Goal: Task Accomplishment & Management: Complete application form

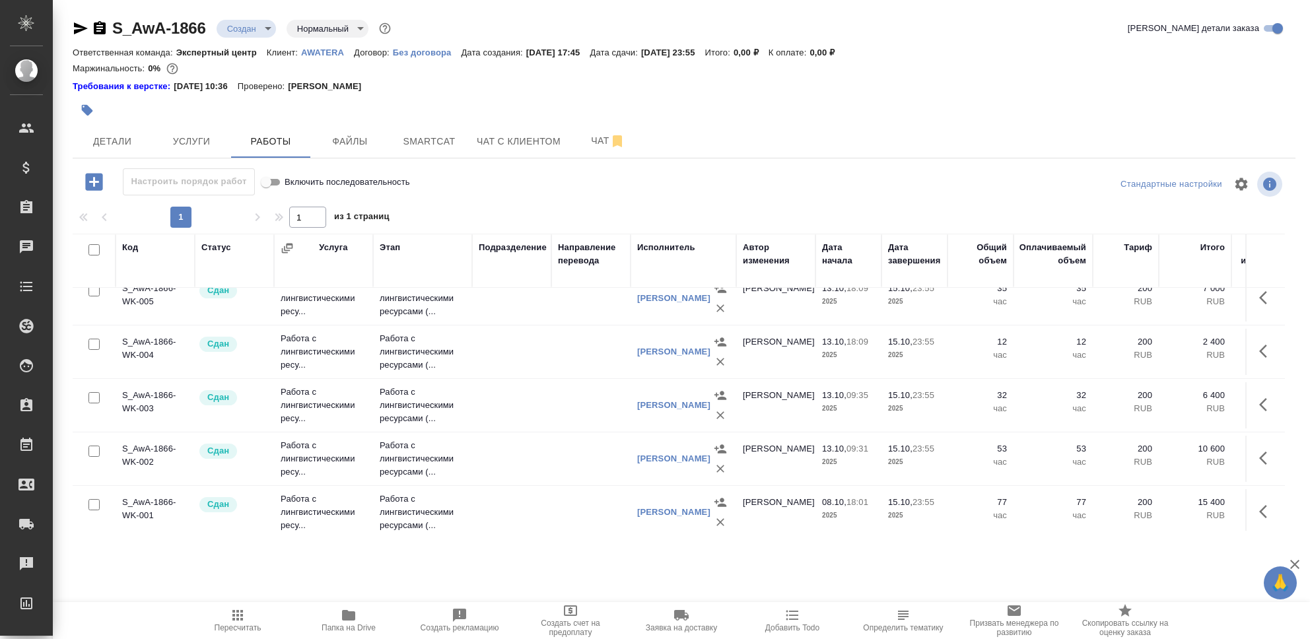
scroll to position [93, 0]
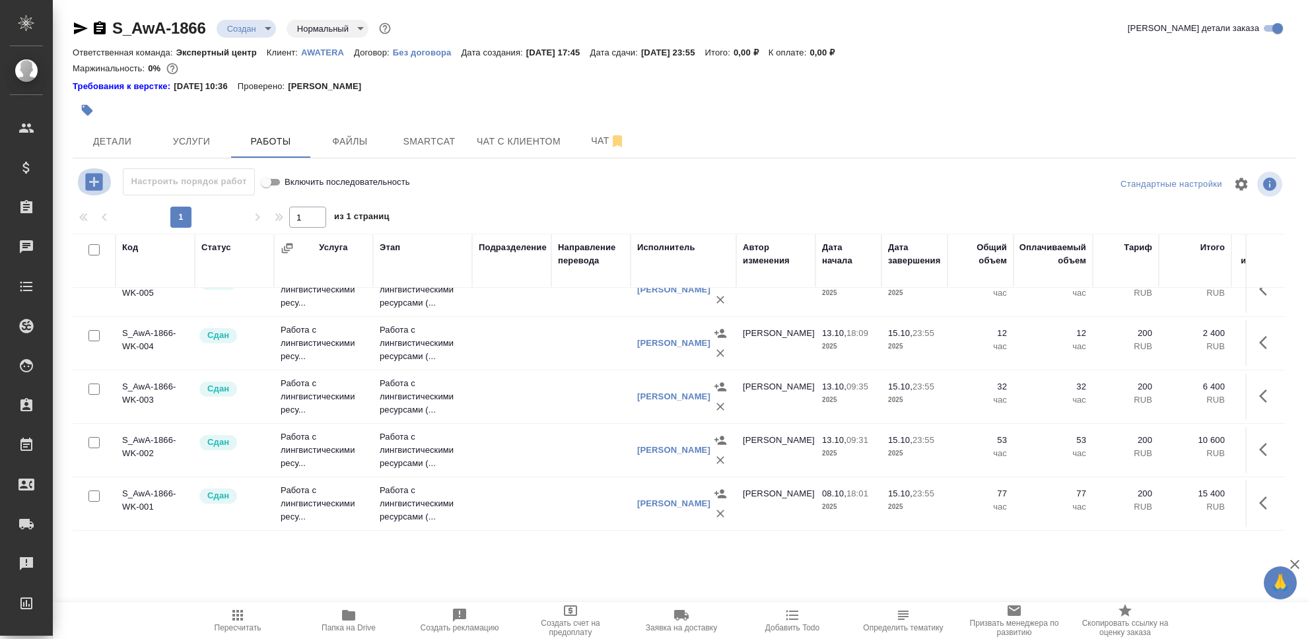
click at [90, 182] on icon "button" at bounding box center [94, 181] width 23 height 23
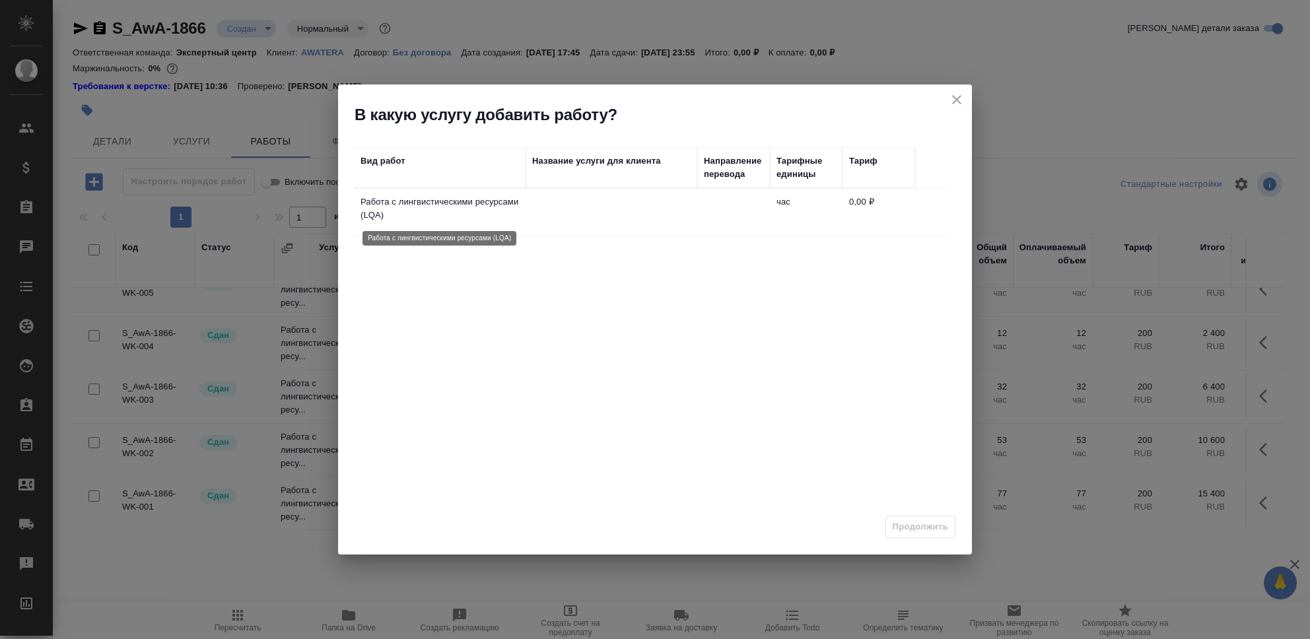
click at [419, 212] on p "Работа с лингвистическими ресурсами (LQA)" at bounding box center [440, 209] width 159 height 26
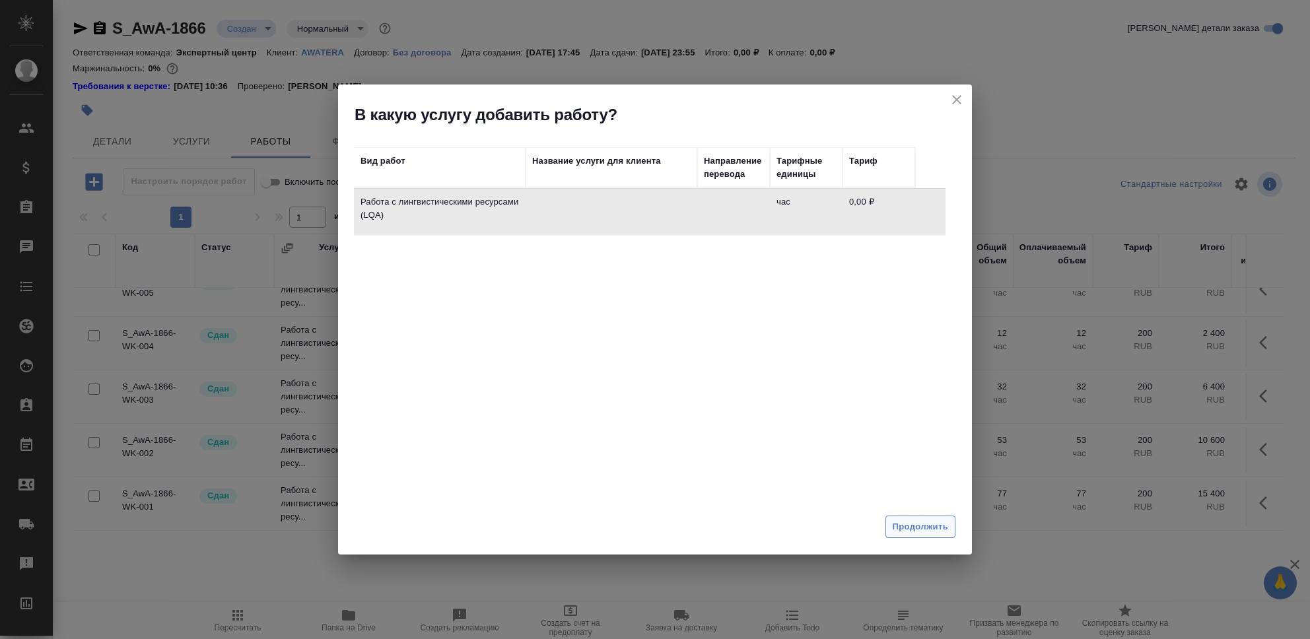
click at [902, 524] on span "Продолжить" at bounding box center [920, 527] width 55 height 15
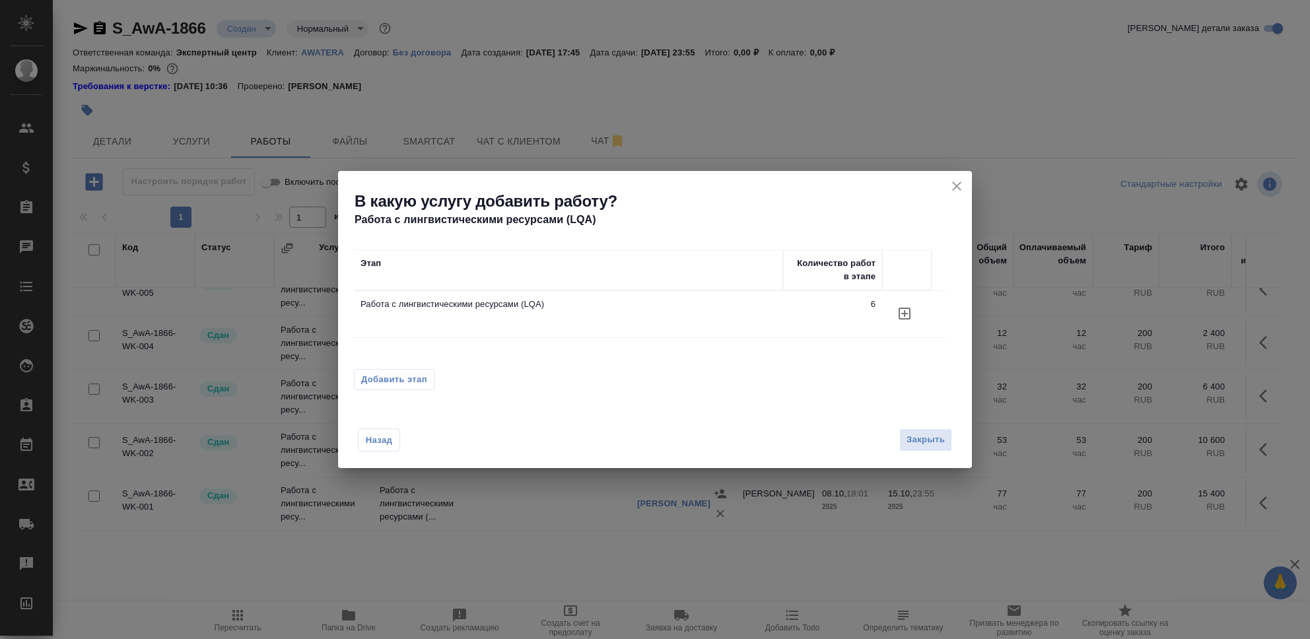
click at [907, 318] on icon "button" at bounding box center [905, 314] width 16 height 16
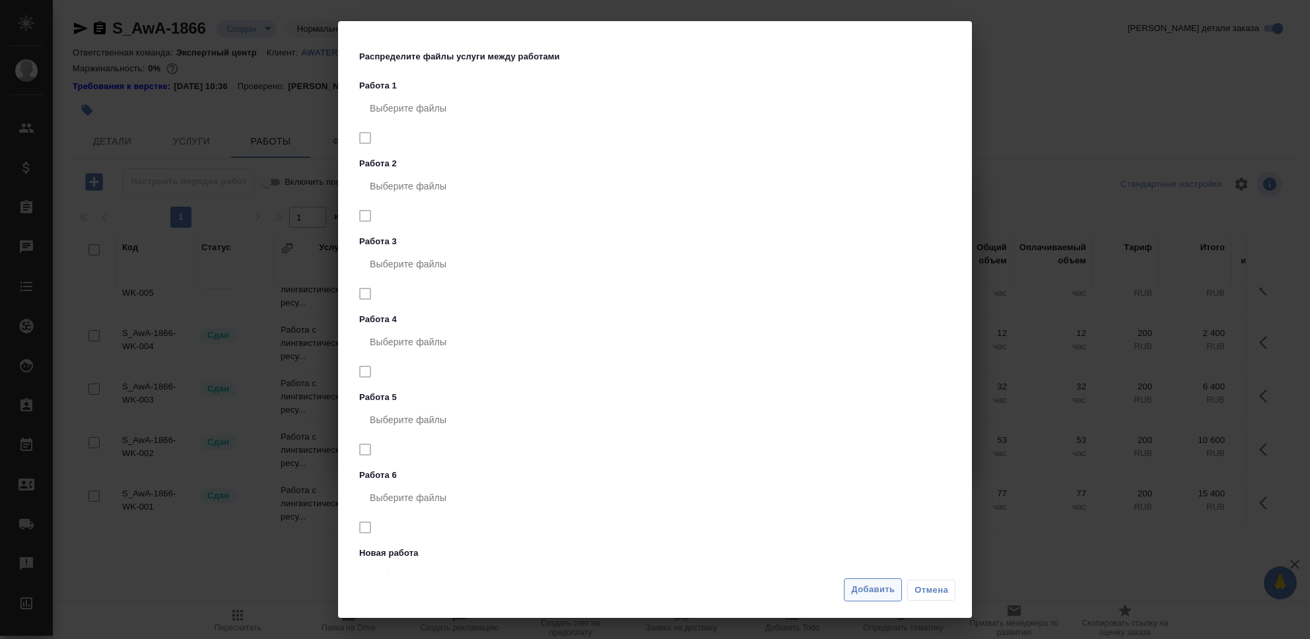
click at [863, 588] on span "Добавить" at bounding box center [873, 590] width 44 height 15
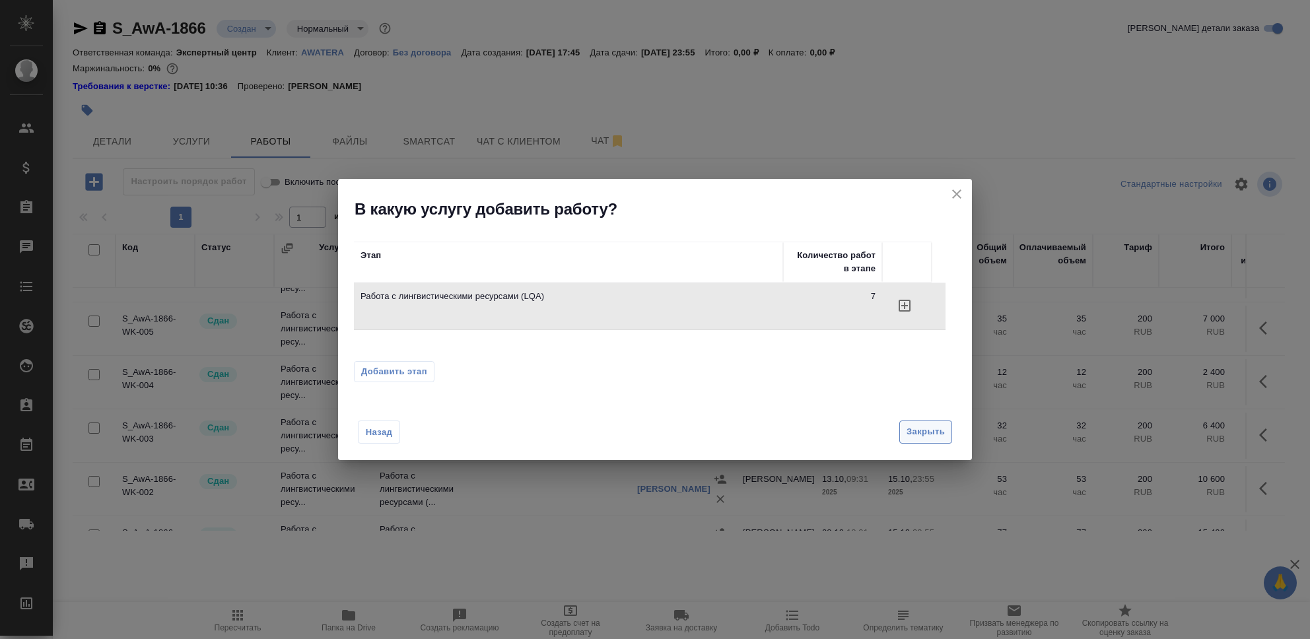
click at [920, 443] on button "Закрыть" at bounding box center [926, 432] width 53 height 23
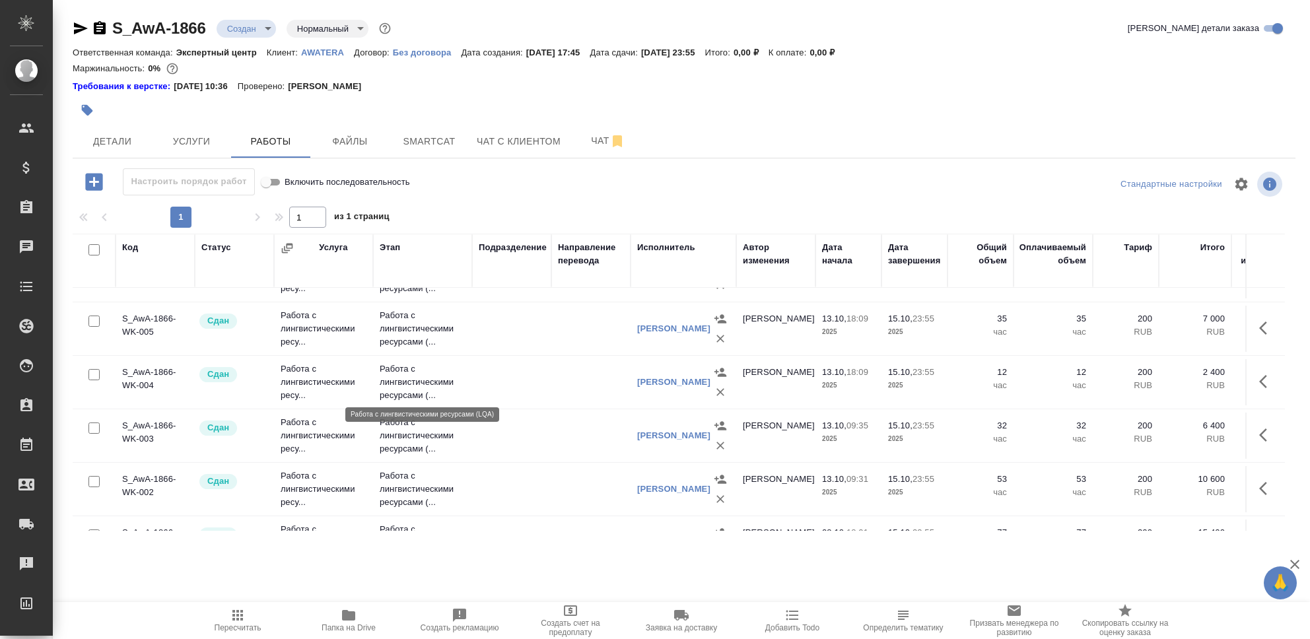
scroll to position [0, 0]
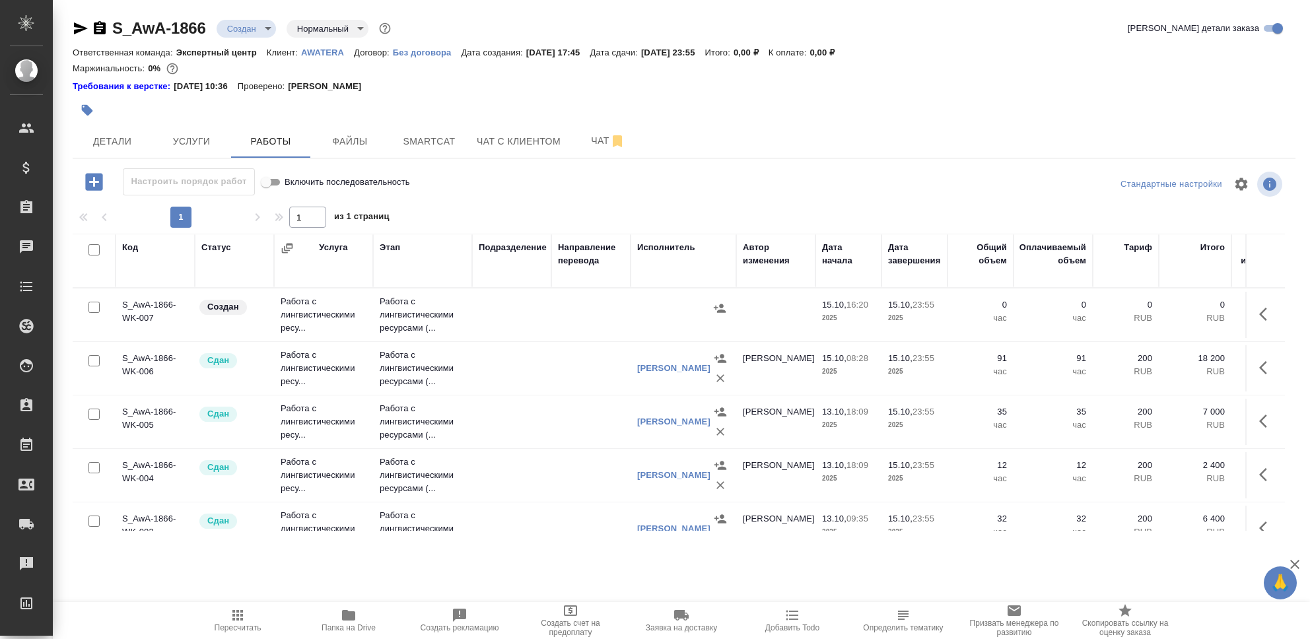
click at [320, 317] on td "Работа с лингвистическими ресу..." at bounding box center [323, 315] width 99 height 53
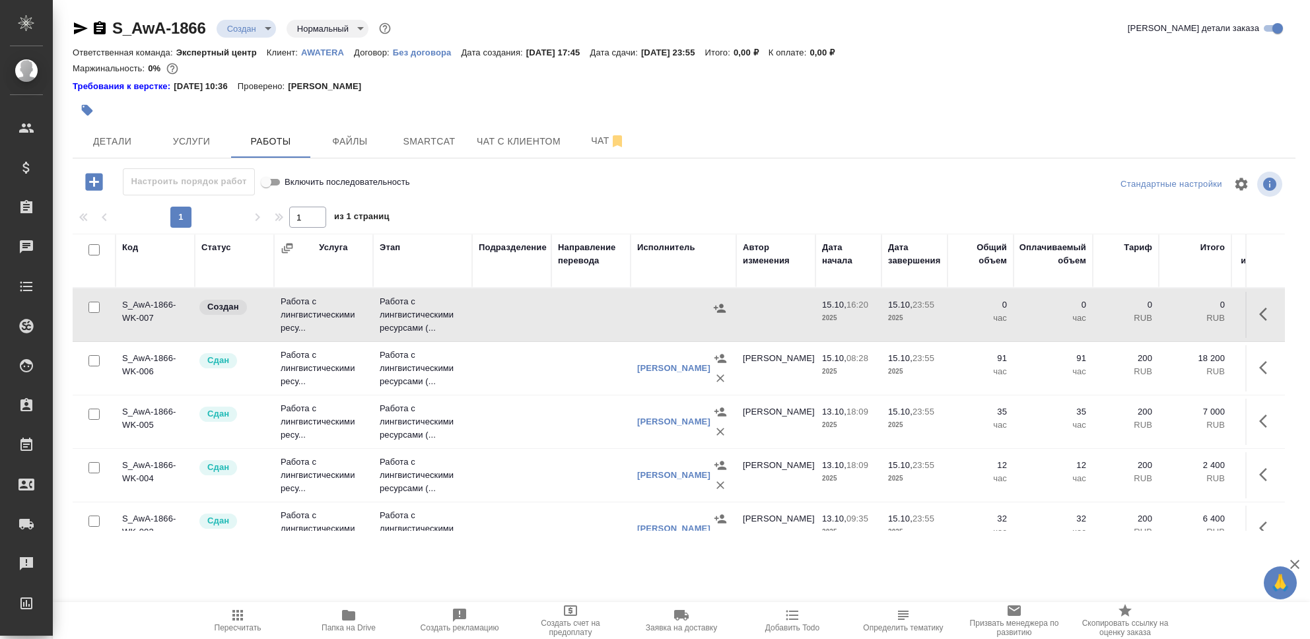
click at [320, 316] on td "Работа с лингвистическими ресу..." at bounding box center [323, 315] width 99 height 53
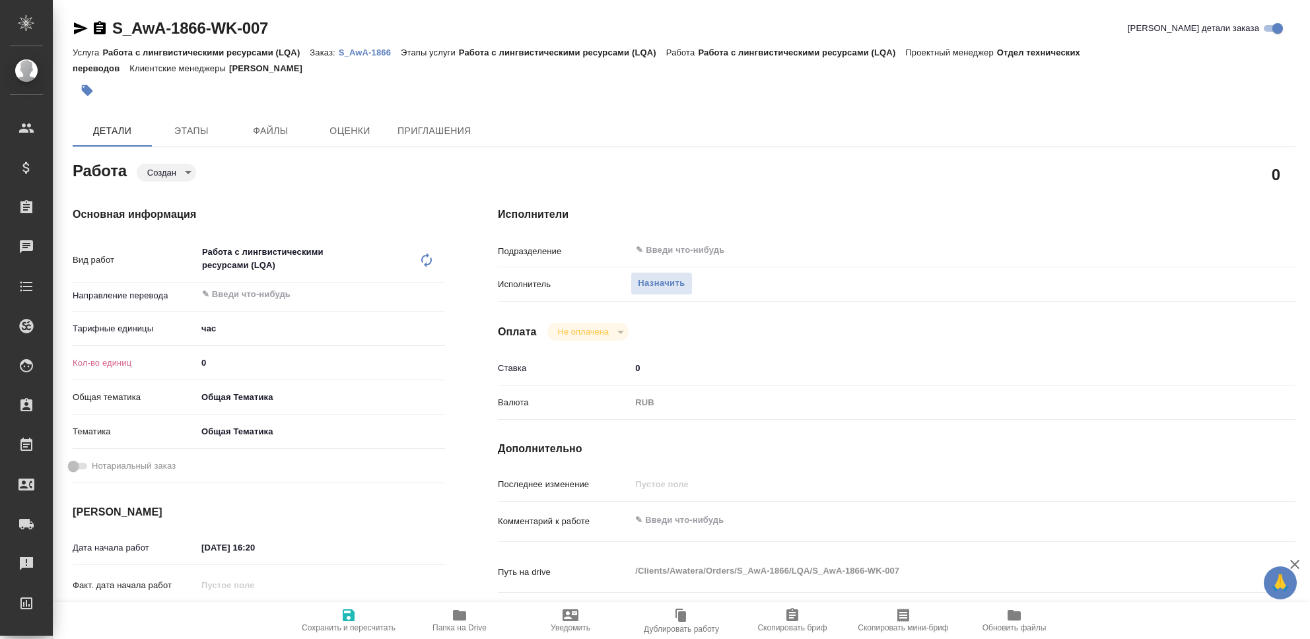
type textarea "x"
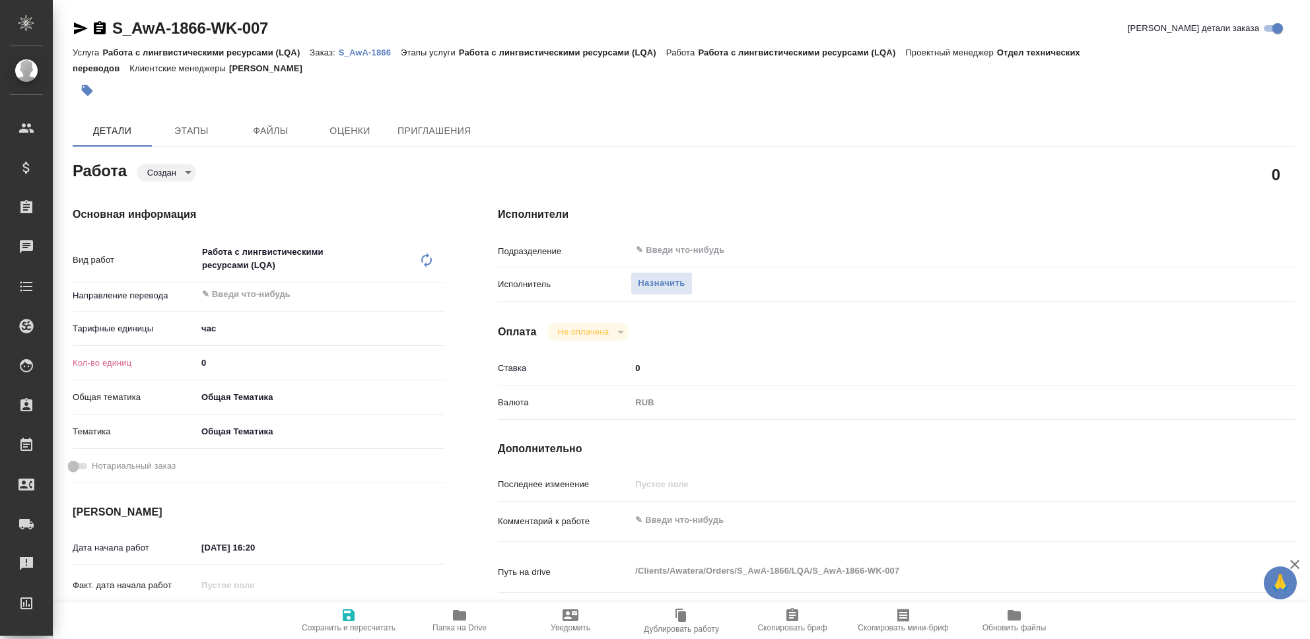
type textarea "x"
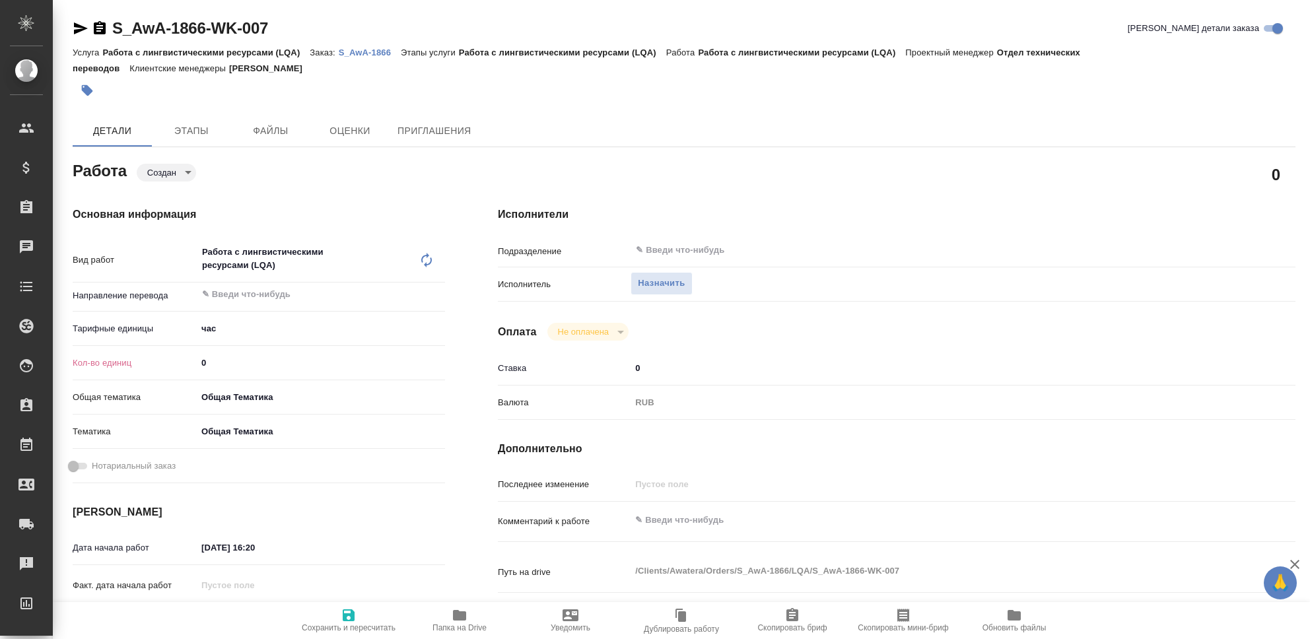
type textarea "x"
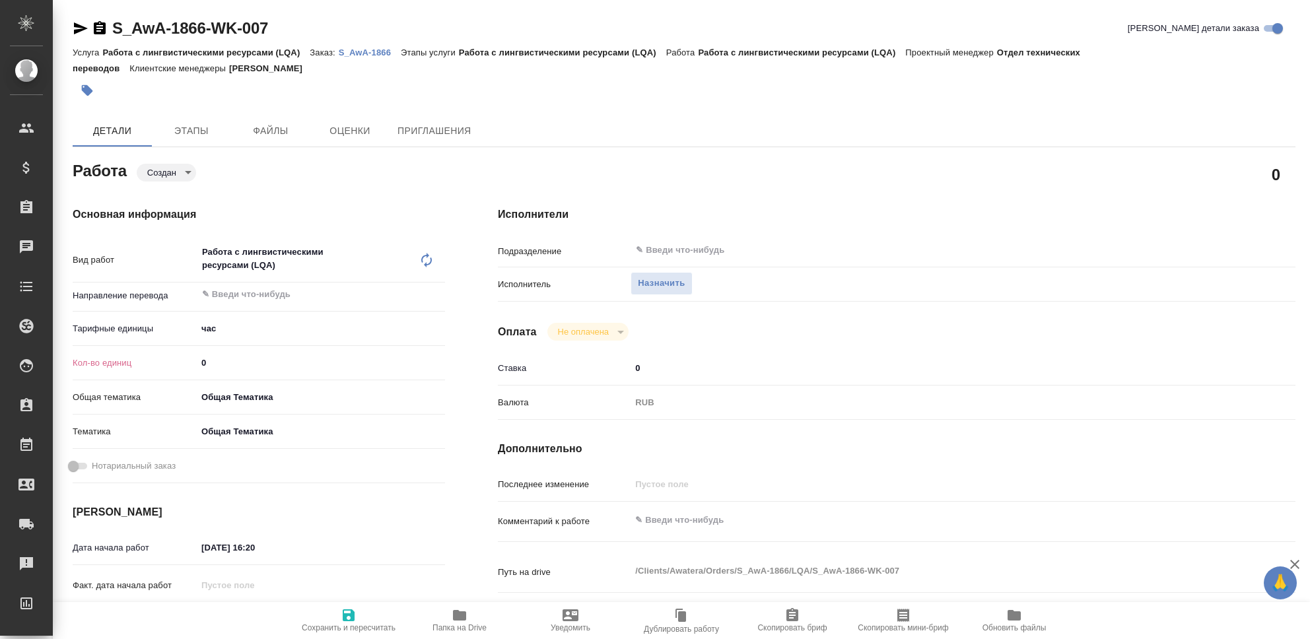
type textarea "x"
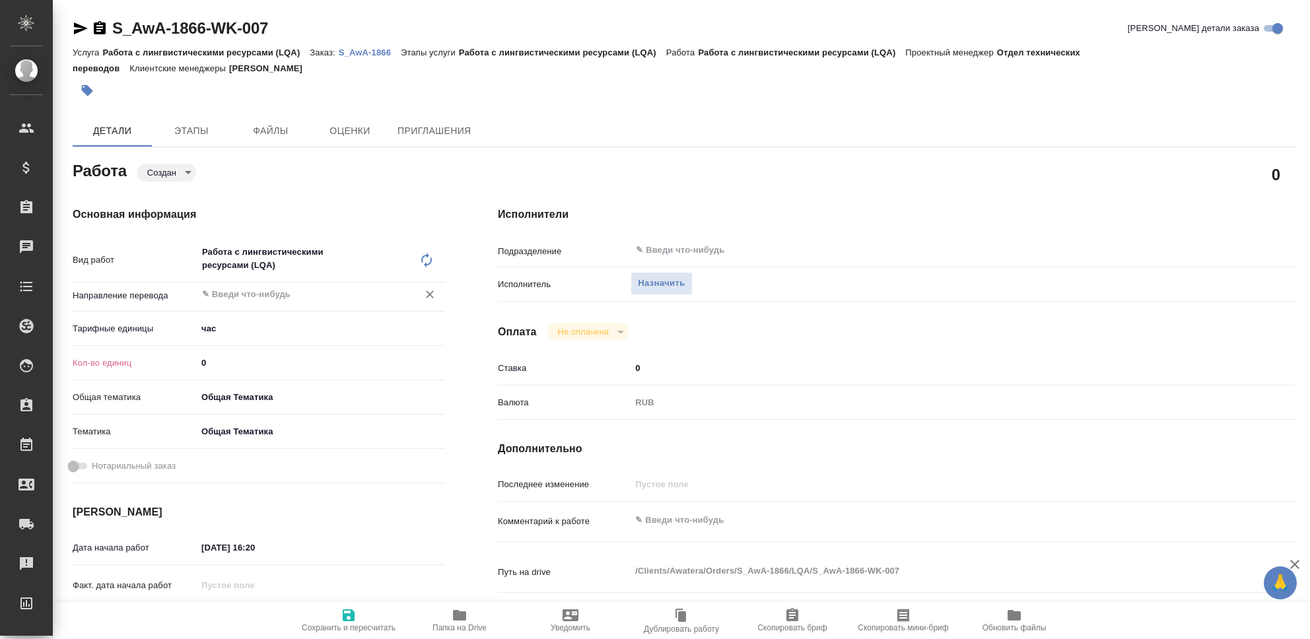
type textarea "x"
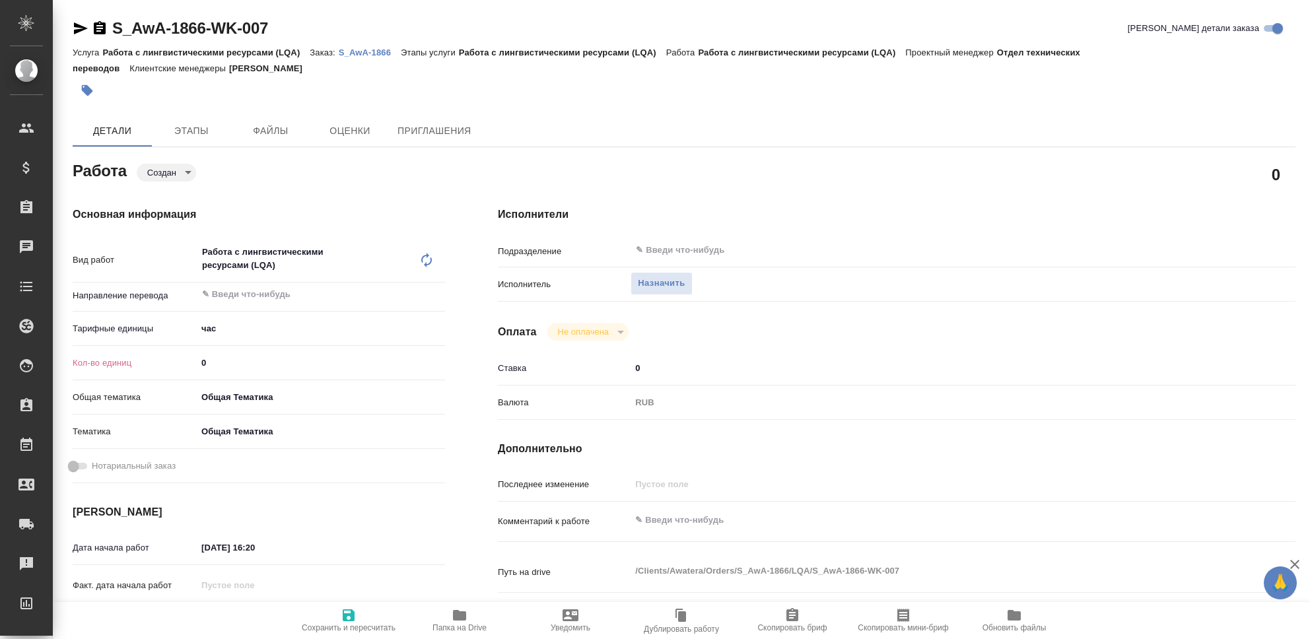
type textarea "x"
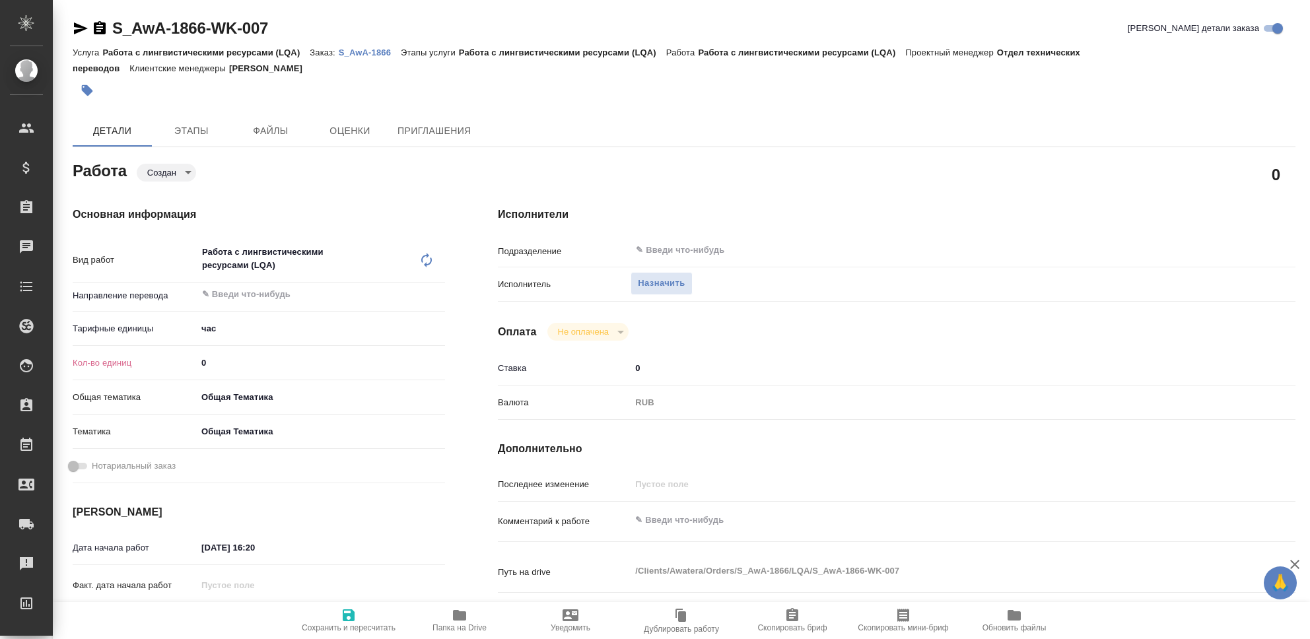
click at [218, 362] on input "0" at bounding box center [321, 362] width 248 height 19
type textarea "x"
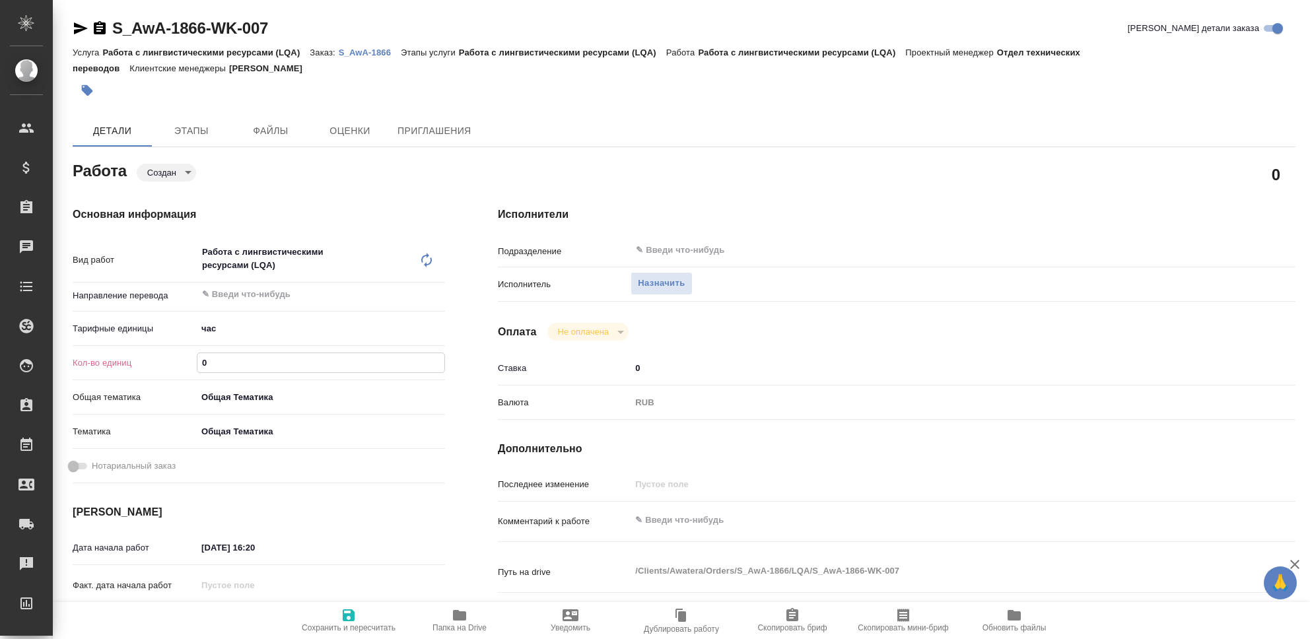
type textarea "x"
type input "7"
type textarea "x"
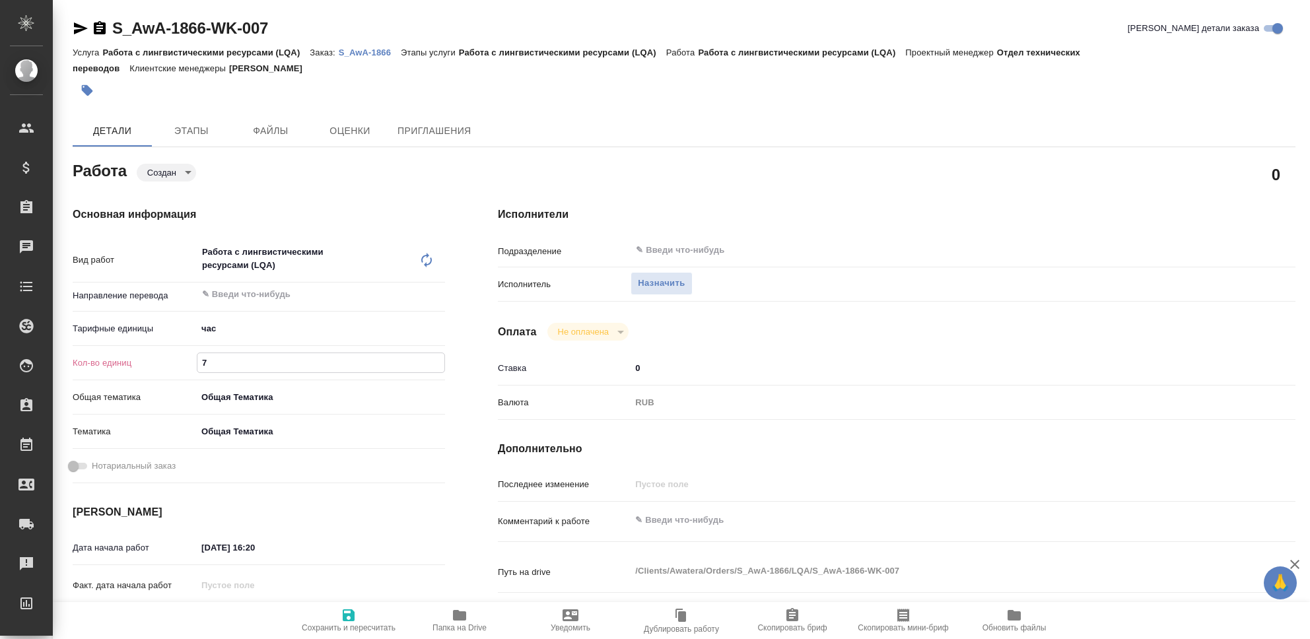
type textarea "x"
type input "7"
type textarea "x"
click at [672, 517] on textarea at bounding box center [929, 521] width 597 height 22
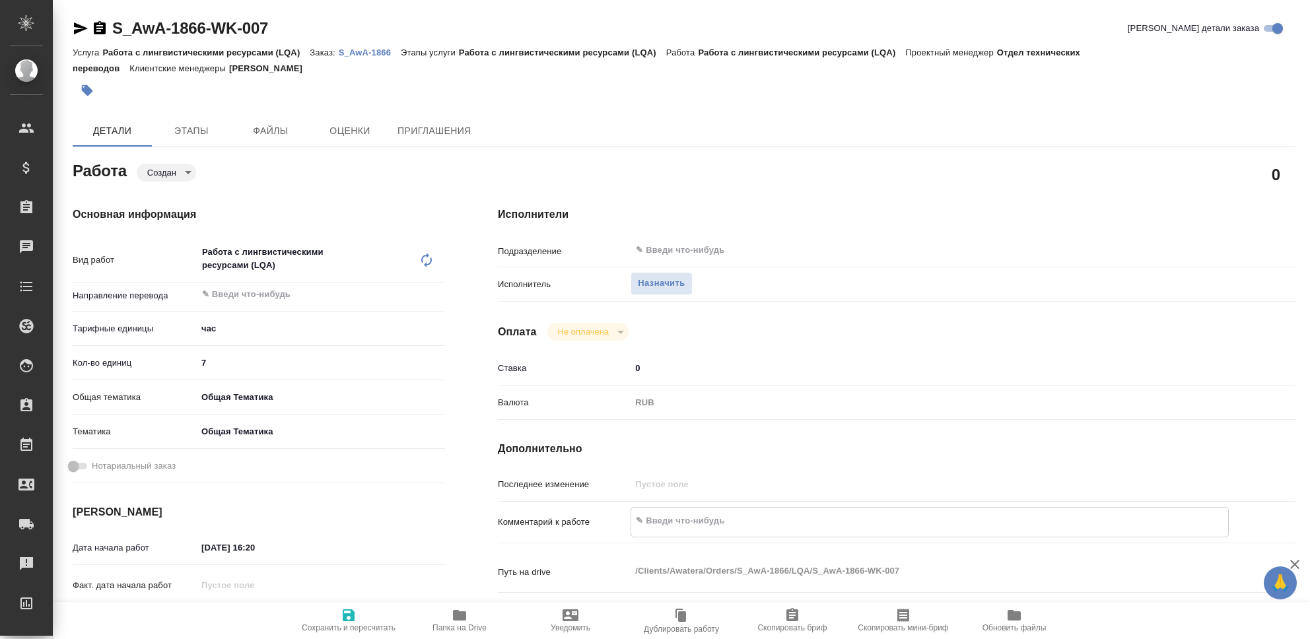
type textarea "x"
type textarea "Ч"
type textarea "x"
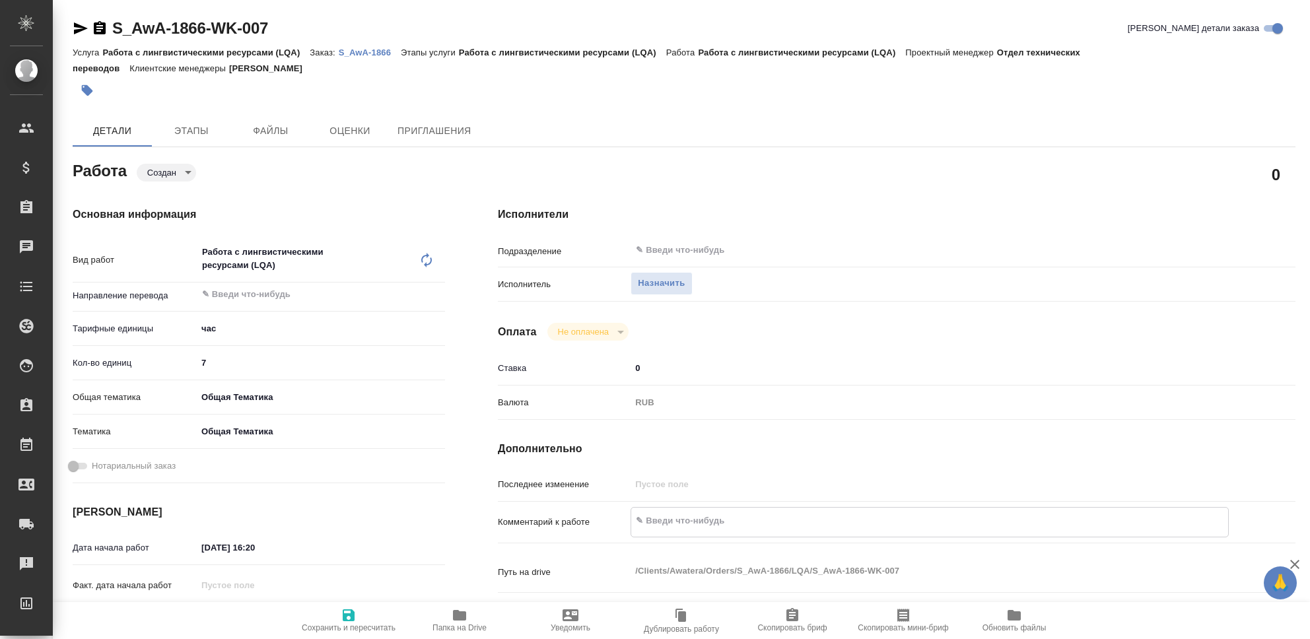
type textarea "x"
type textarea "Чи"
type textarea "x"
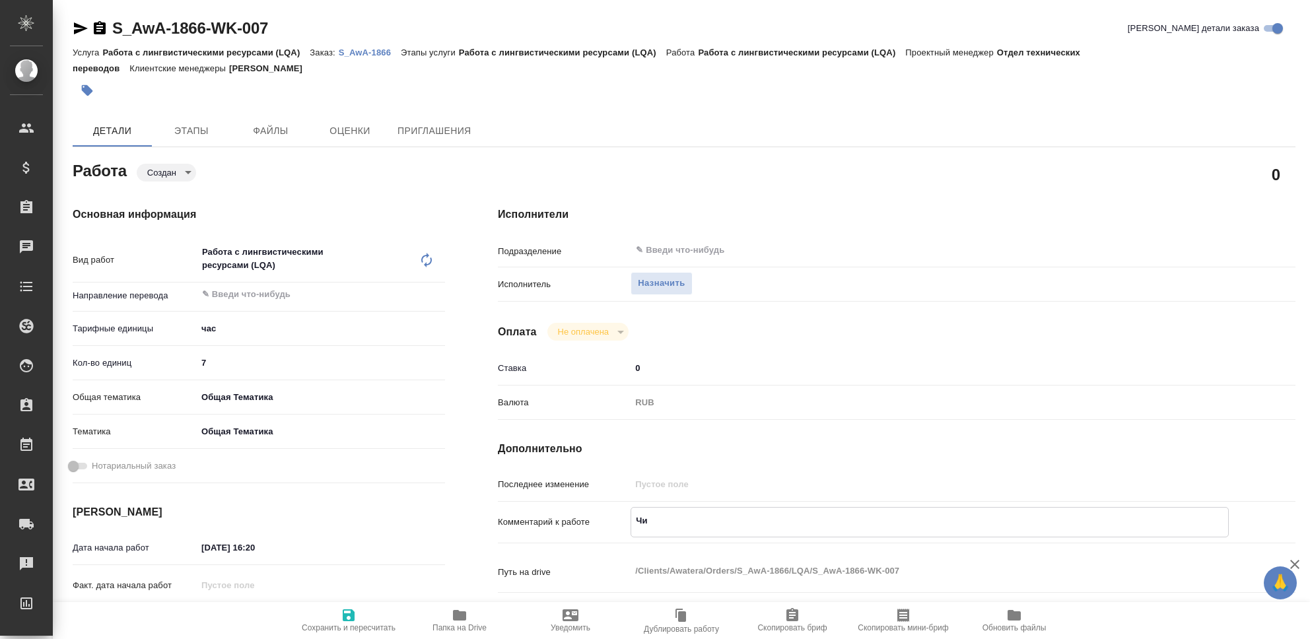
type textarea "x"
type textarea "Чис"
type textarea "x"
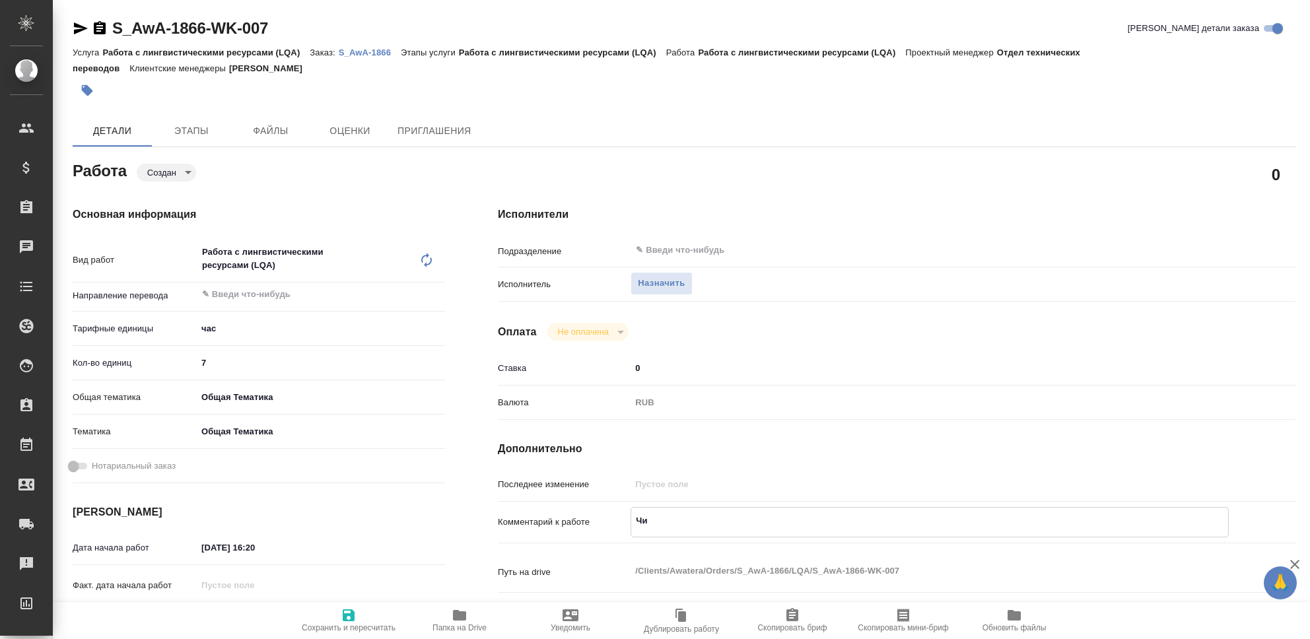
type textarea "x"
type textarea "Чист"
type textarea "x"
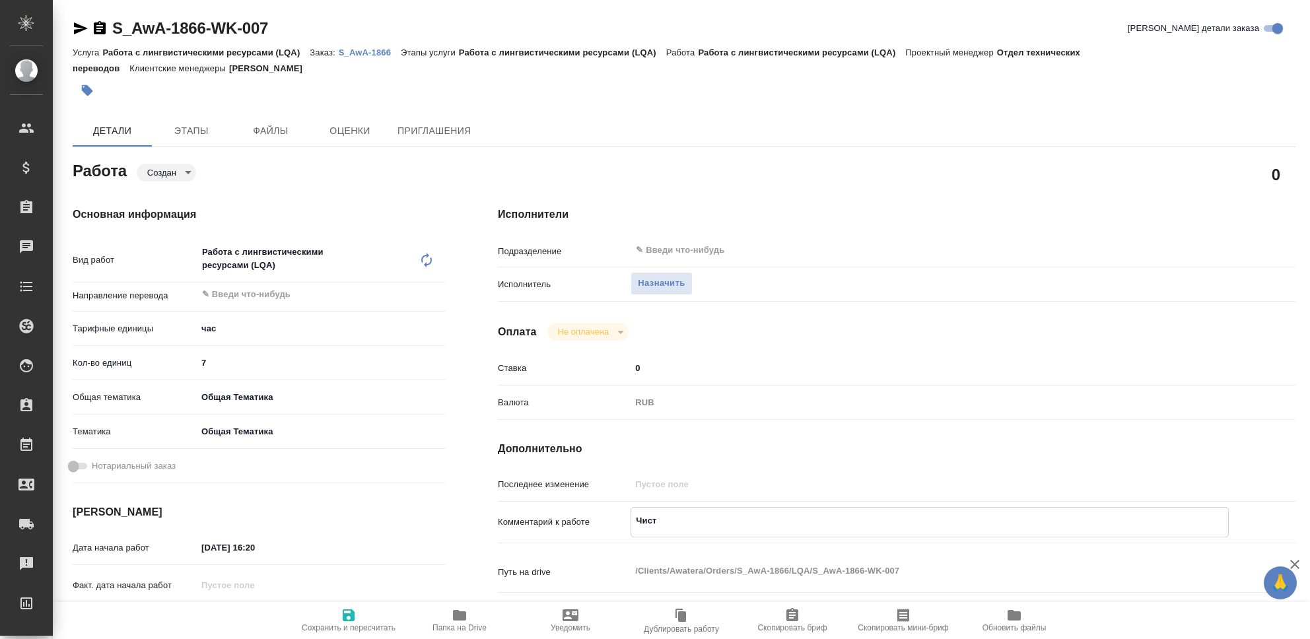
type textarea "x"
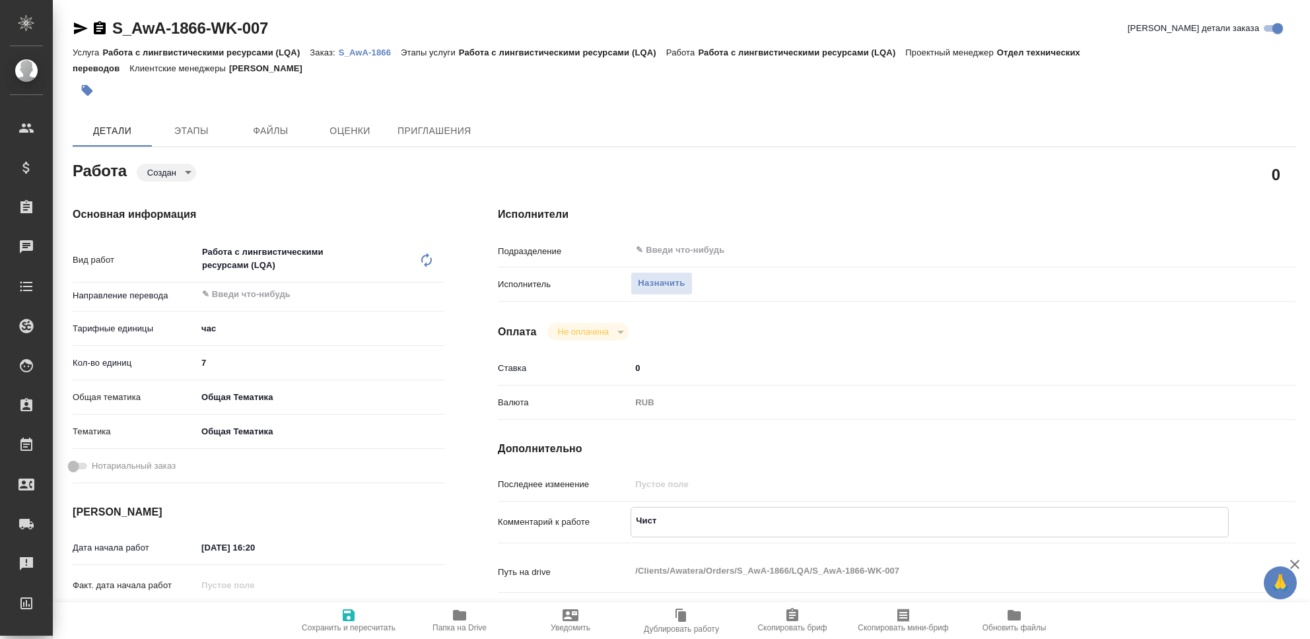
type textarea "Чистк"
type textarea "x"
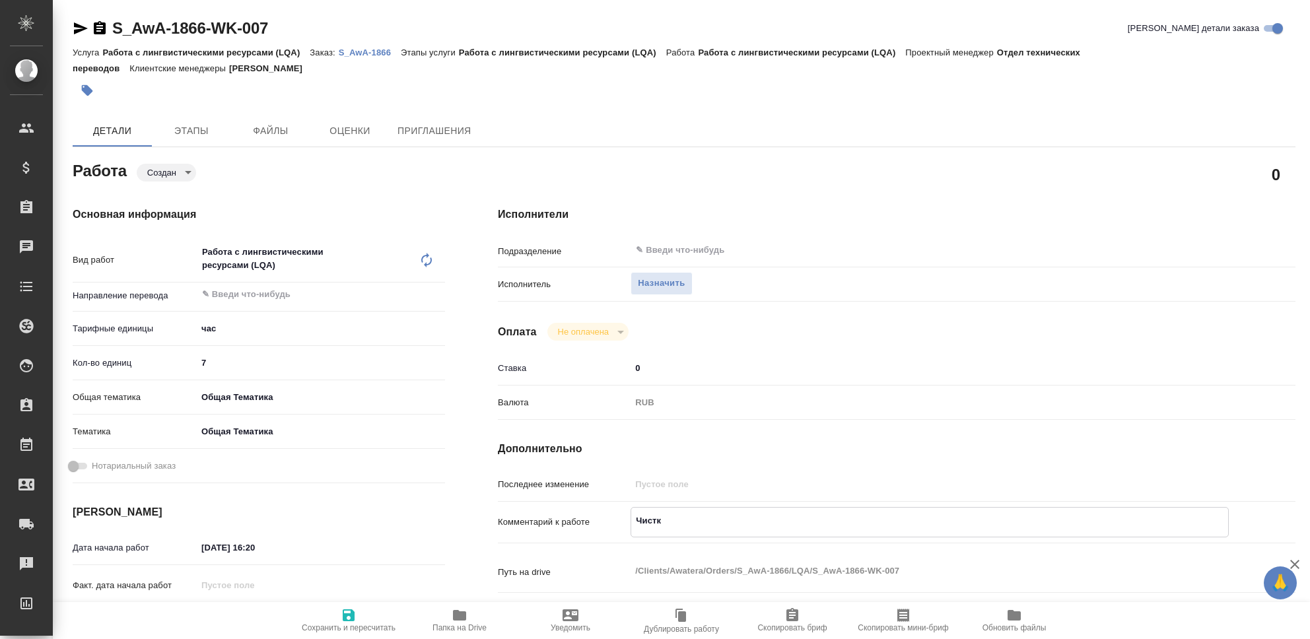
type textarea "x"
type textarea "Чистка"
type textarea "x"
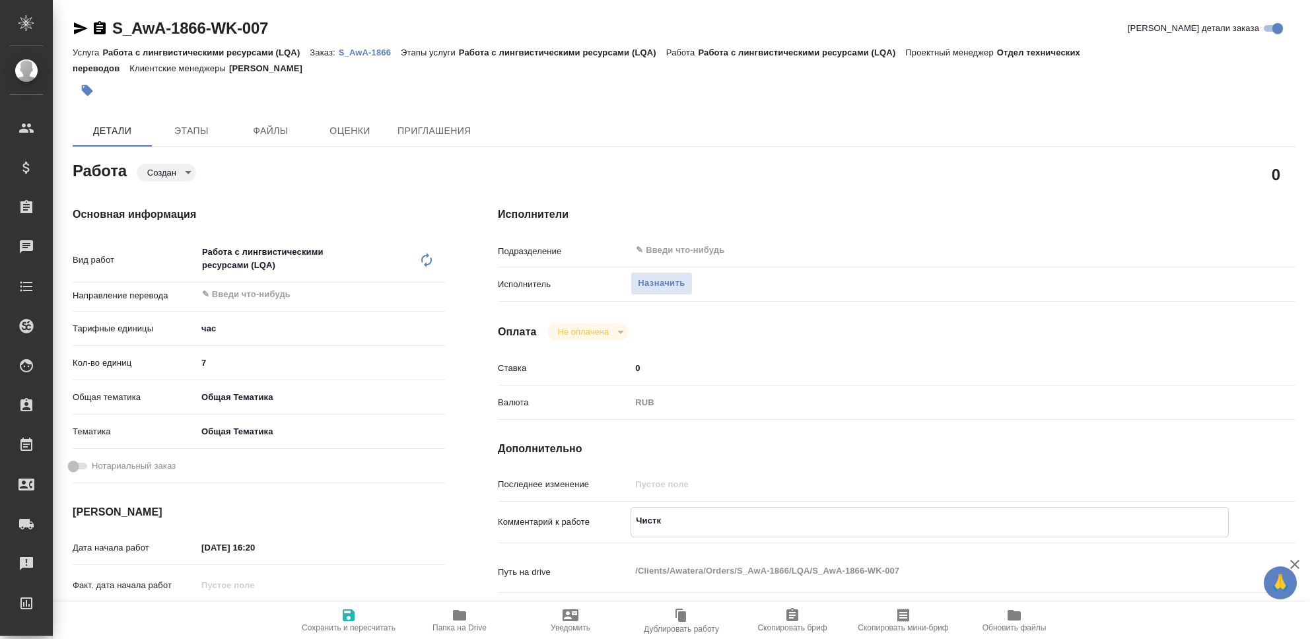
type textarea "x"
type textarea "Чистка"
type textarea "x"
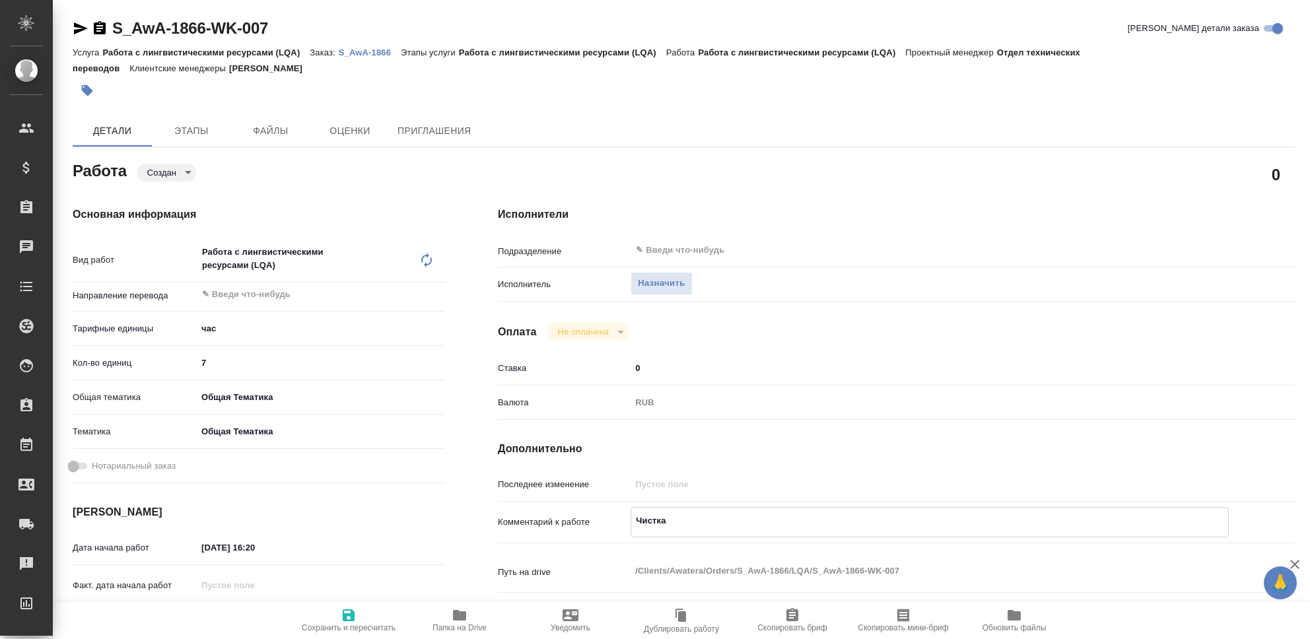
type textarea "x"
type textarea "Чистка Т"
type textarea "x"
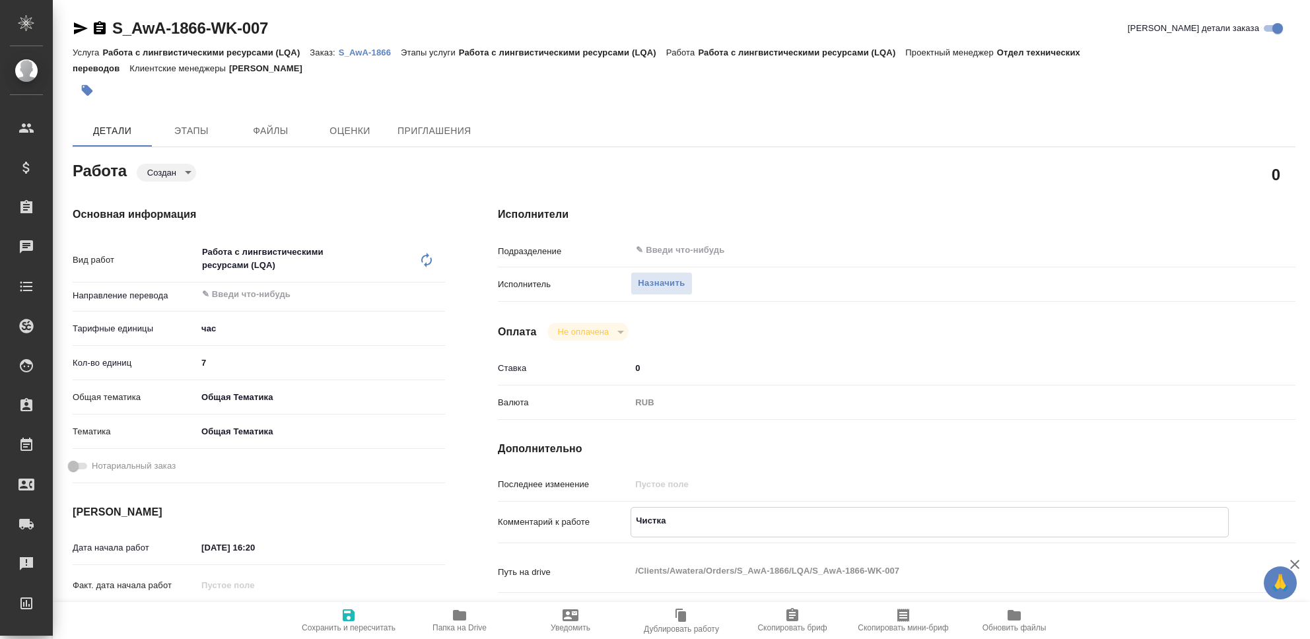
type textarea "x"
type textarea "Чистка ТМ"
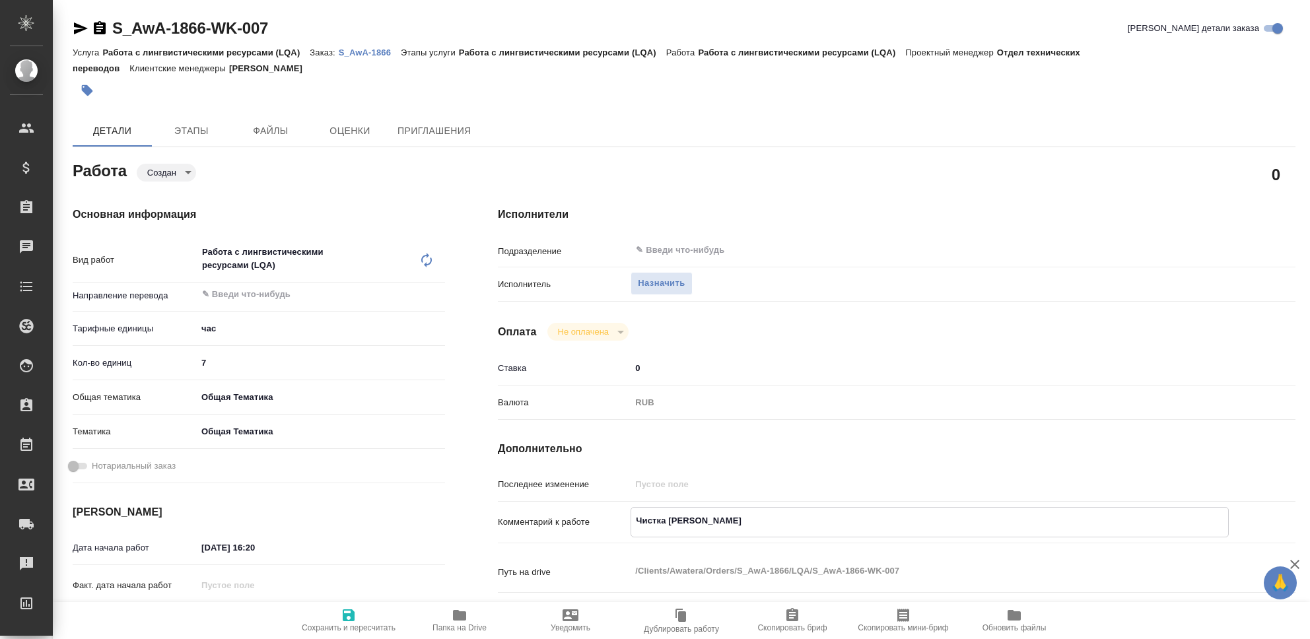
type textarea "x"
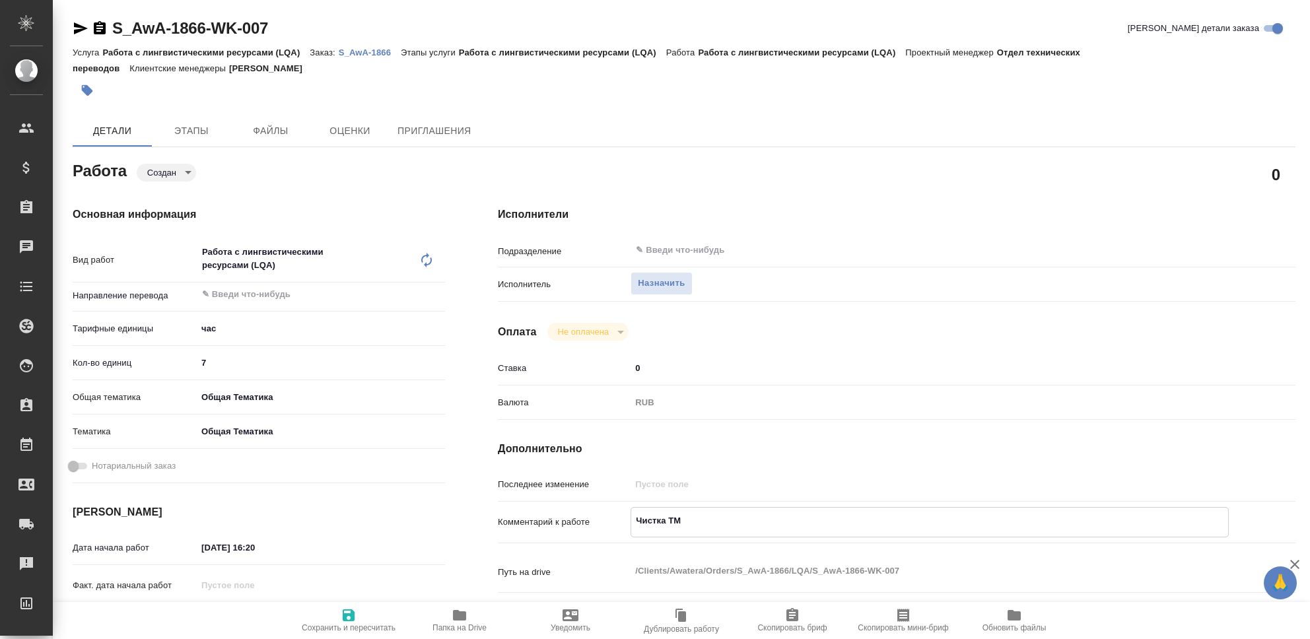
type textarea "Чистка ТМ,"
type textarea "x"
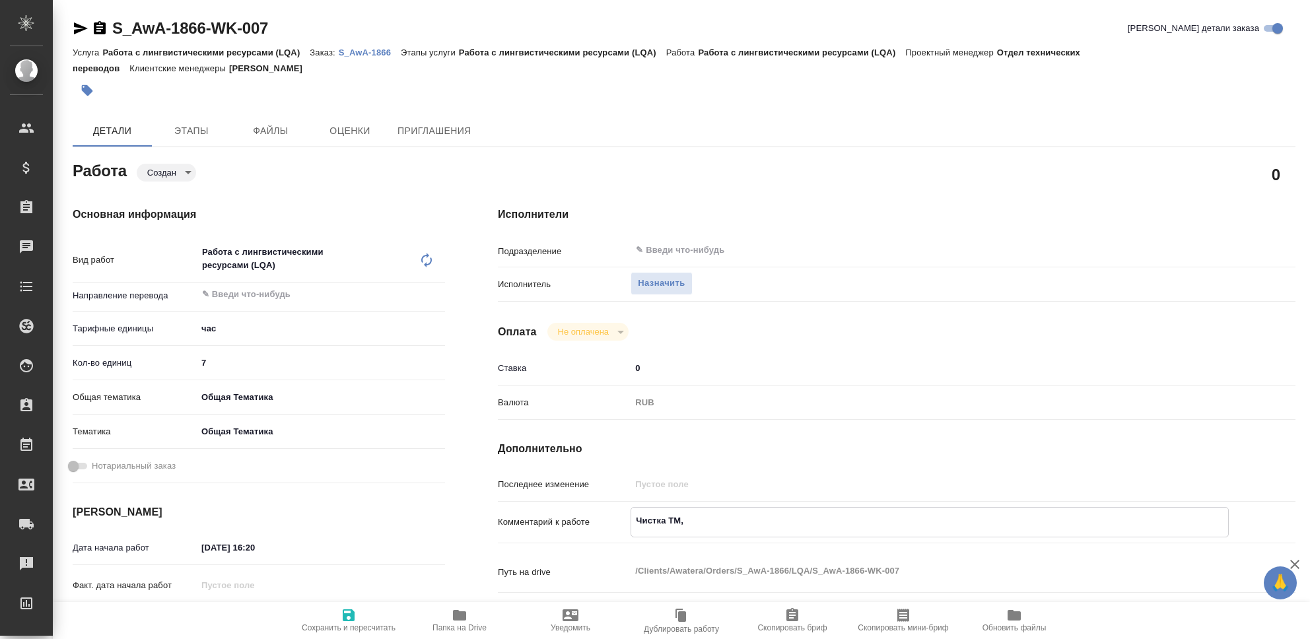
type textarea "x"
type textarea "Чистка ТМ,"
type textarea "x"
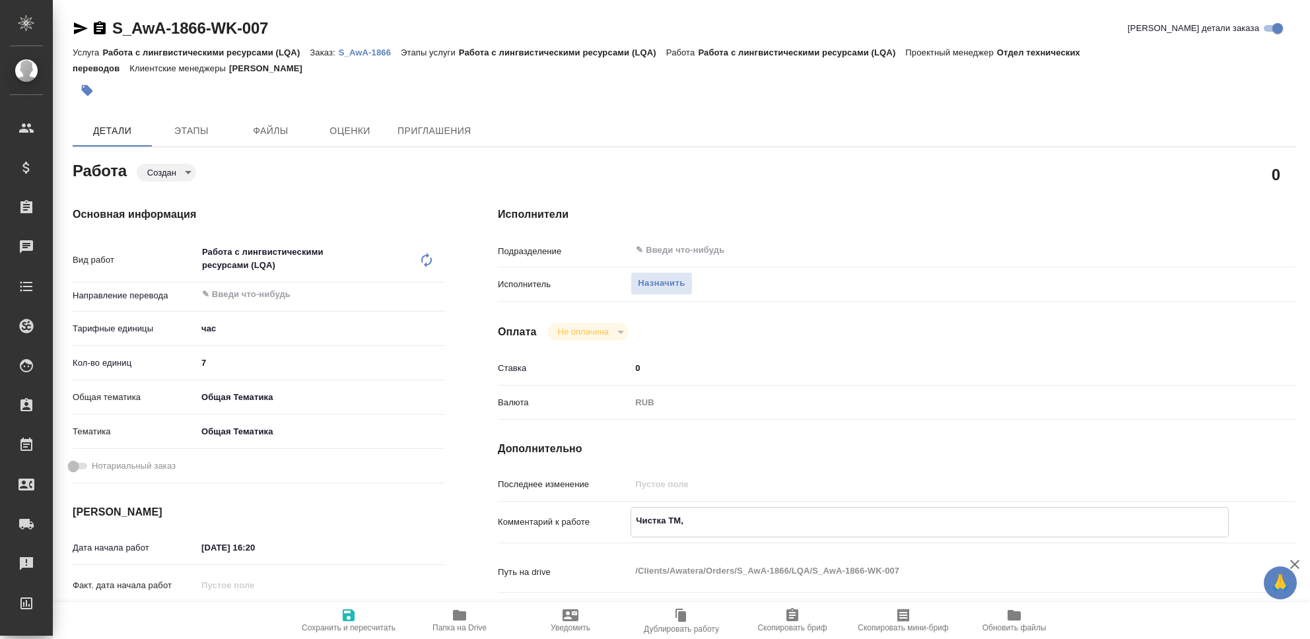
type textarea "x"
type textarea "Чистка ТМ, Е"
type textarea "x"
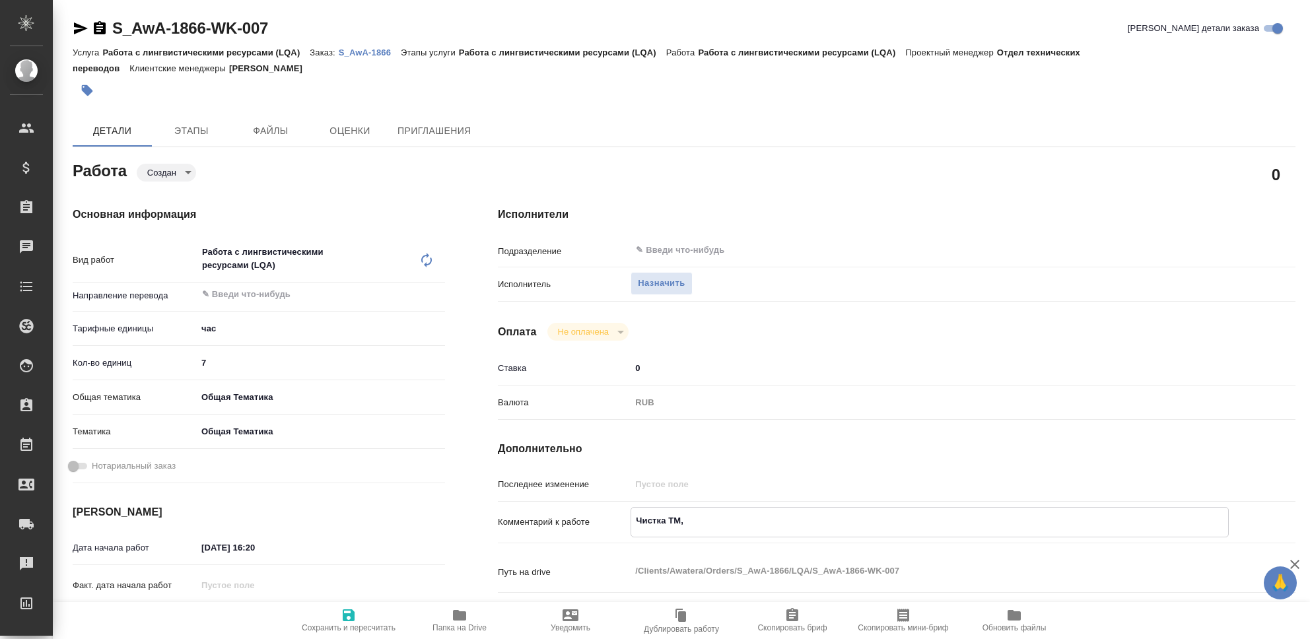
type textarea "x"
type textarea "Чистка ТМ, Ев"
type textarea "x"
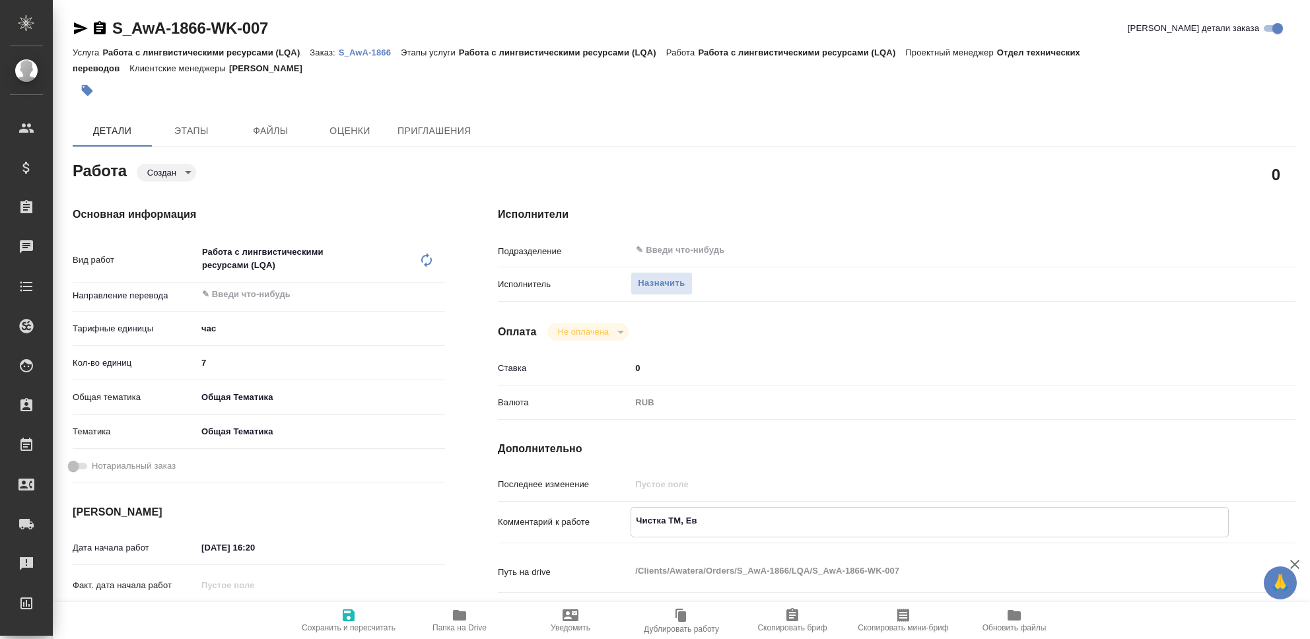
type textarea "x"
type textarea "Чистка ТМ, Евр"
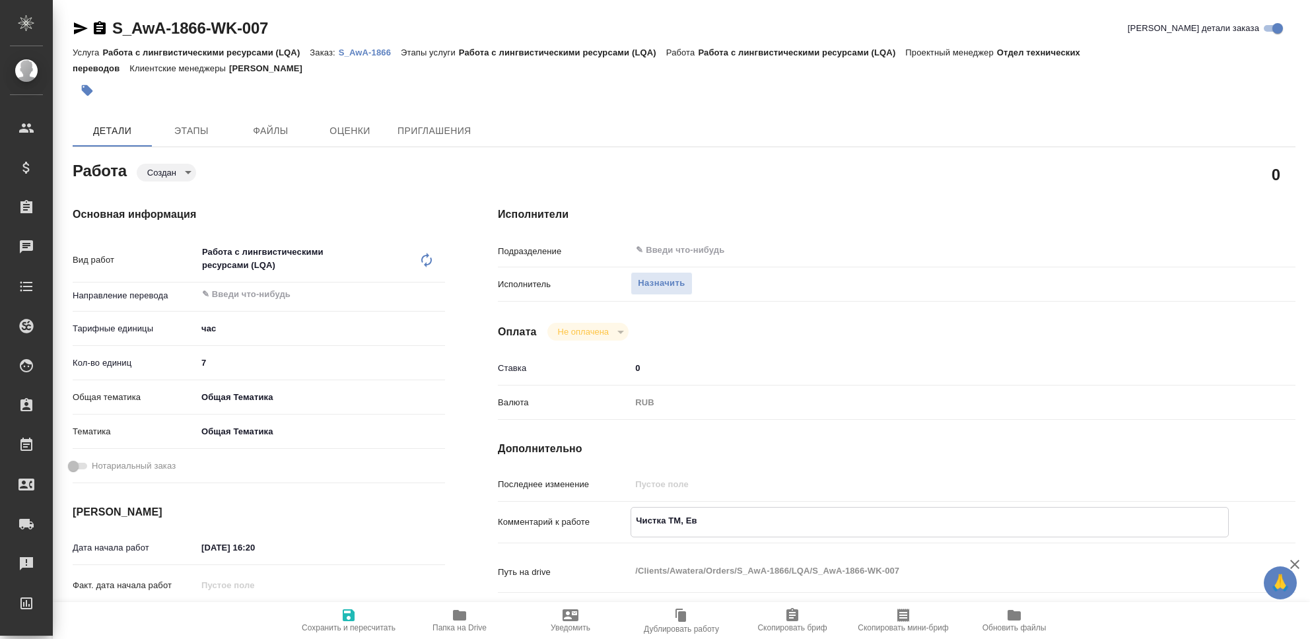
type textarea "x"
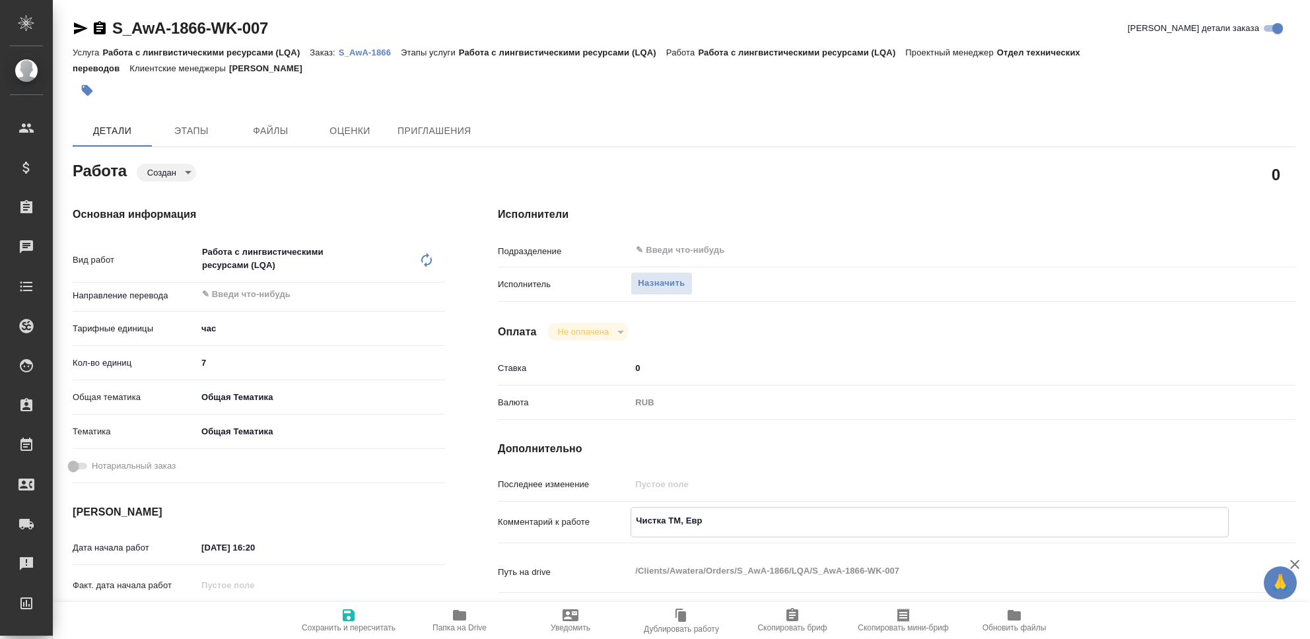
type textarea "Чистка ТМ, Евро"
type textarea "x"
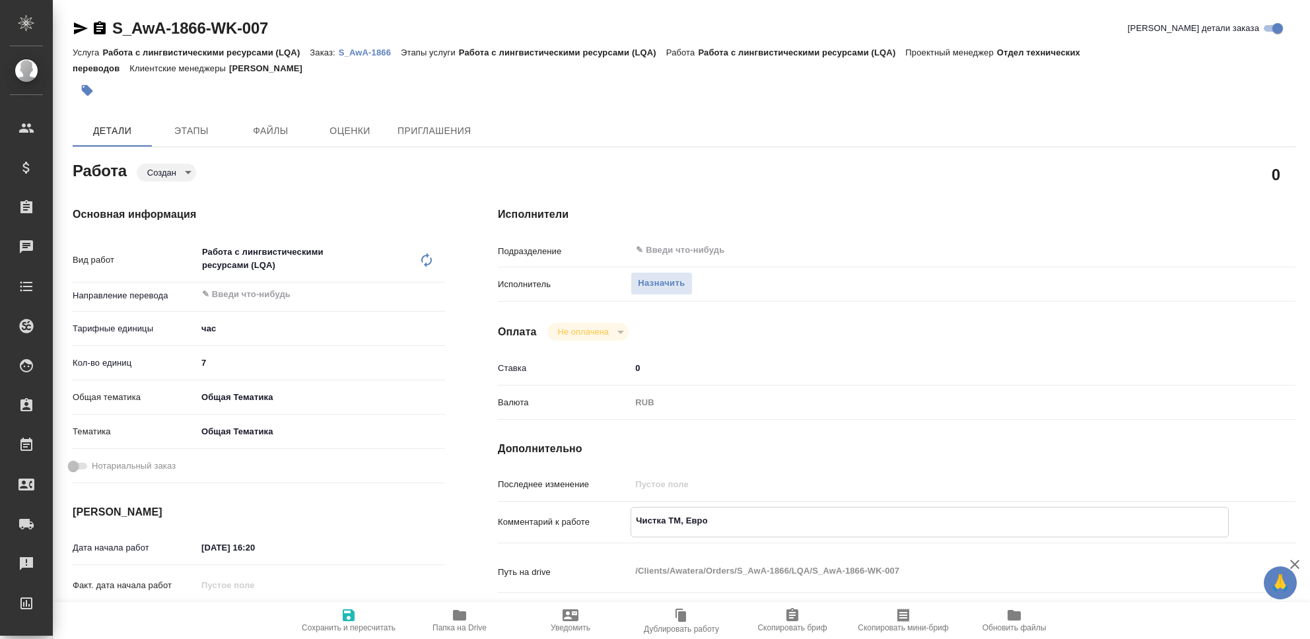
type textarea "x"
type textarea "Чистка ТМ, Еврот"
type textarea "x"
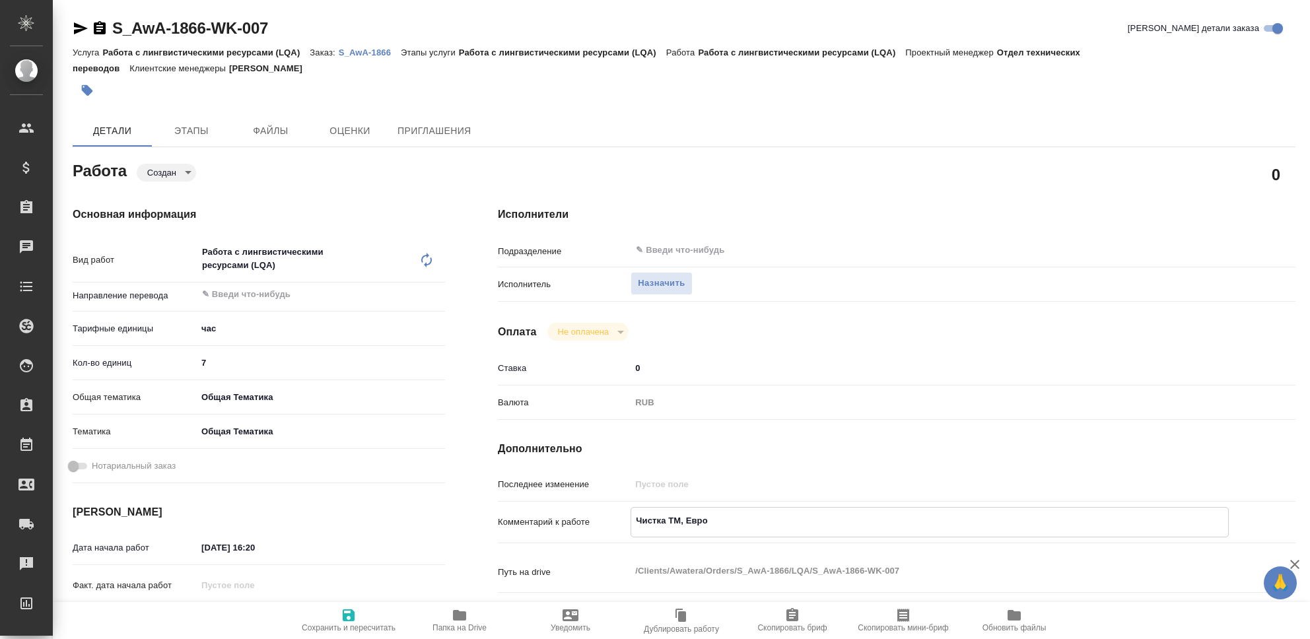
type textarea "x"
type textarea "Чистка ТМ, Евроте"
type textarea "x"
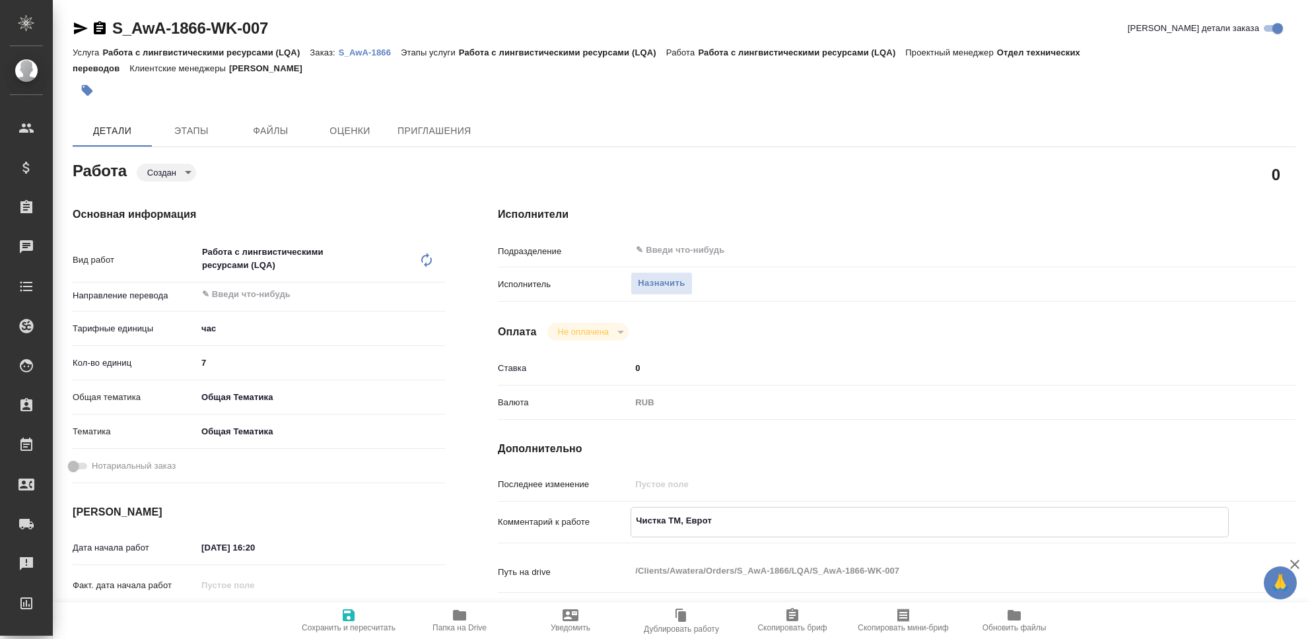
type textarea "x"
type textarea "Чистка ТМ, Евротек"
type textarea "x"
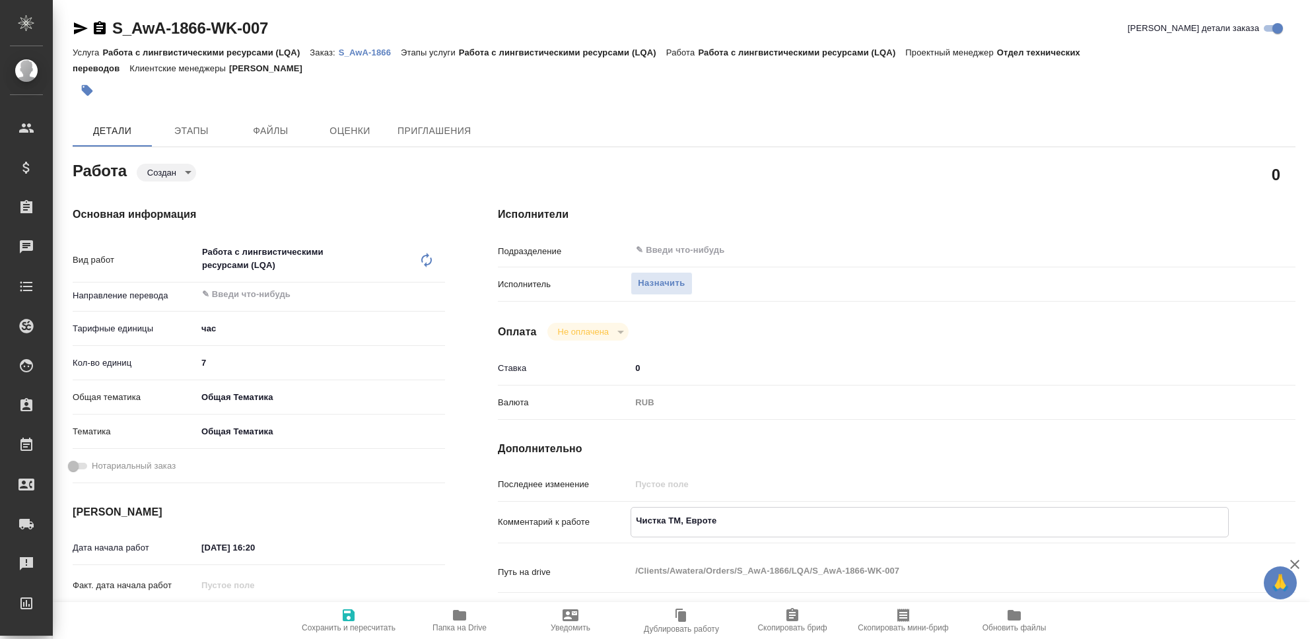
type textarea "x"
type textarea "Чистка ТМ, Евротек,"
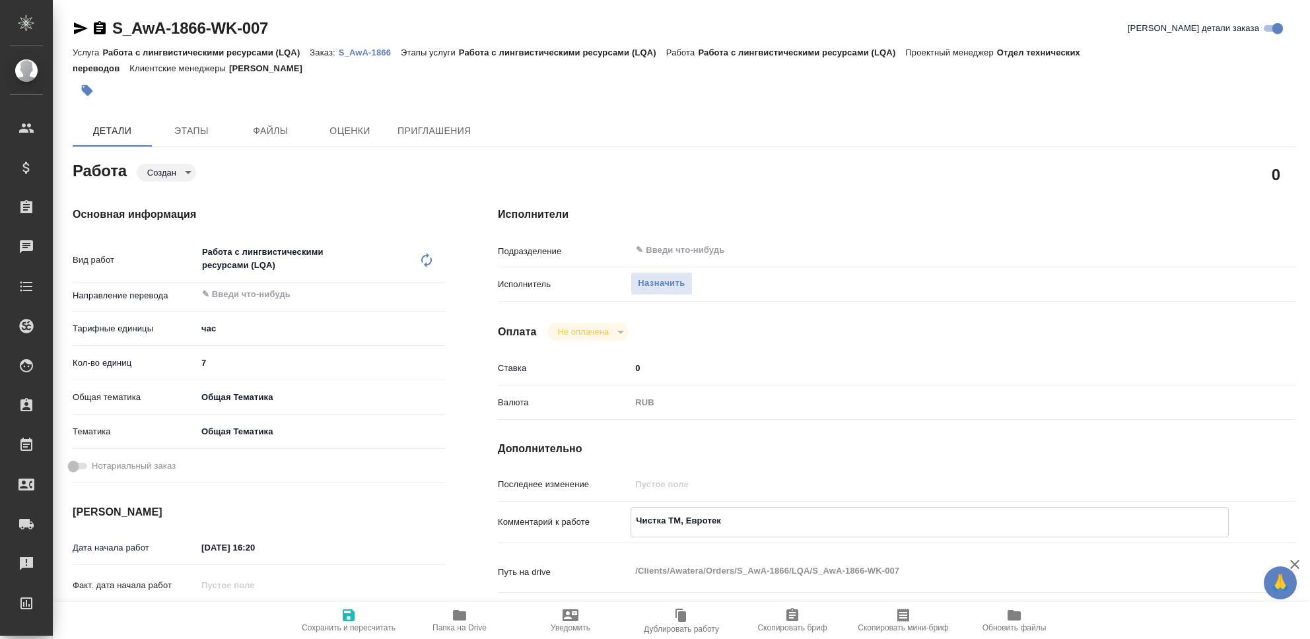
type textarea "x"
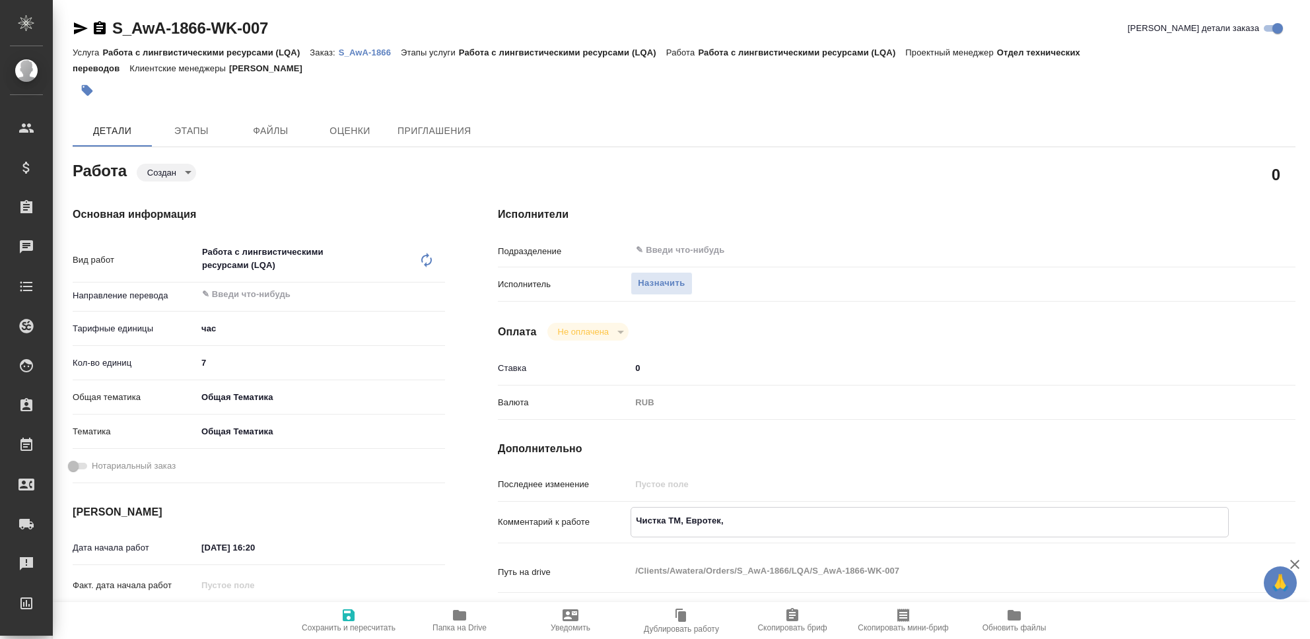
type textarea "Чистка ТМ, Евротек,"
type textarea "x"
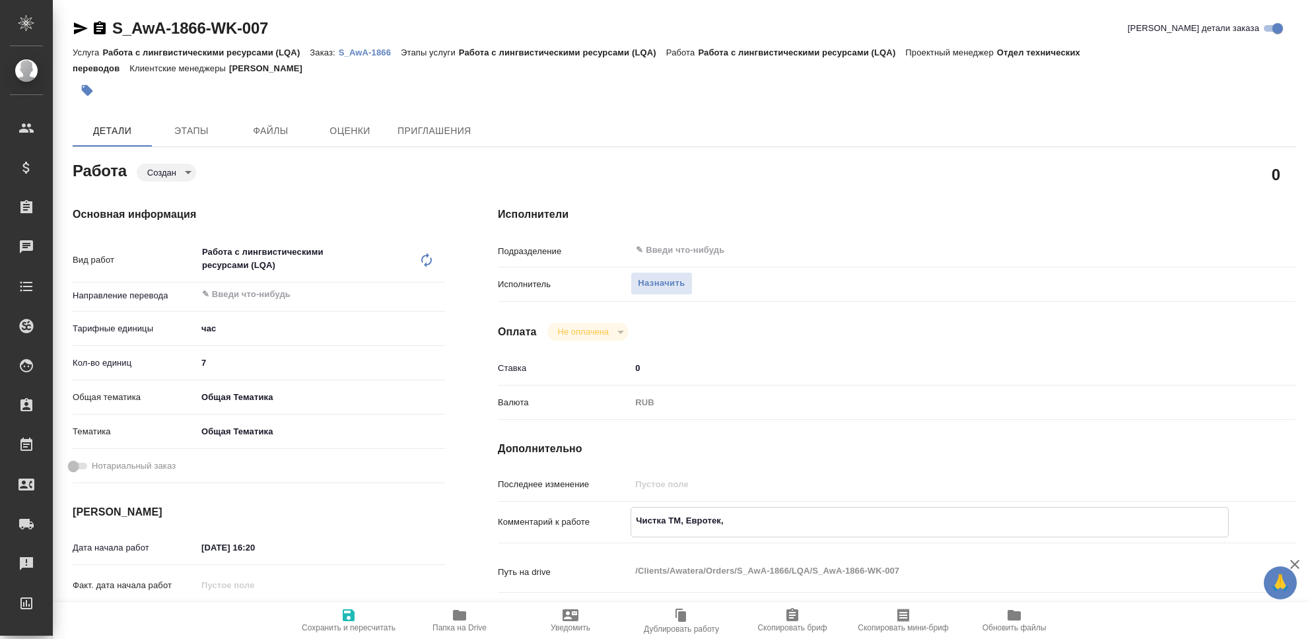
type textarea "x"
type textarea "Чистка ТМ, Евротек, A"
type textarea "x"
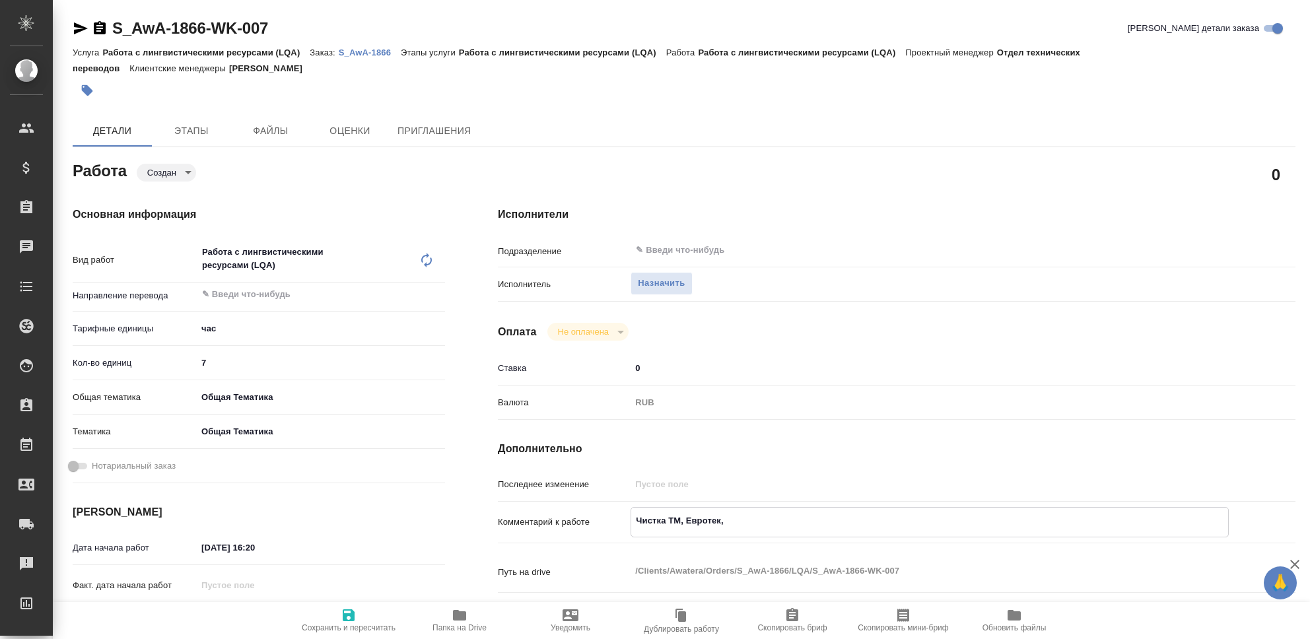
type textarea "x"
type textarea "Чистка ТМ, Евротек, AW"
type textarea "x"
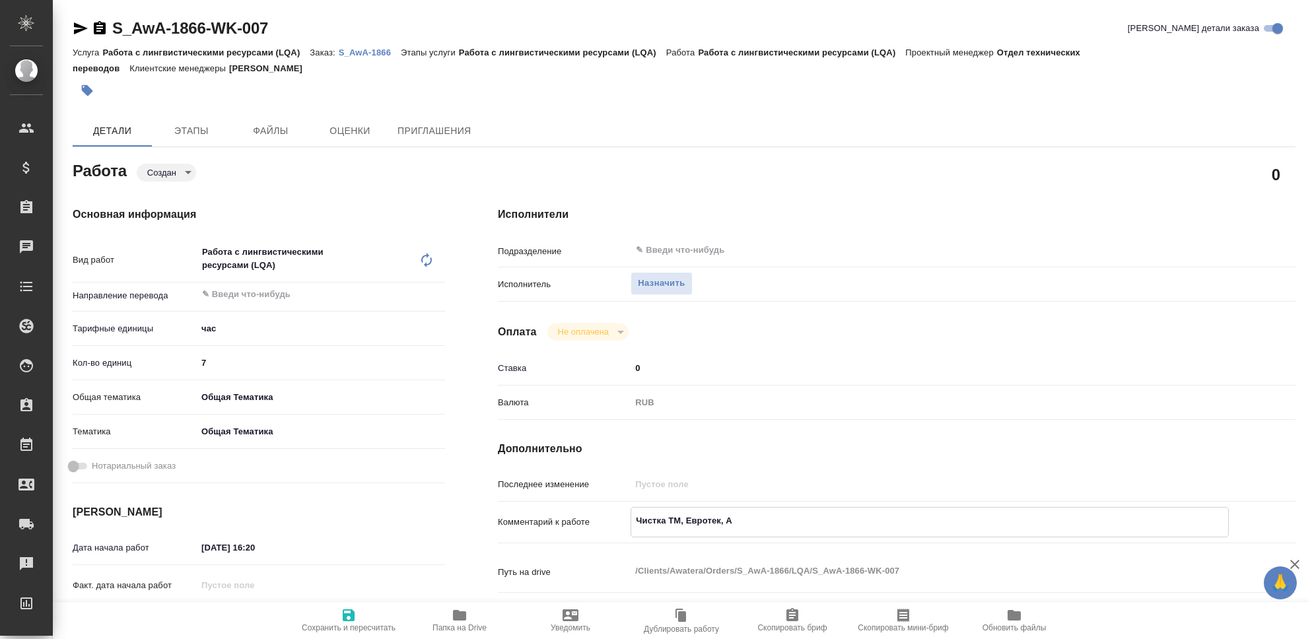
type textarea "x"
type textarea "Чистка ТМ, Евротек, AWA"
type textarea "x"
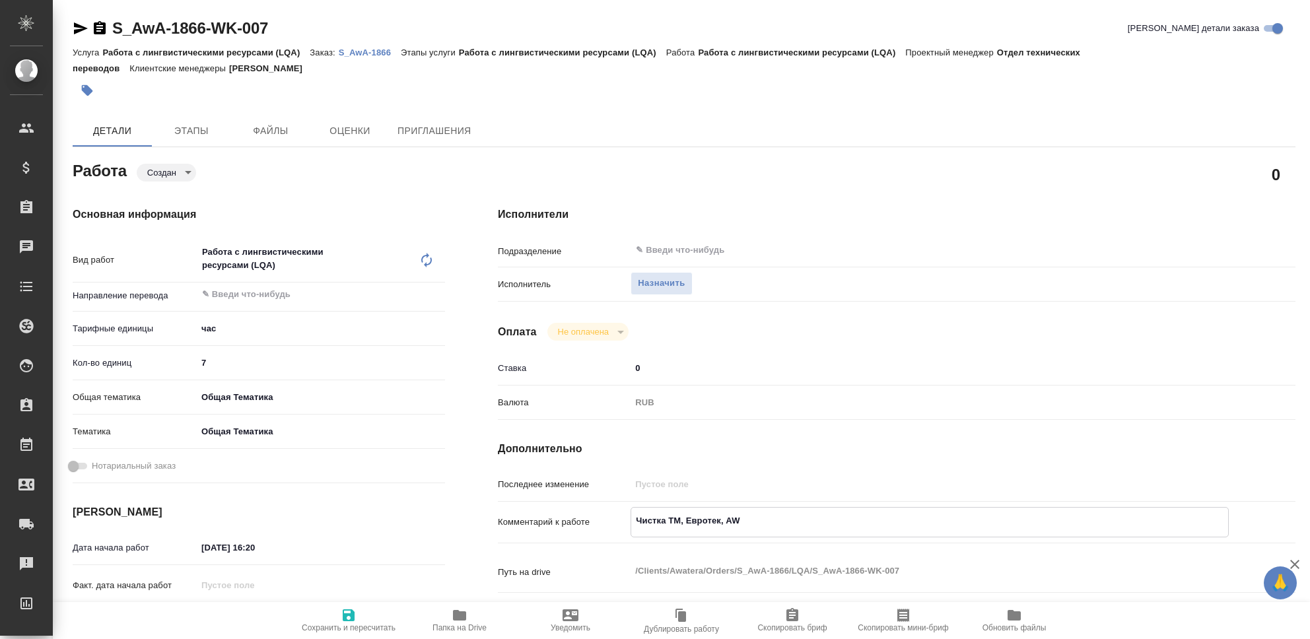
type textarea "x"
type textarea "Чистка ТМ, Евротек, AWAT"
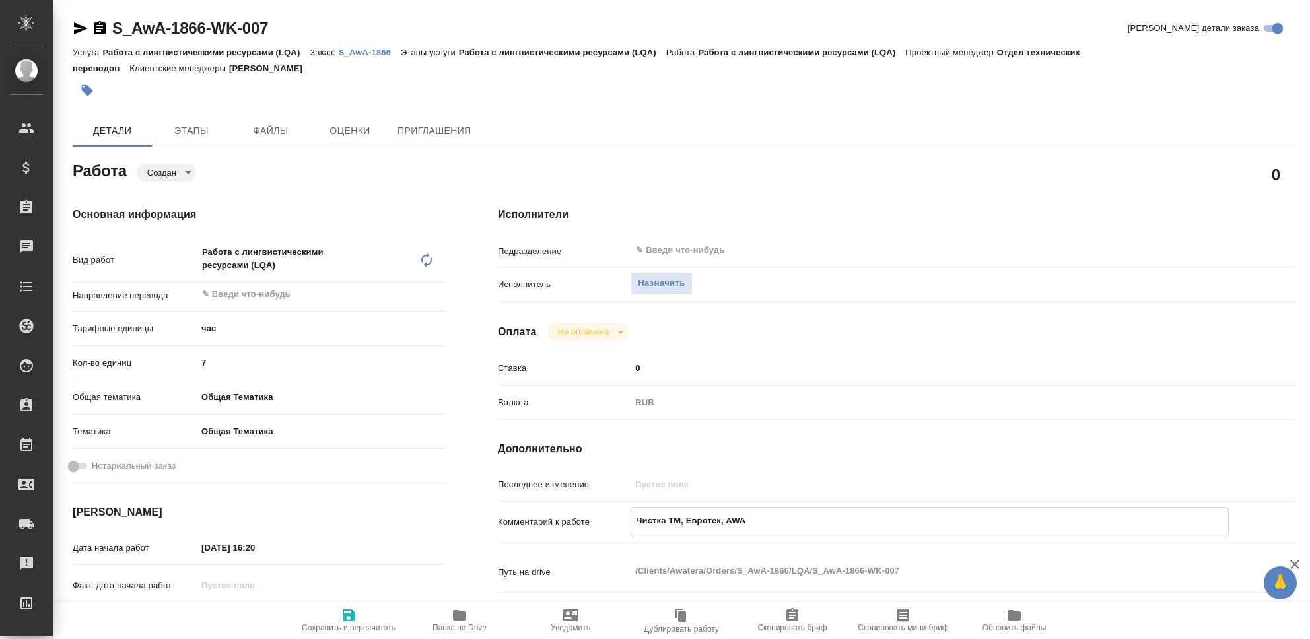
type textarea "x"
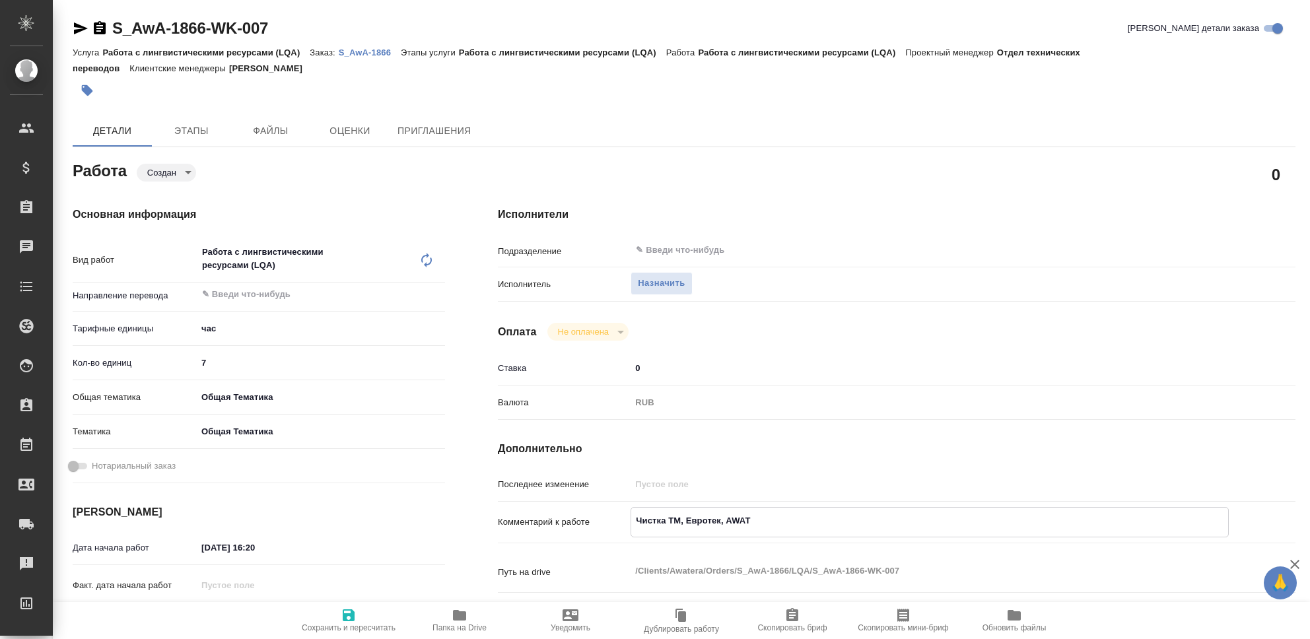
type textarea "Чистка ТМ, Евротек, AWATE"
type textarea "x"
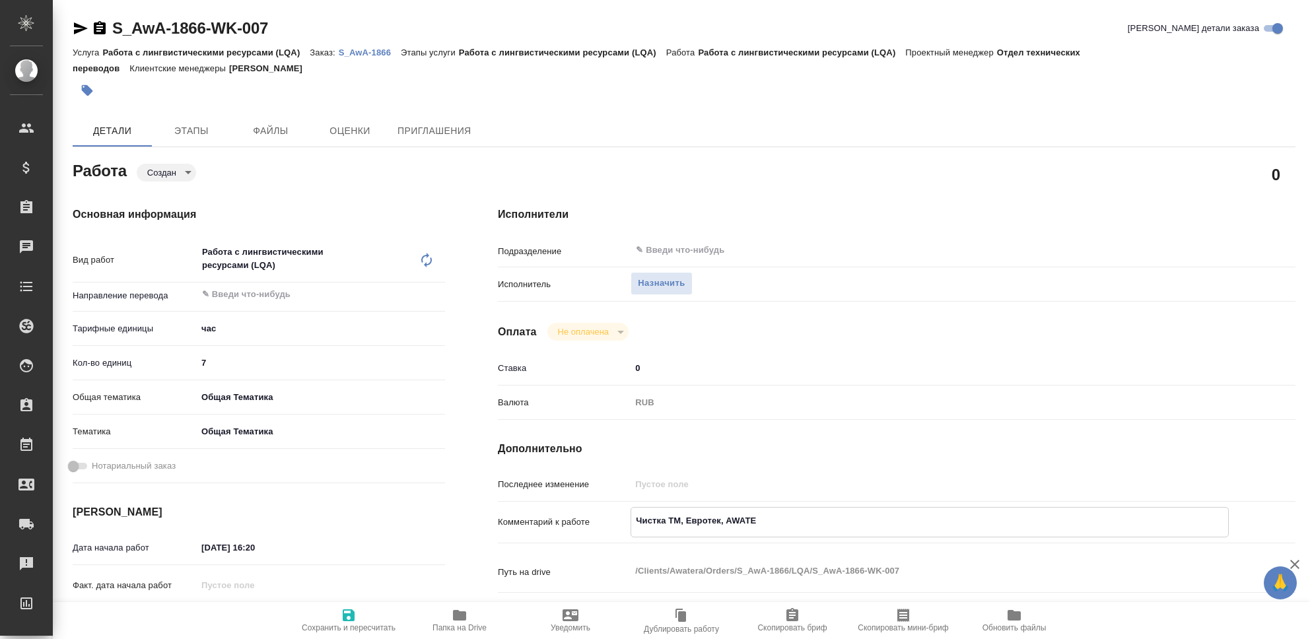
type textarea "x"
type textarea "Чистка ТМ, Евротек, AWATER"
type textarea "x"
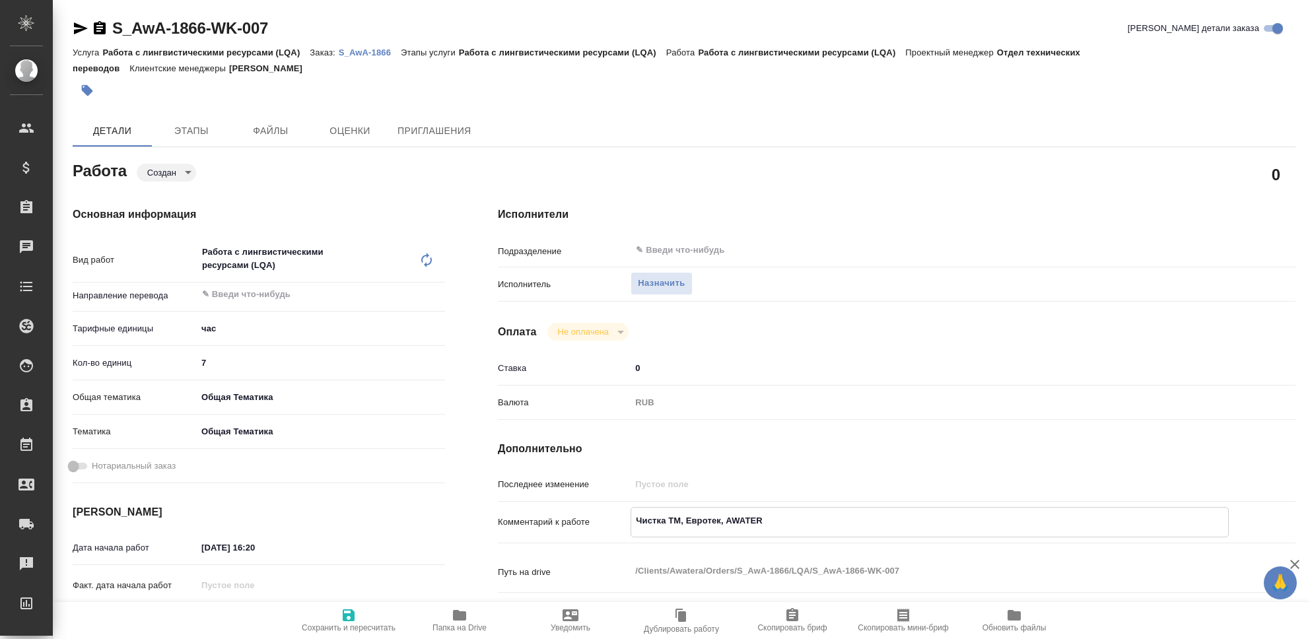
type textarea "x"
click at [343, 614] on icon "button" at bounding box center [349, 616] width 12 height 12
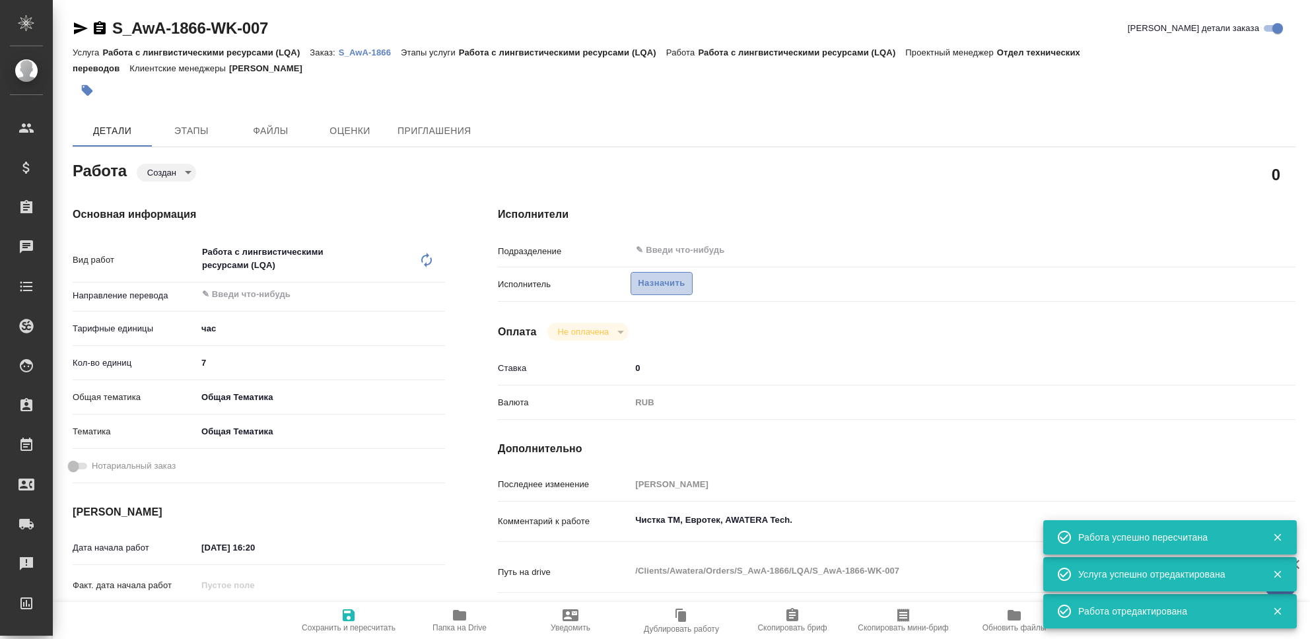
click at [677, 287] on span "Назначить" at bounding box center [661, 283] width 47 height 15
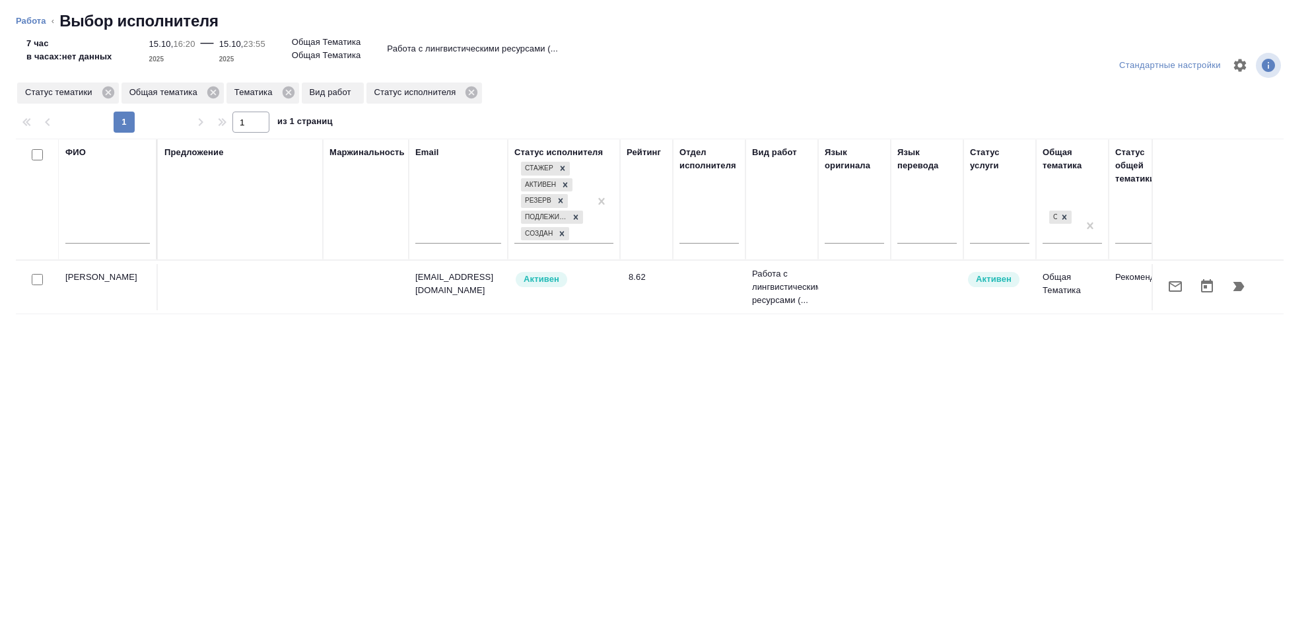
click at [1240, 284] on icon "button" at bounding box center [1239, 286] width 11 height 9
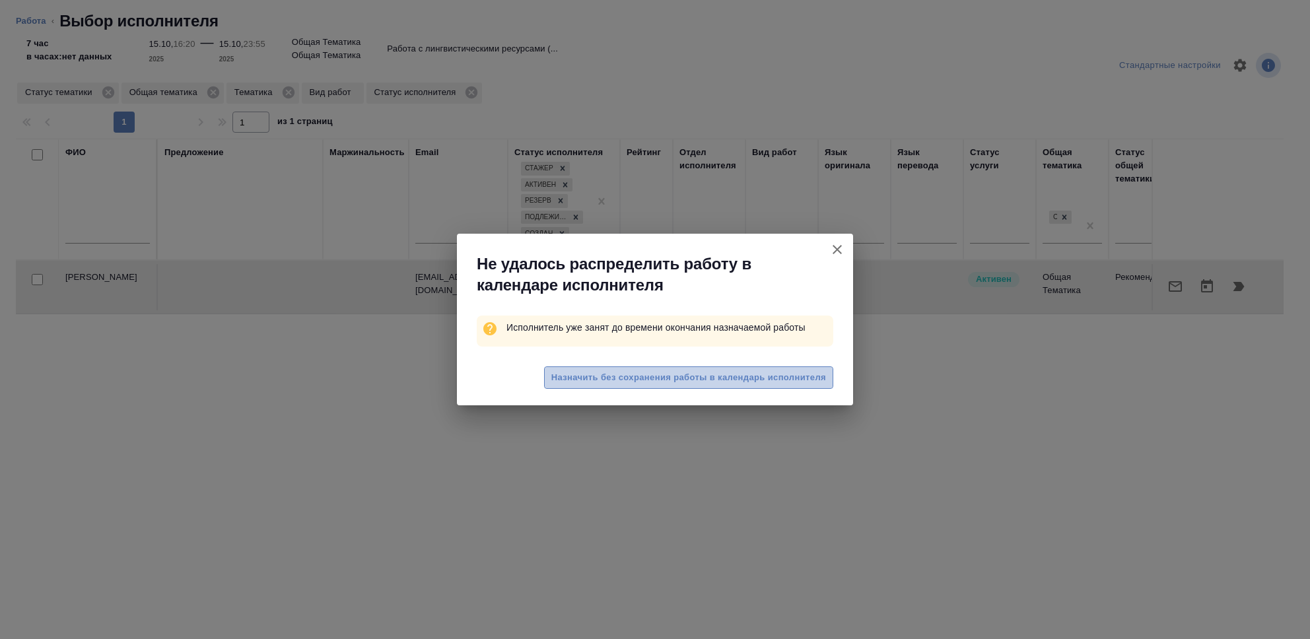
click at [777, 382] on span "Назначить без сохранения работы в календарь исполнителя" at bounding box center [689, 378] width 275 height 15
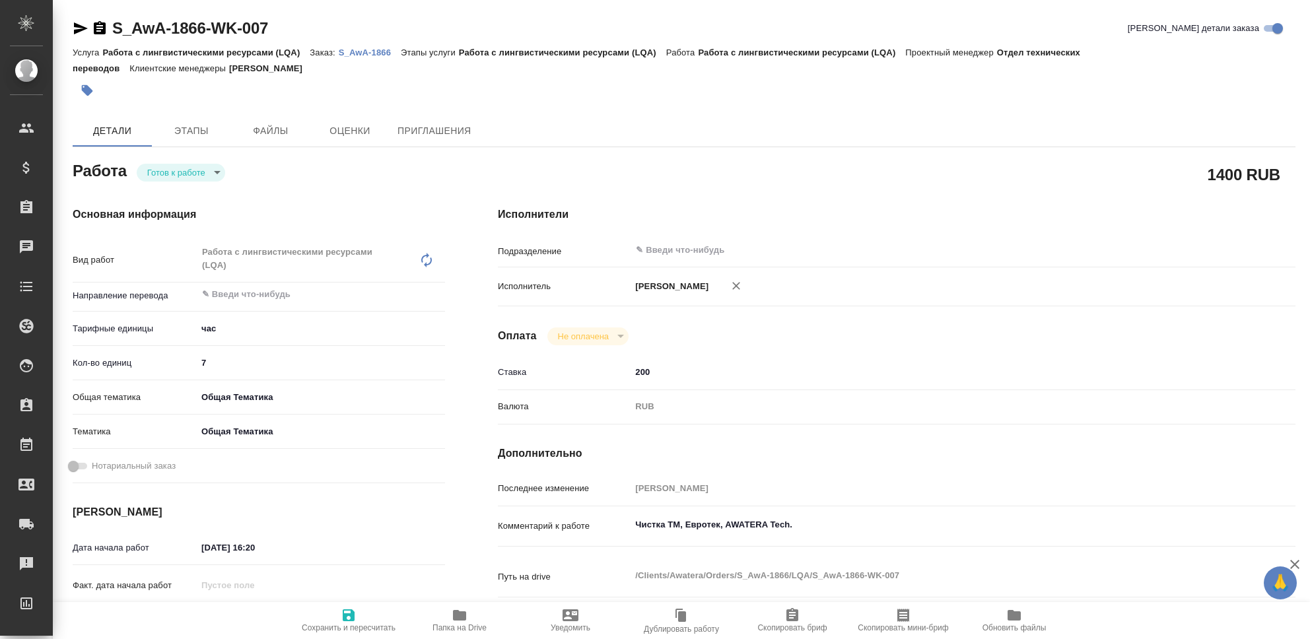
type textarea "x"
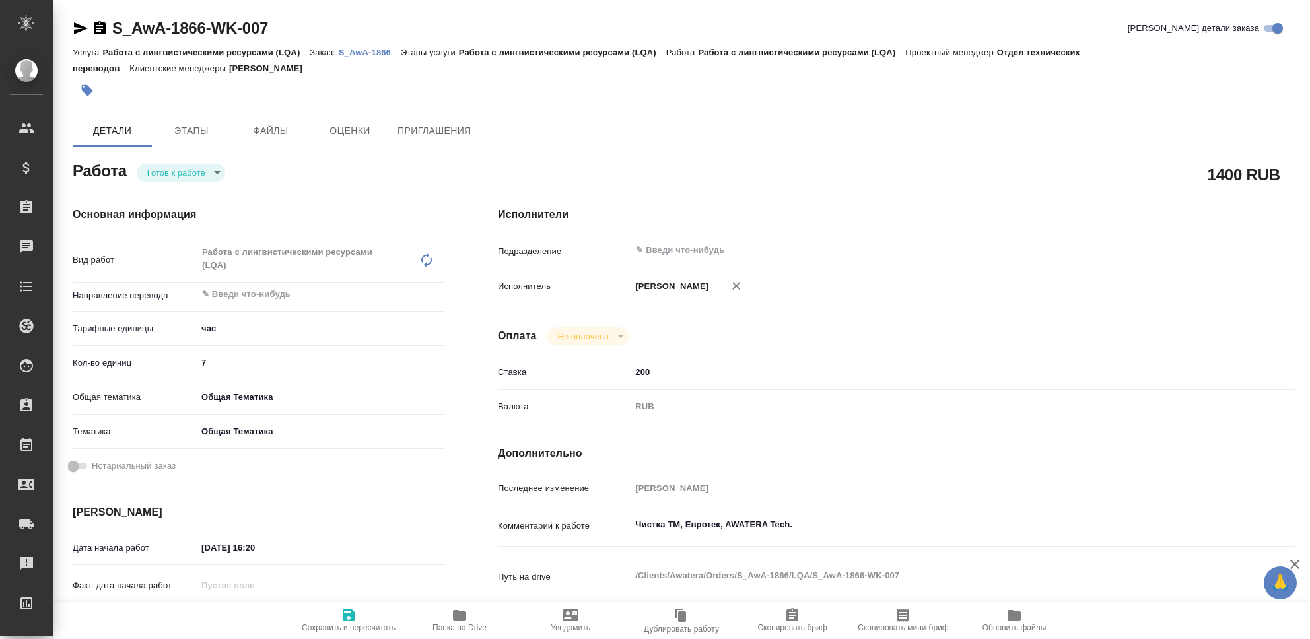
type textarea "x"
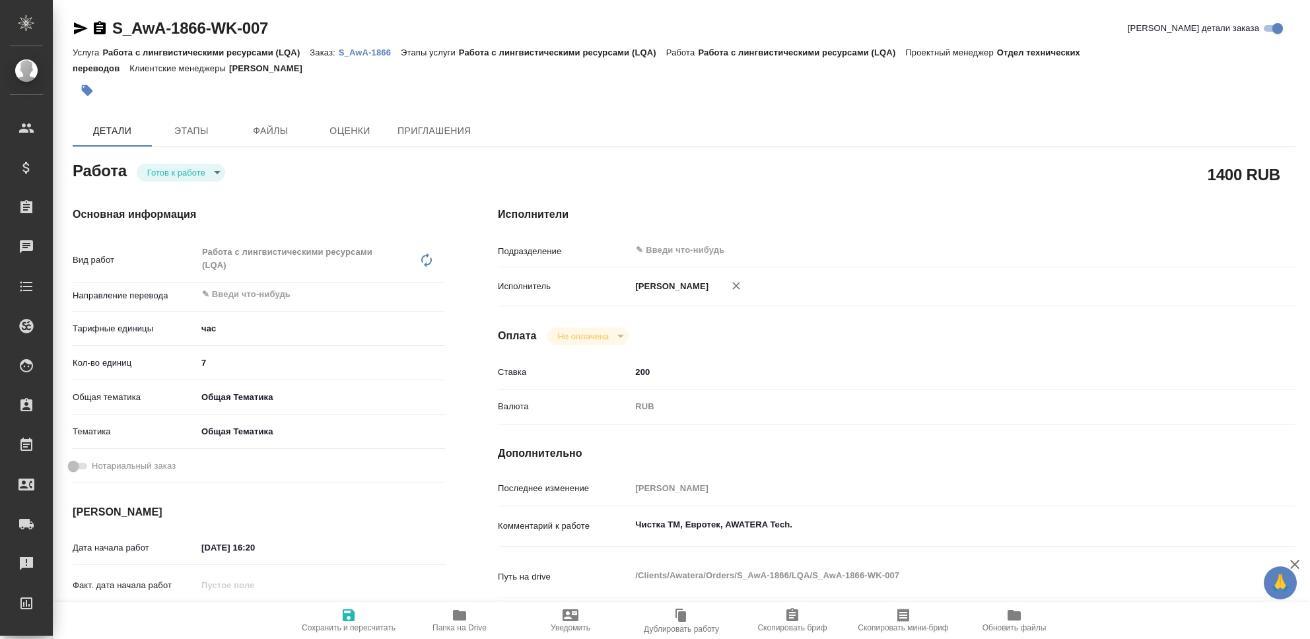
type textarea "x"
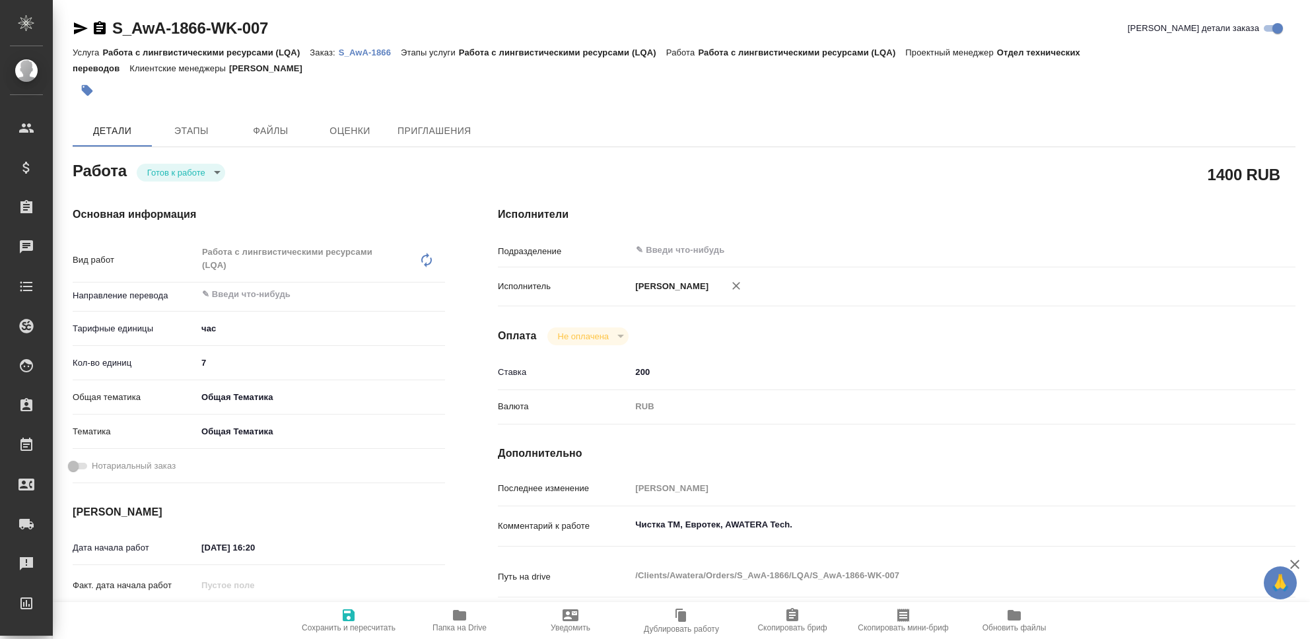
type textarea "x"
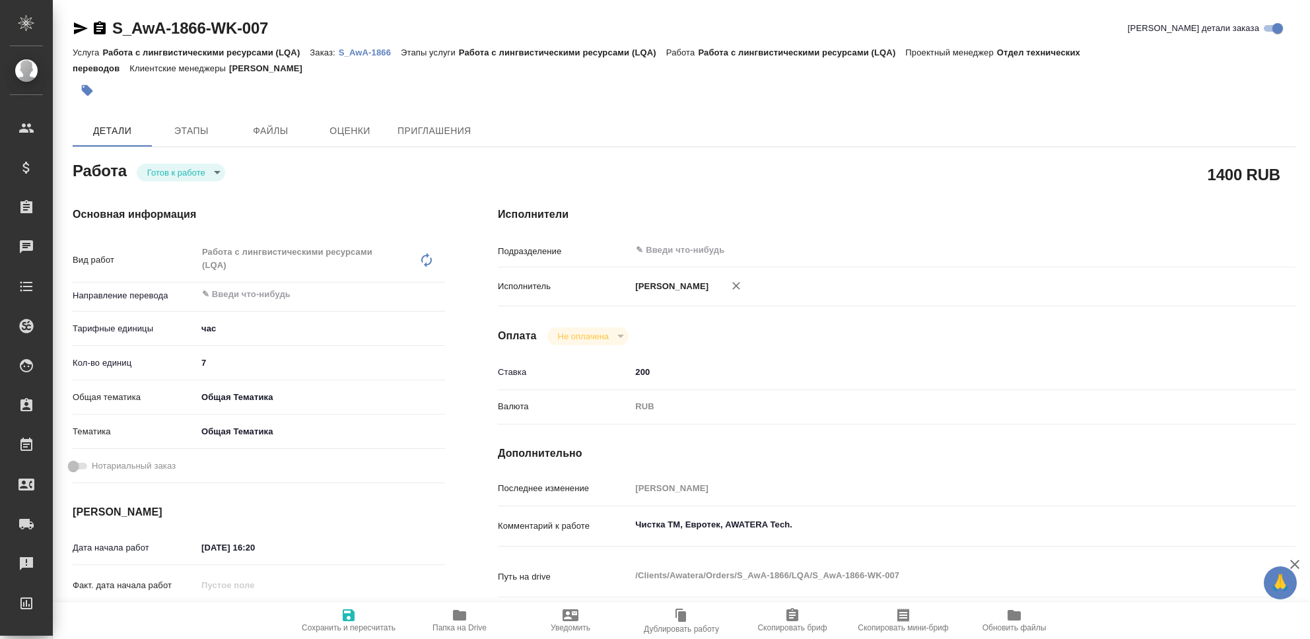
type textarea "x"
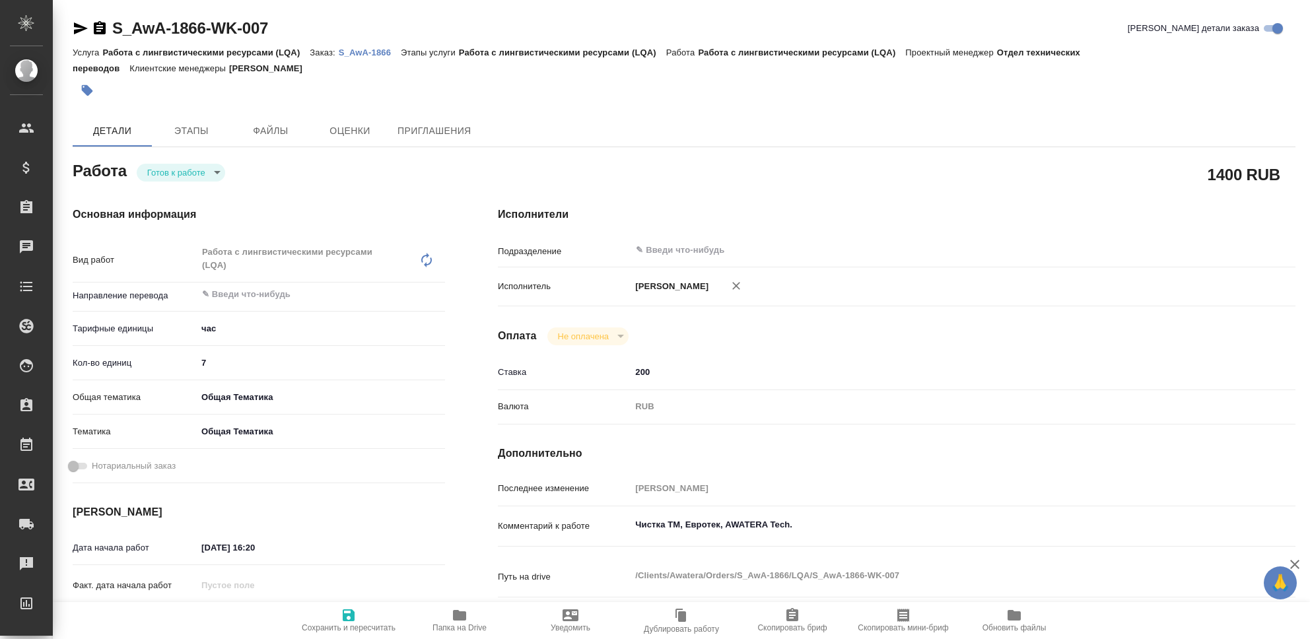
type textarea "x"
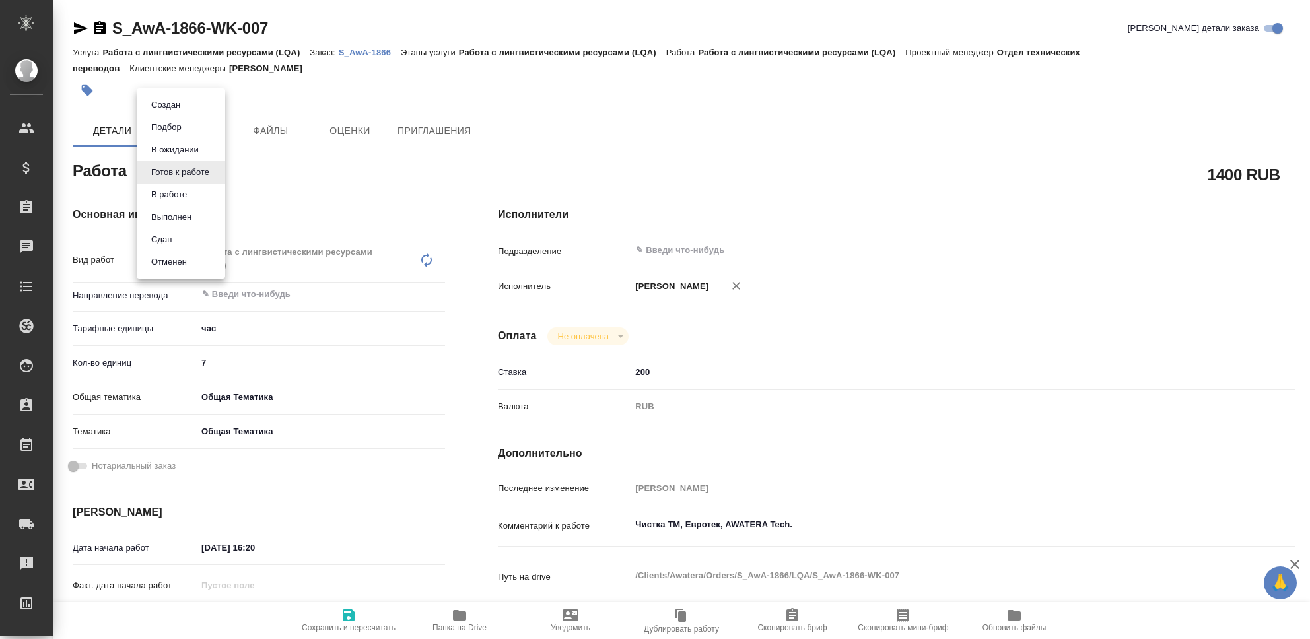
click at [213, 174] on body "🙏 .cls-1 fill:#fff; AWATERA Seleznev Maksim Клиенты Спецификации Заказы Чаты To…" at bounding box center [655, 319] width 1310 height 639
click at [170, 240] on button "Сдан" at bounding box center [161, 240] width 28 height 15
type textarea "x"
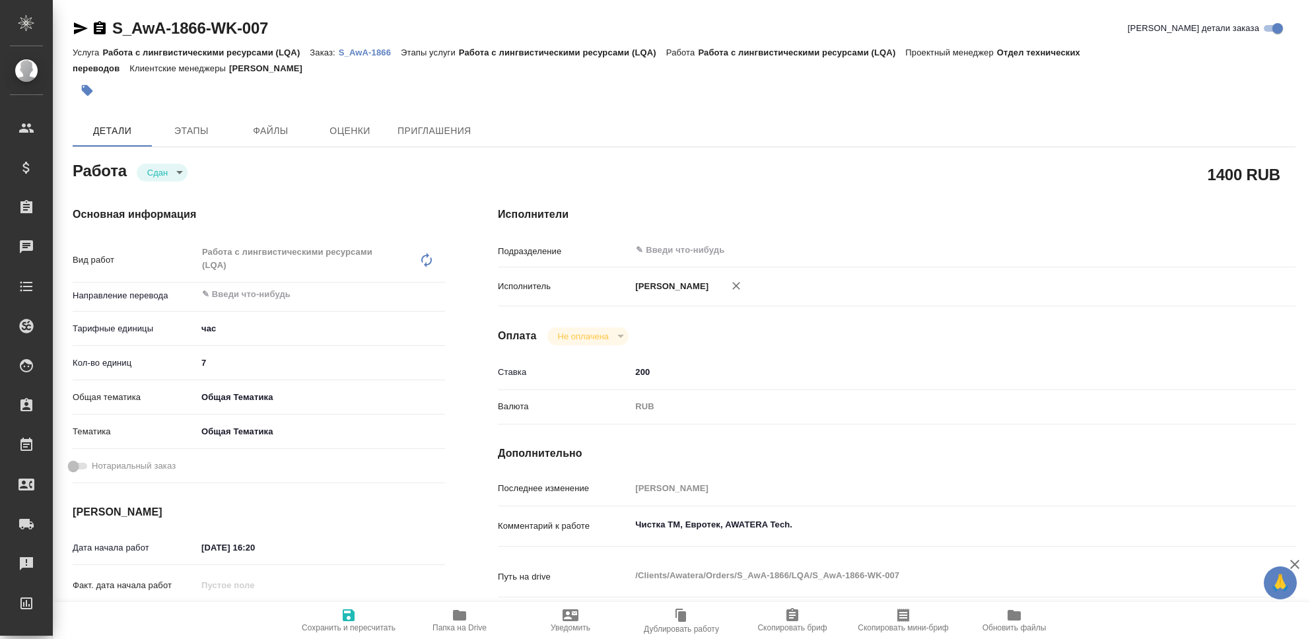
type textarea "x"
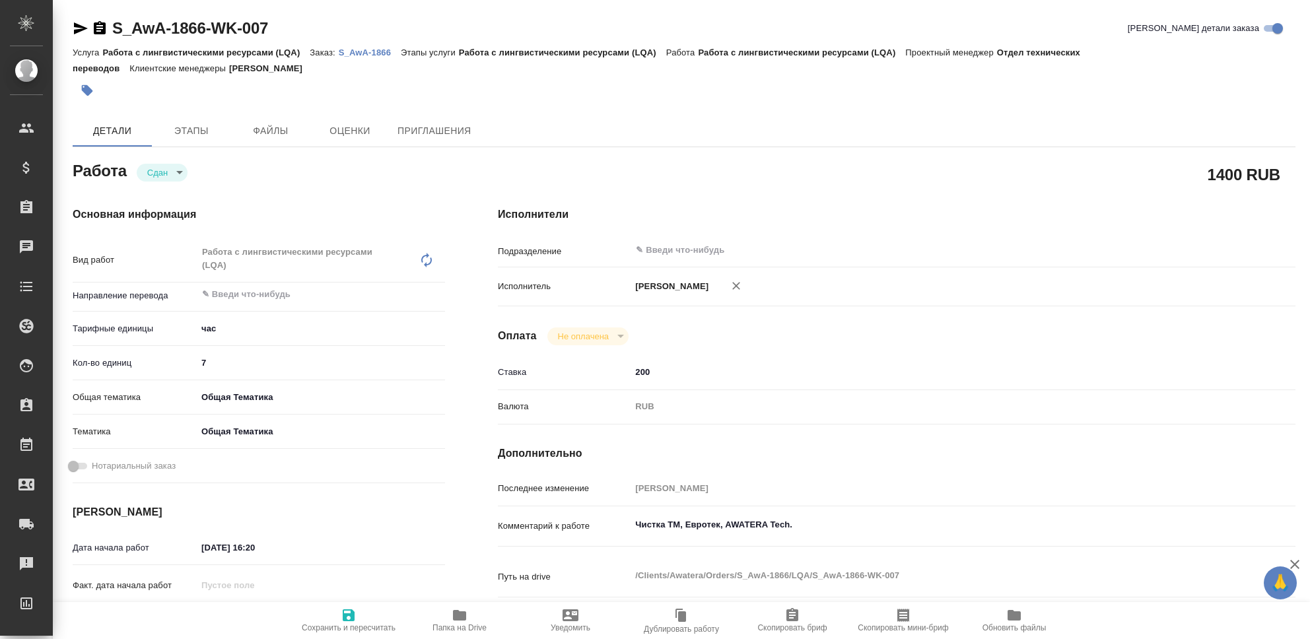
type textarea "x"
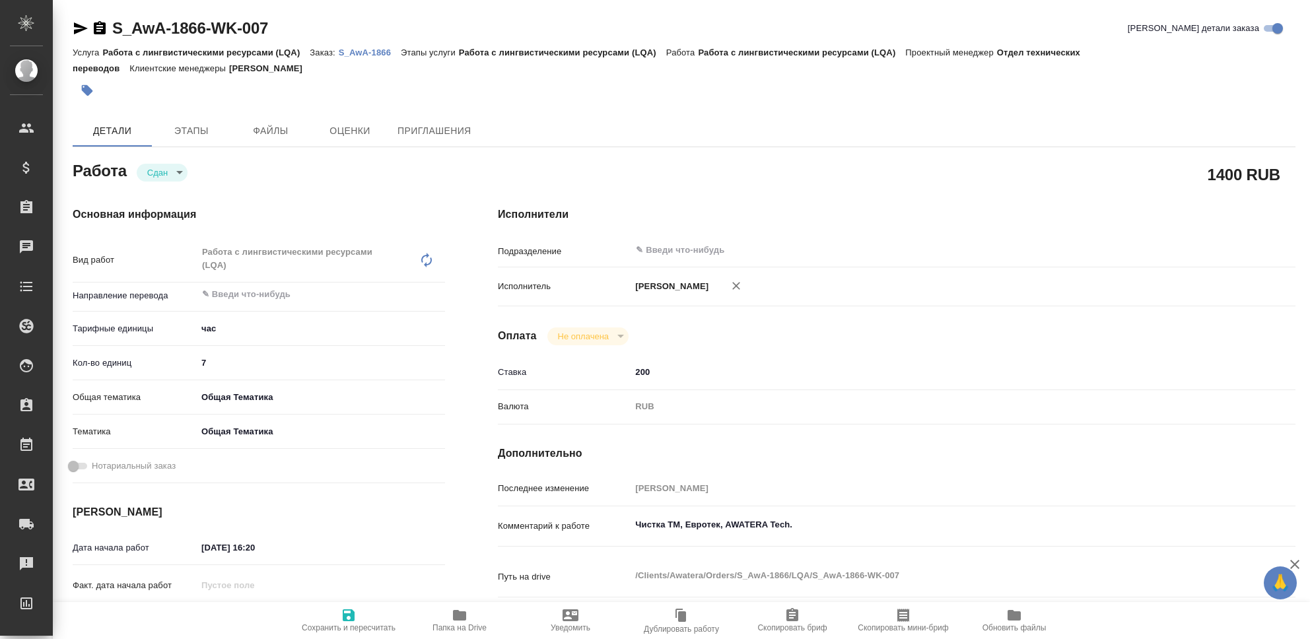
type textarea "x"
click at [346, 622] on icon "button" at bounding box center [349, 616] width 12 height 12
type textarea "x"
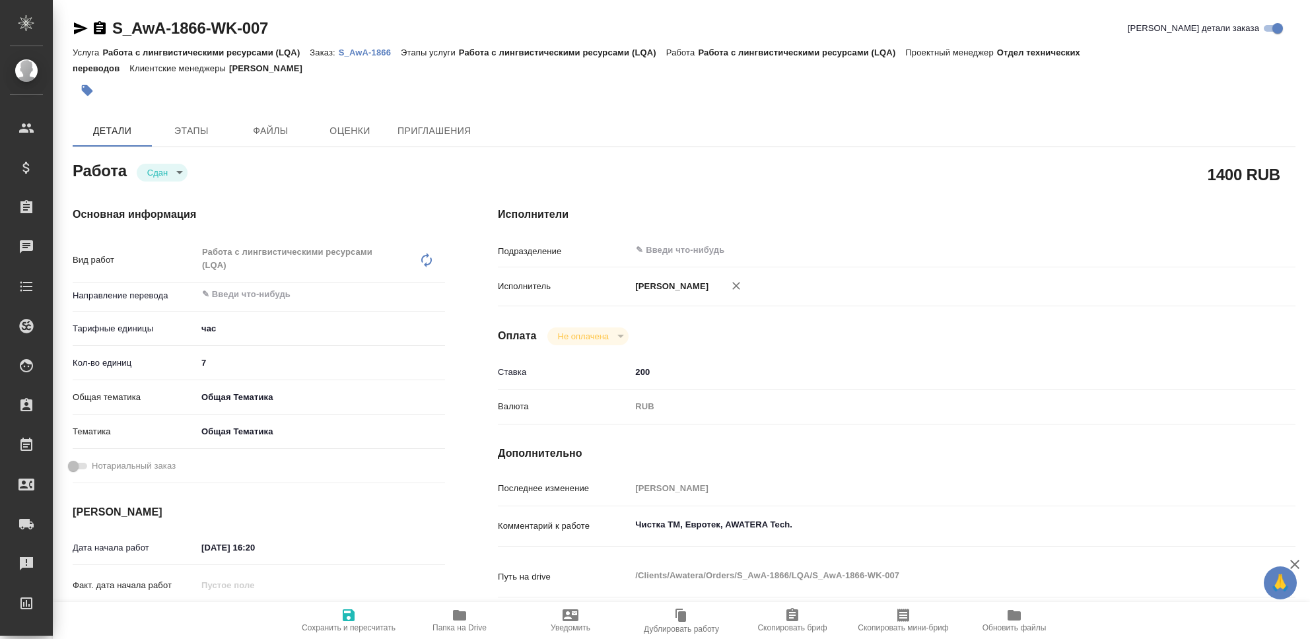
type textarea "x"
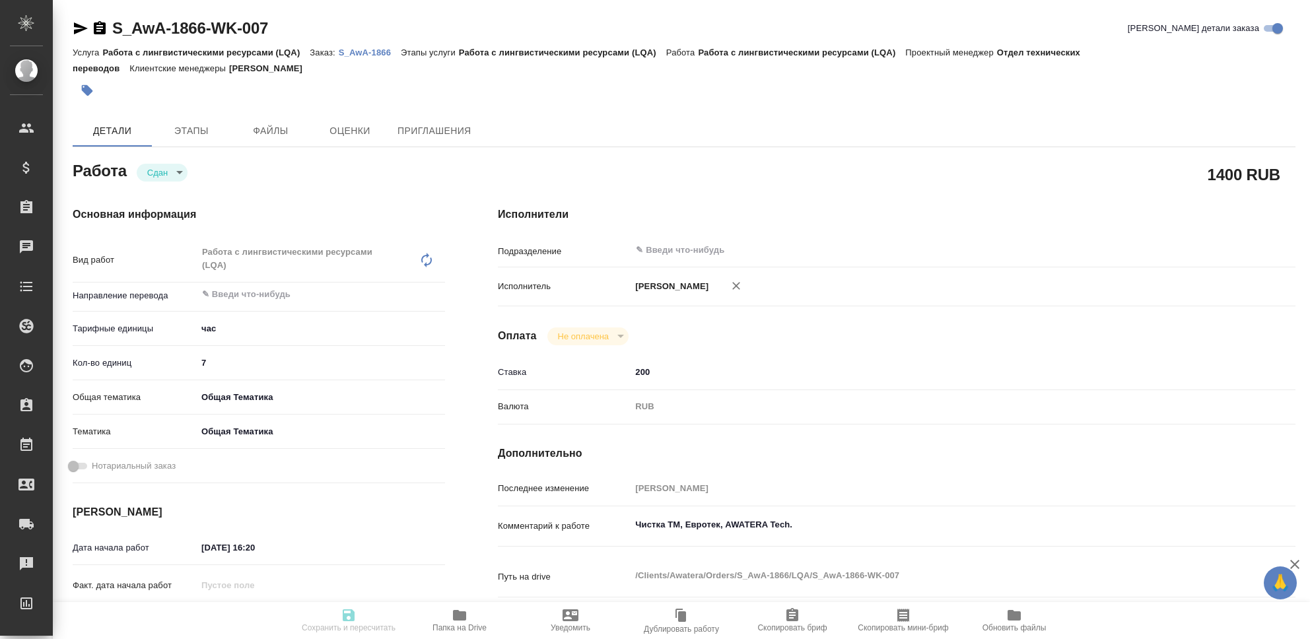
type textarea "x"
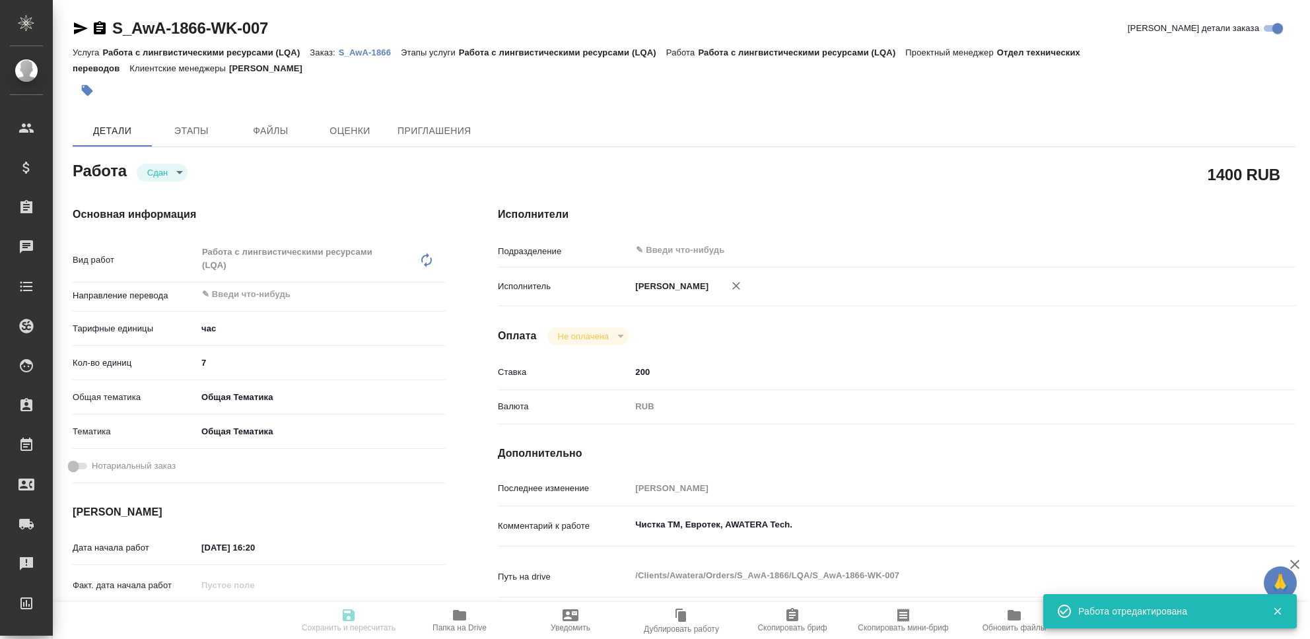
type textarea "x"
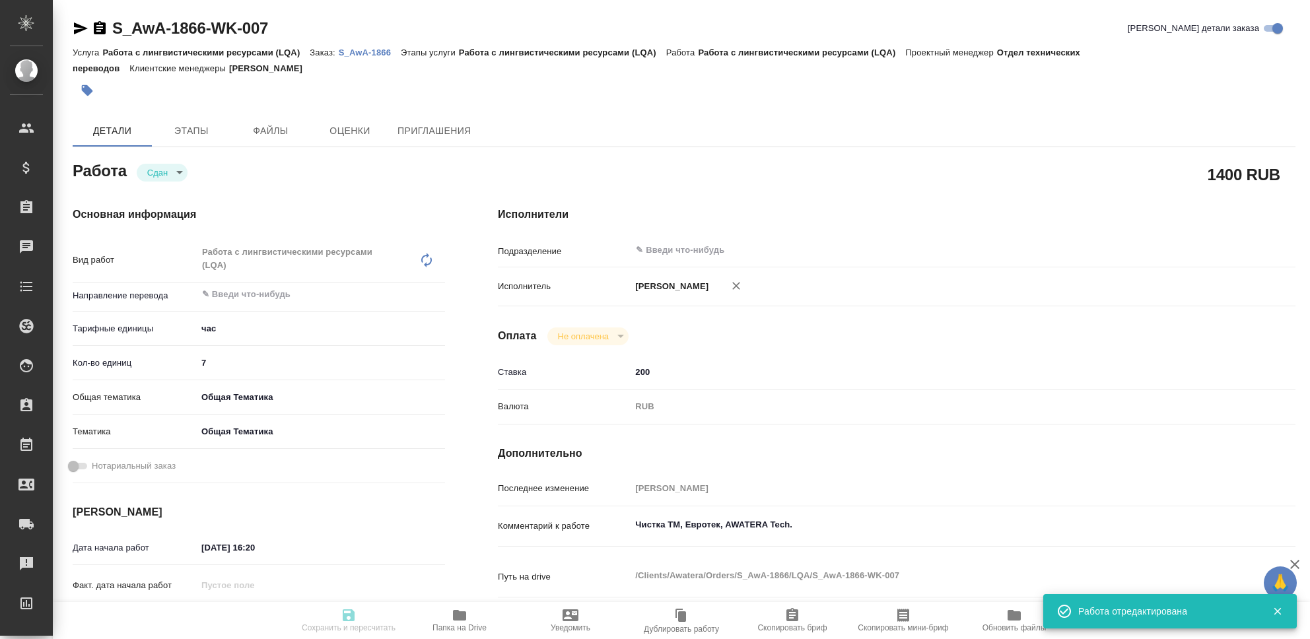
type textarea "x"
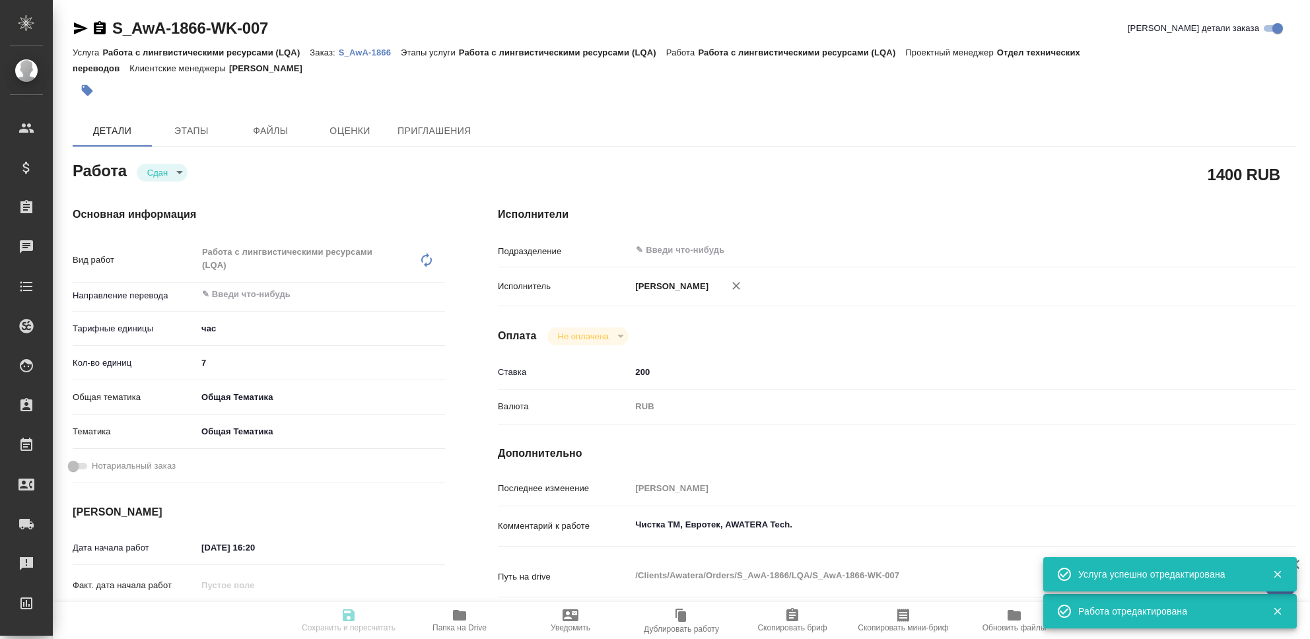
type input "closed"
type textarea "Работа с лингвистическими ресурсами (LQA)"
type textarea "x"
type input "5a8b1489cc6b4906c91bfd93"
type input "7"
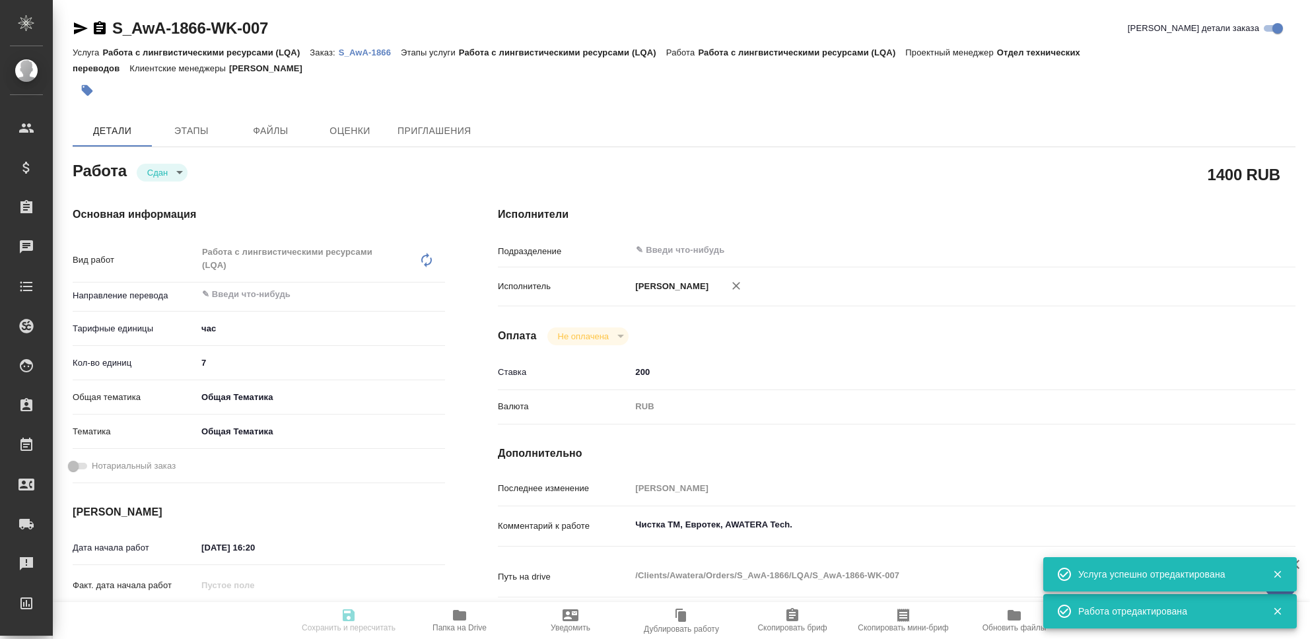
type input "obtem"
type input "6012b1ca196b0e5c9229a120"
type input "15.10.2025 16:20"
type input "15.10.2025 23:55"
type input "15.10.2025 16:20"
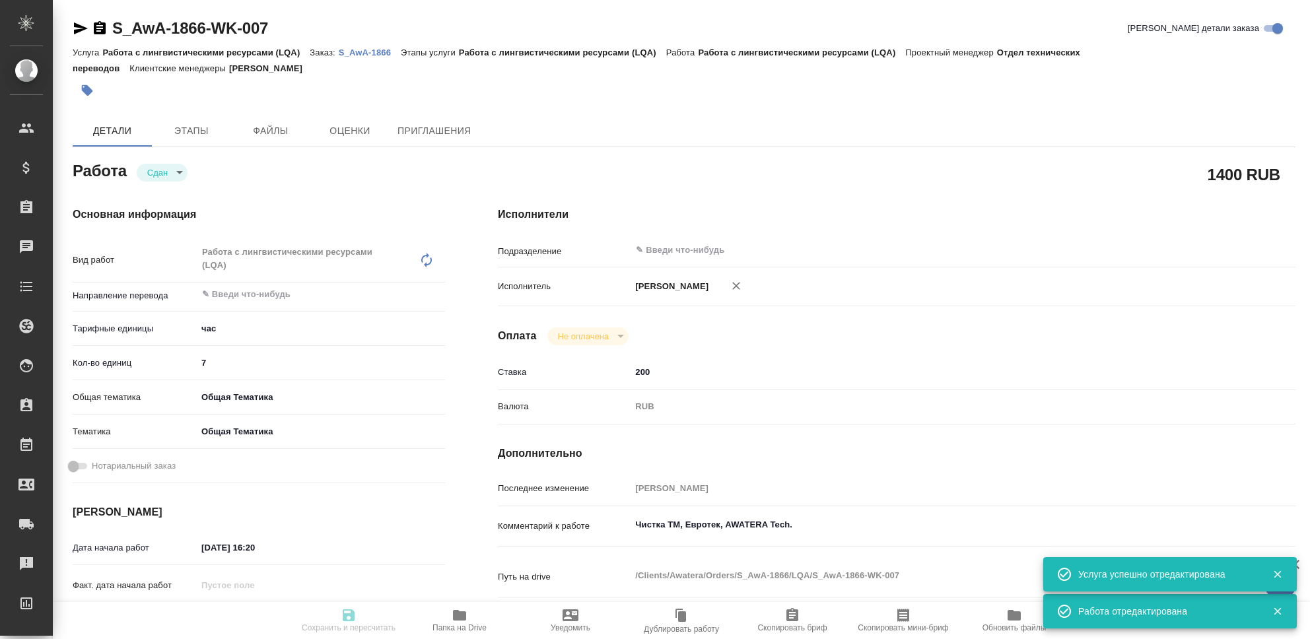
type input "15.10.2025 23:55"
type input "notPayed"
type input "200"
type input "RUB"
type input "[PERSON_NAME]"
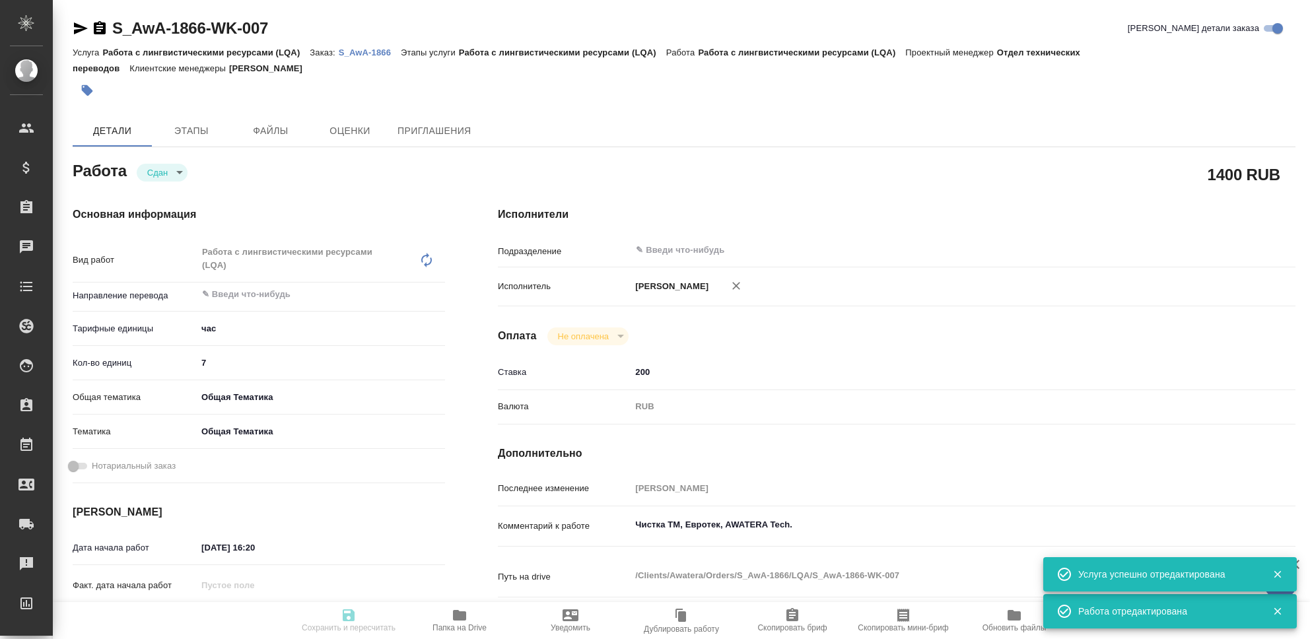
type textarea "Чистка ТМ, Евротек, AWATERA Tech."
type textarea "x"
type textarea "/Clients/Awatera/Orders/S_AwA-1866/LQA/S_AwA-1866-WK-007"
type textarea "x"
type input "S_AwA-1866"
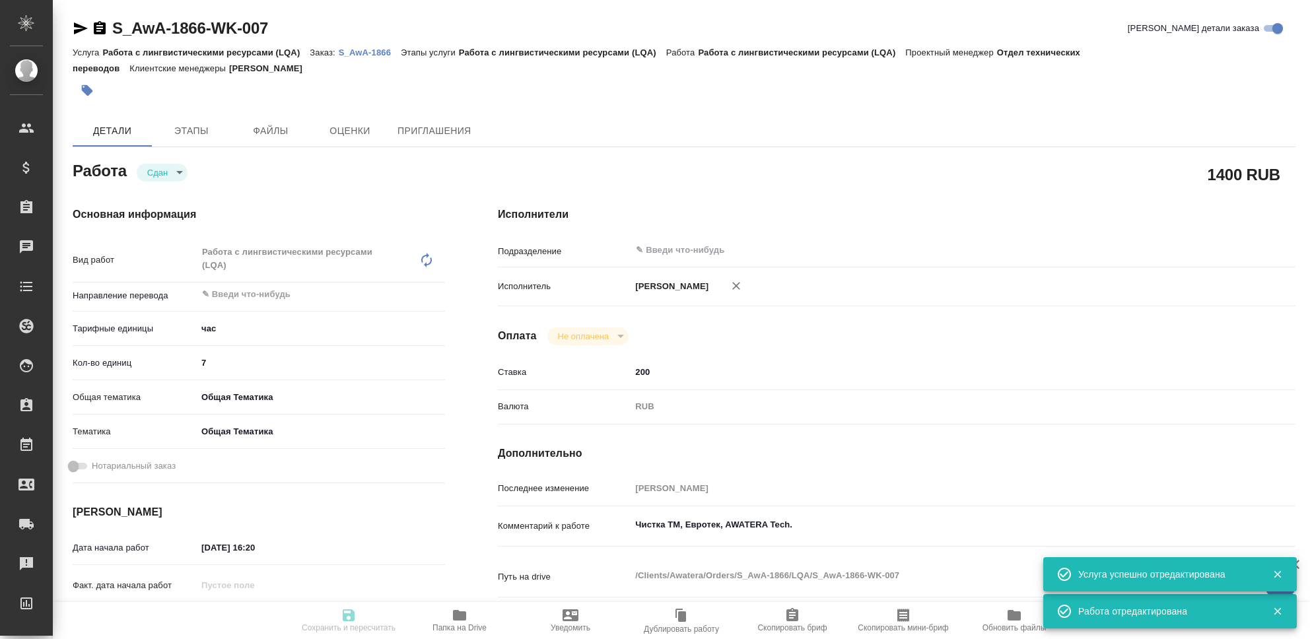
type input "Работа с лингвистическими ресурсами (LQA)"
type input "[PERSON_NAME]"
type input "/Clients/Awatera/Orders/S_AwA-1866"
type textarea "x"
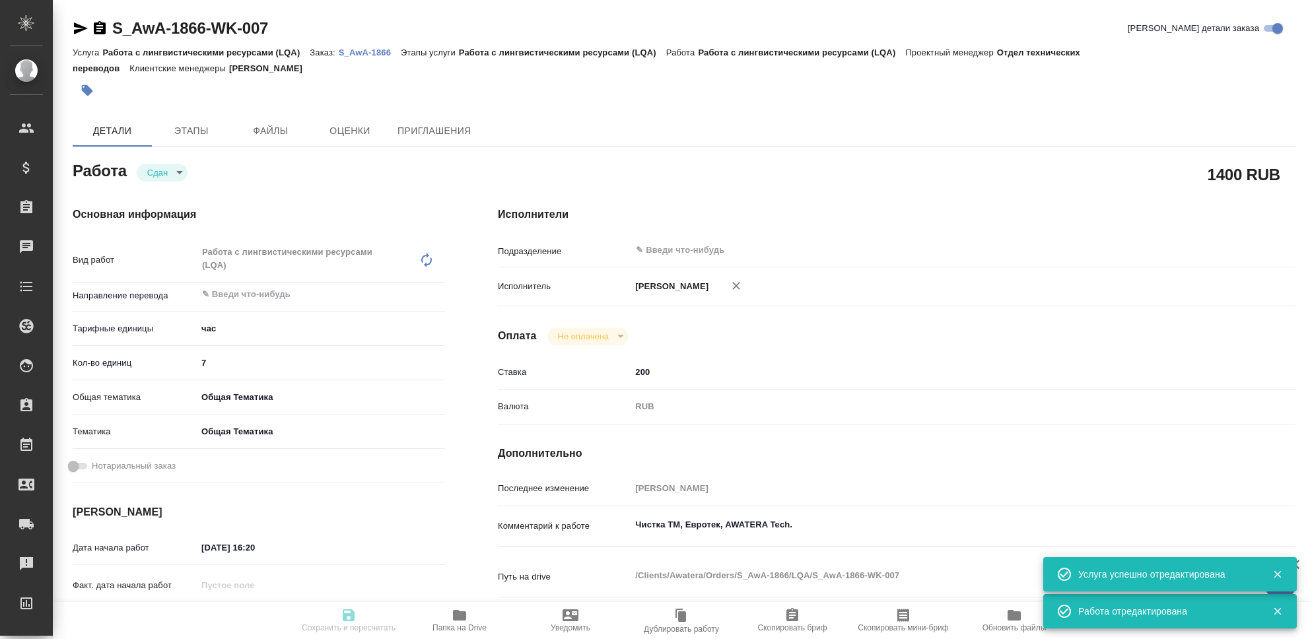
type textarea "x"
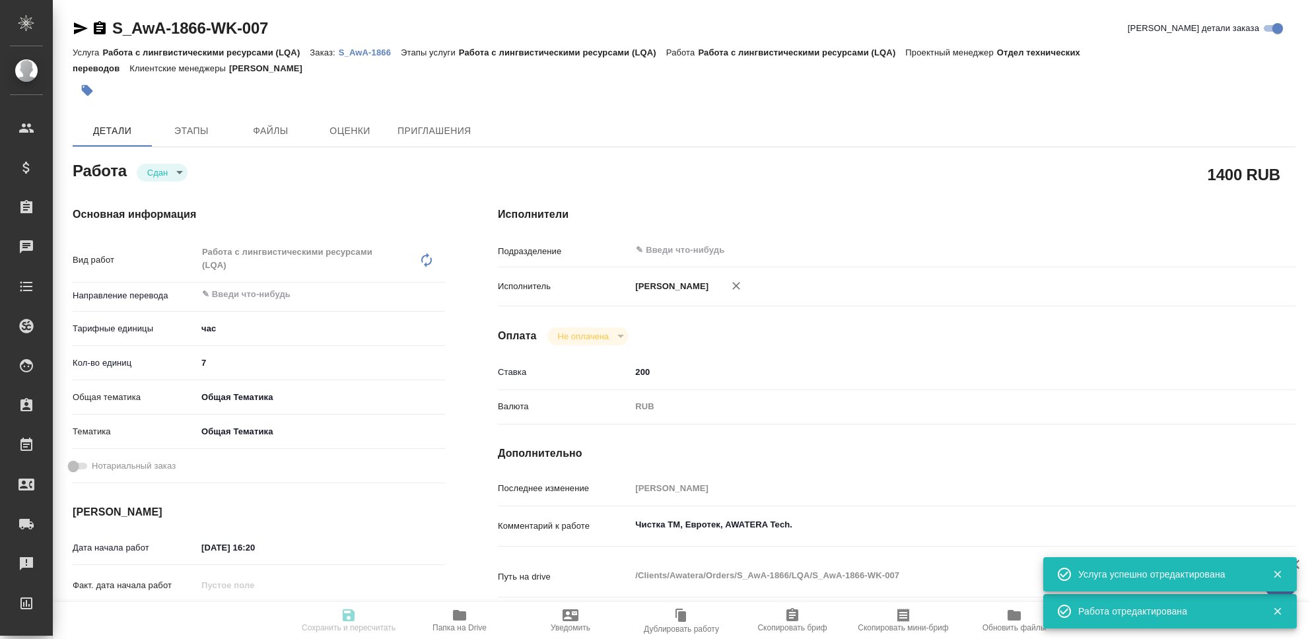
type textarea "x"
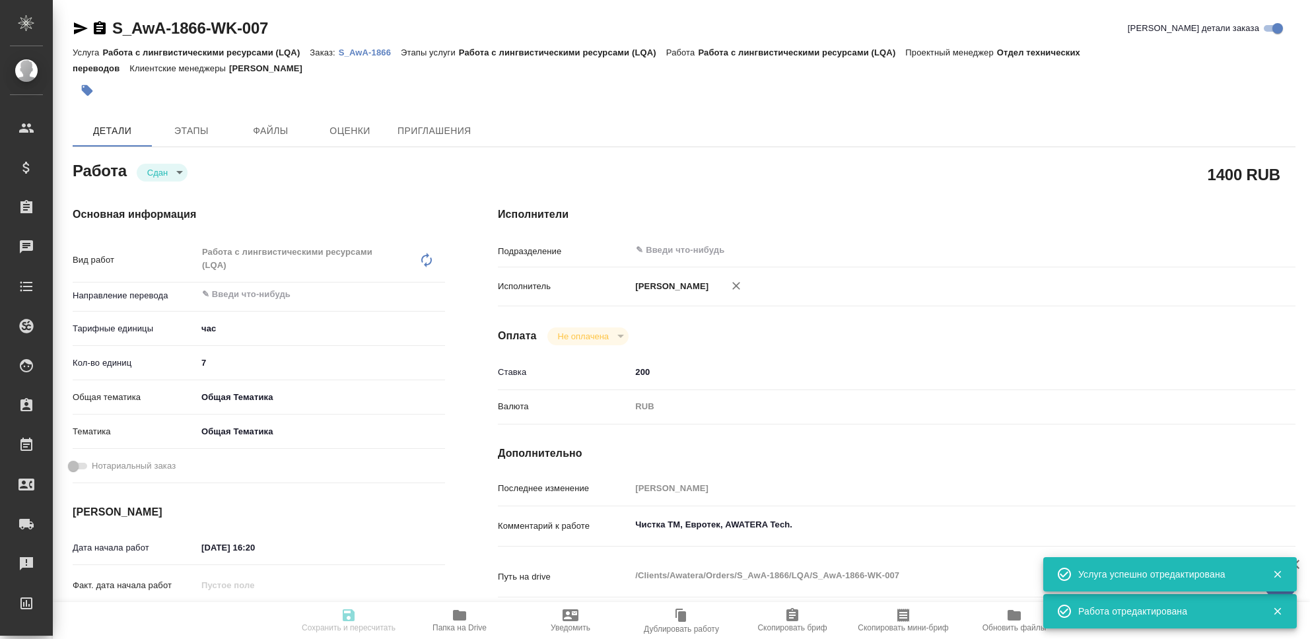
type textarea "x"
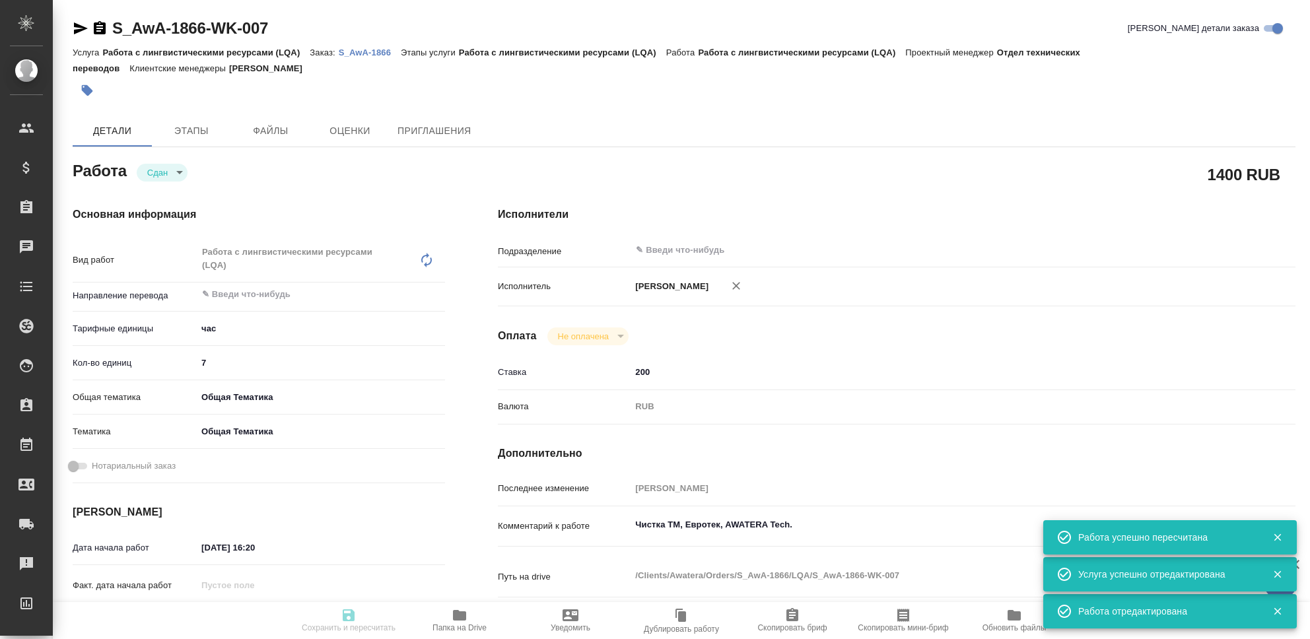
type input "closed"
type textarea "Работа с лингвистическими ресурсами (LQA)"
type textarea "x"
type input "5a8b1489cc6b4906c91bfd93"
type input "7"
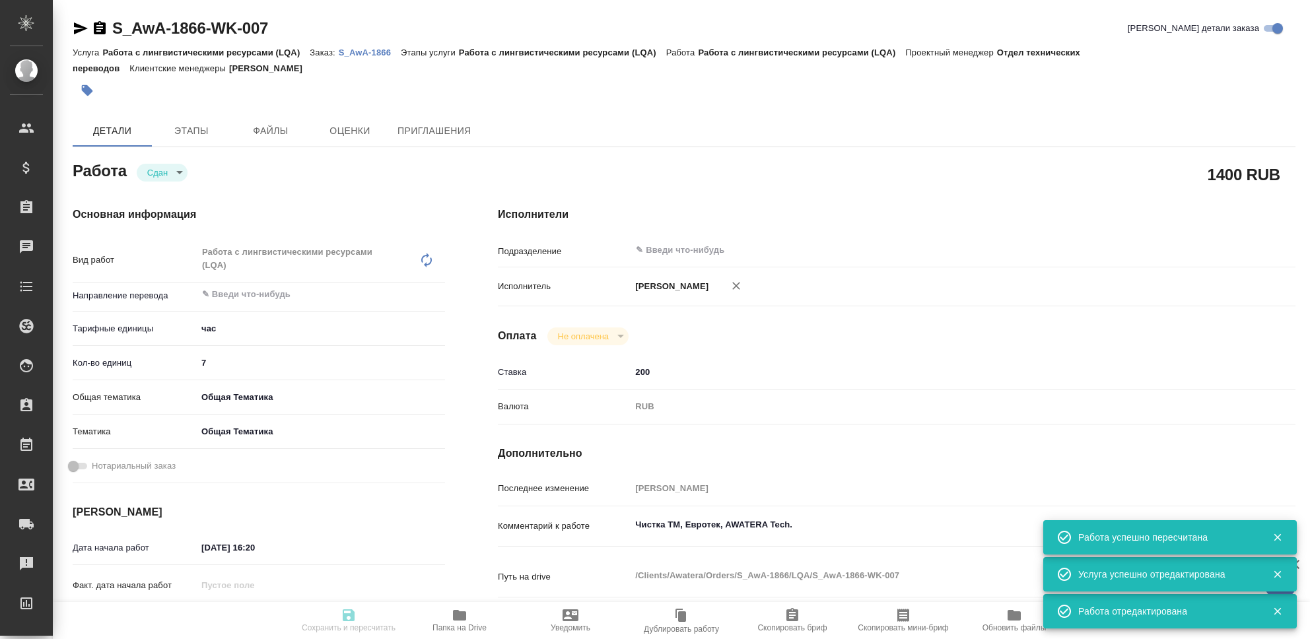
type input "obtem"
type input "6012b1ca196b0e5c9229a120"
type input "15.10.2025 16:20"
type input "15.10.2025 23:55"
type input "15.10.2025 16:20"
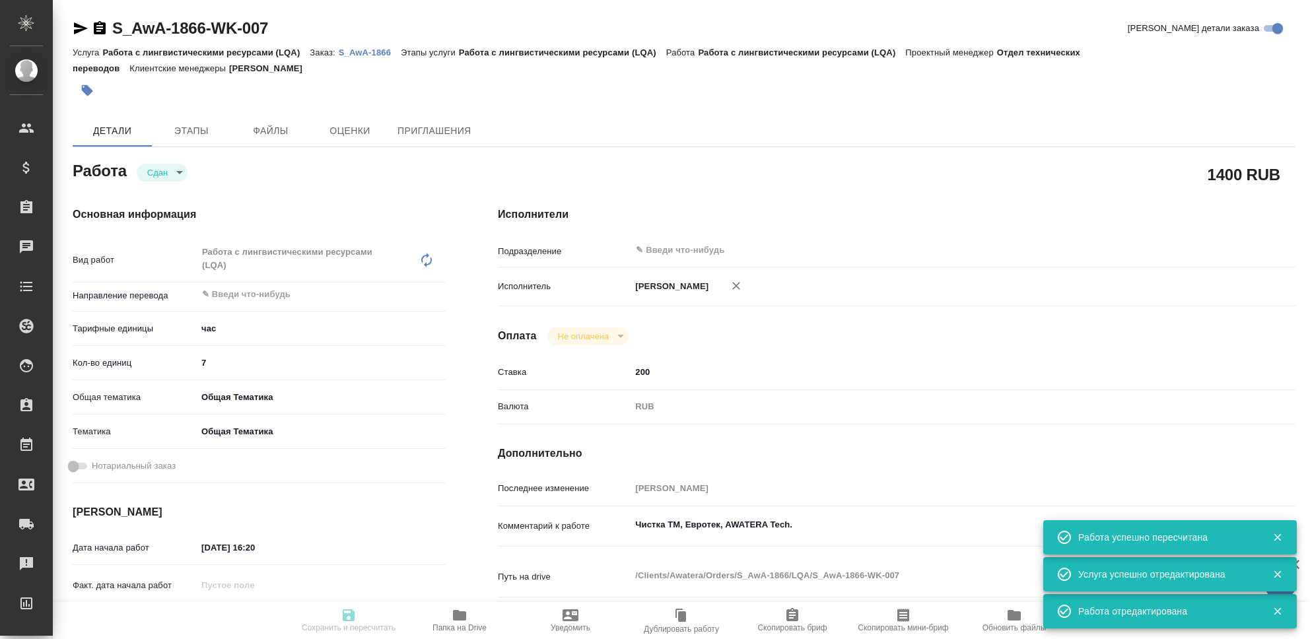
type input "15.10.2025 23:55"
type input "notPayed"
type input "200"
type input "RUB"
type input "[PERSON_NAME]"
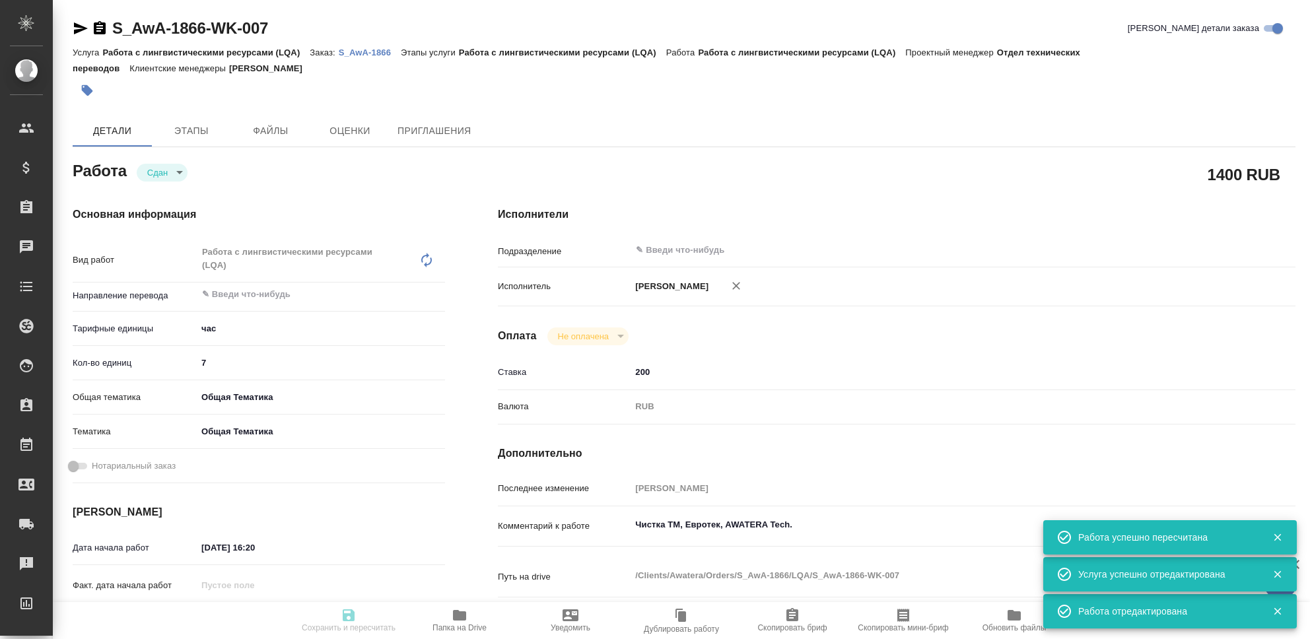
type textarea "Чистка ТМ, Евротек, AWATERA Tech."
type textarea "x"
type textarea "/Clients/Awatera/Orders/S_AwA-1866/LQA/S_AwA-1866-WK-007"
type textarea "x"
type input "S_AwA-1866"
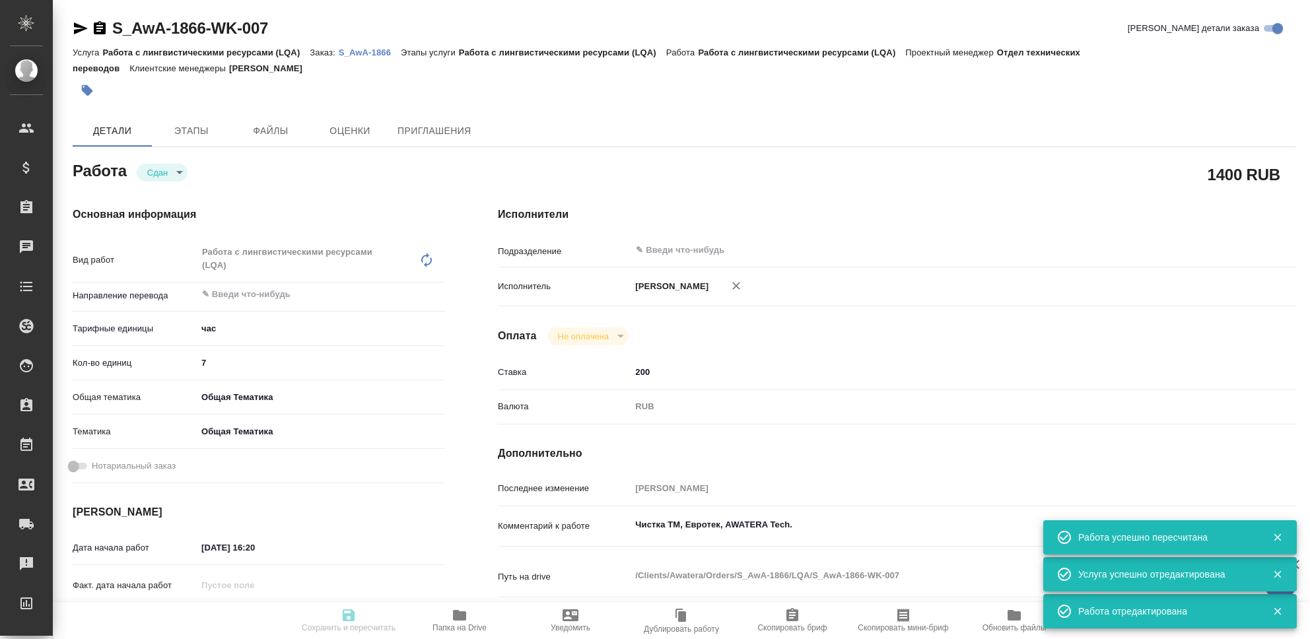
type input "Работа с лингвистическими ресурсами (LQA)"
type input "[PERSON_NAME]"
type input "/Clients/Awatera/Orders/S_AwA-1866"
type textarea "x"
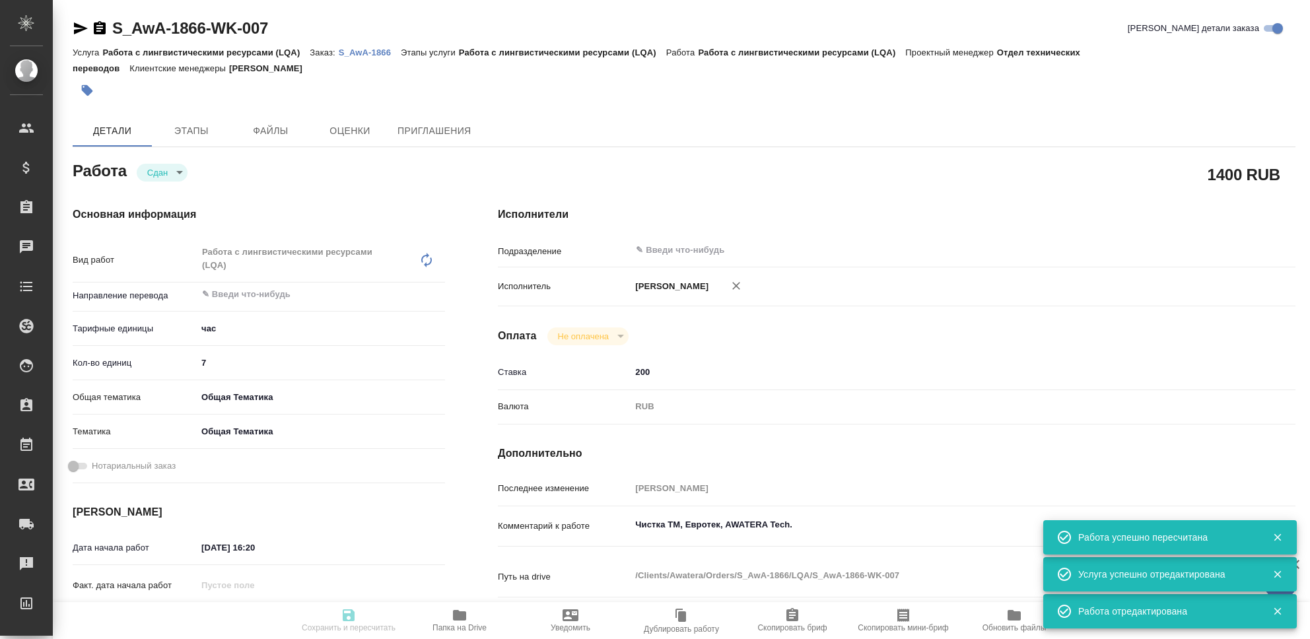
type textarea "x"
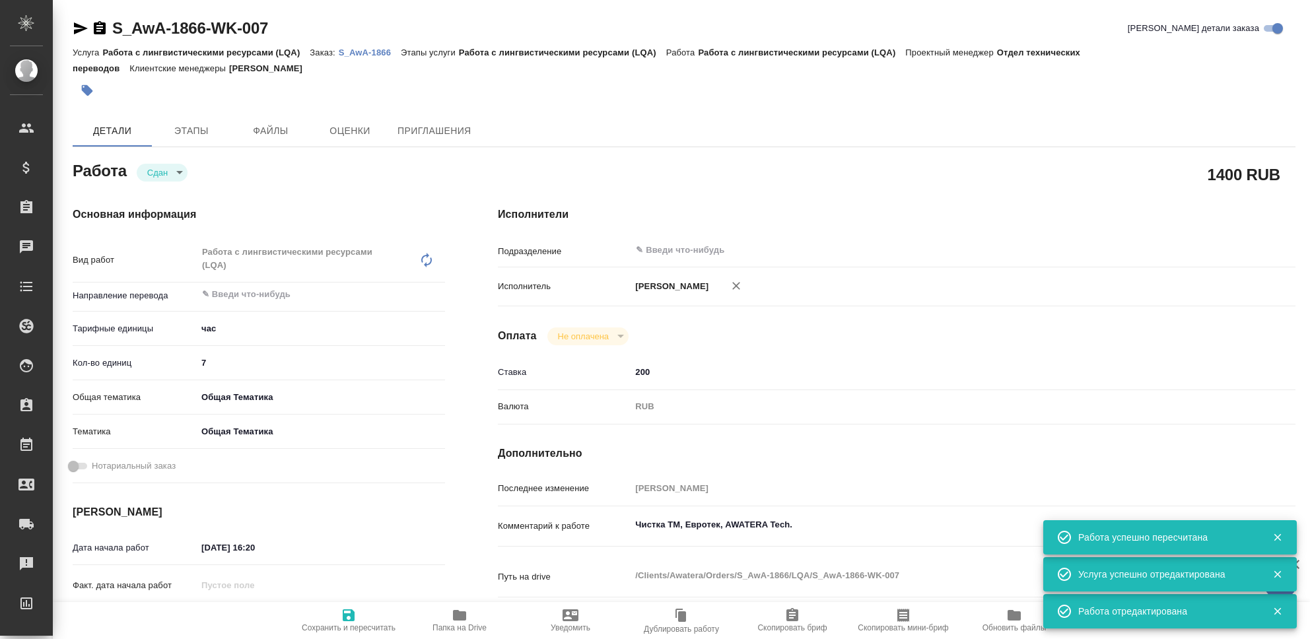
type textarea "x"
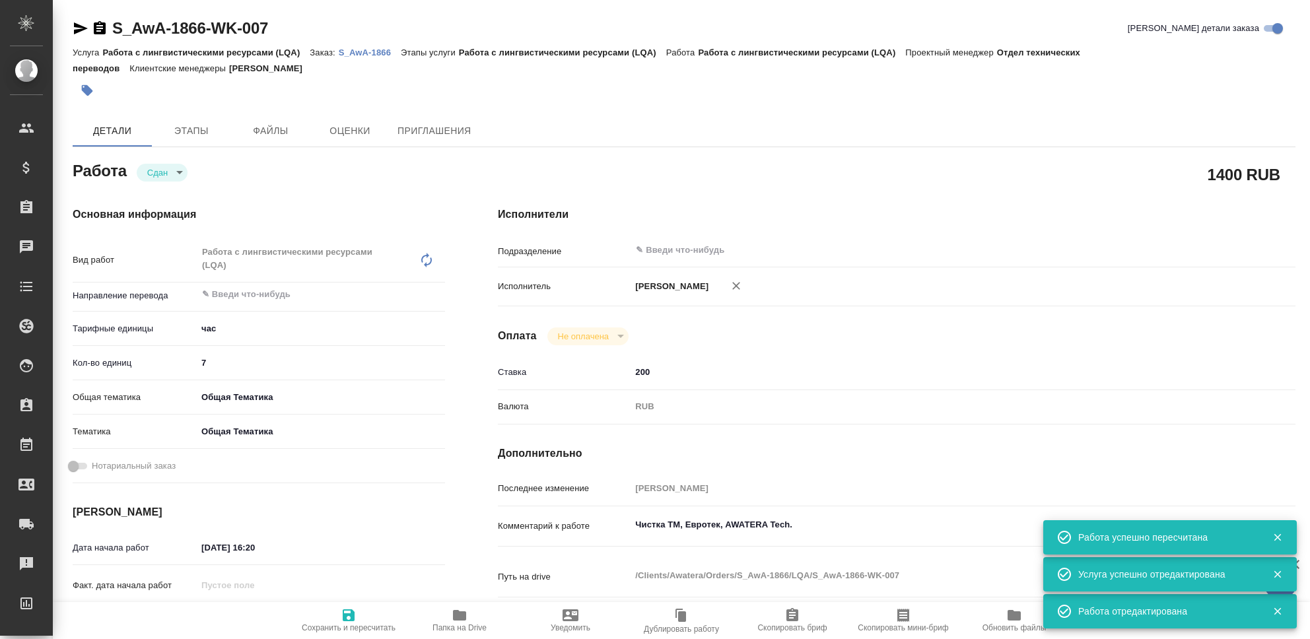
type textarea "x"
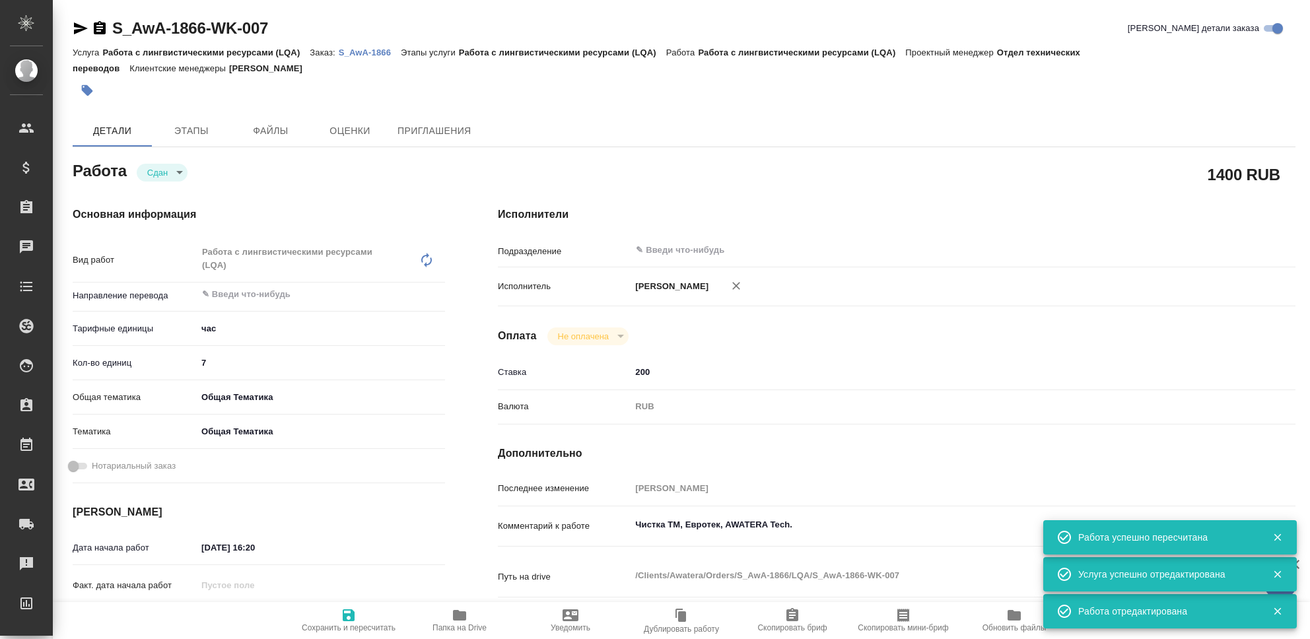
type textarea "x"
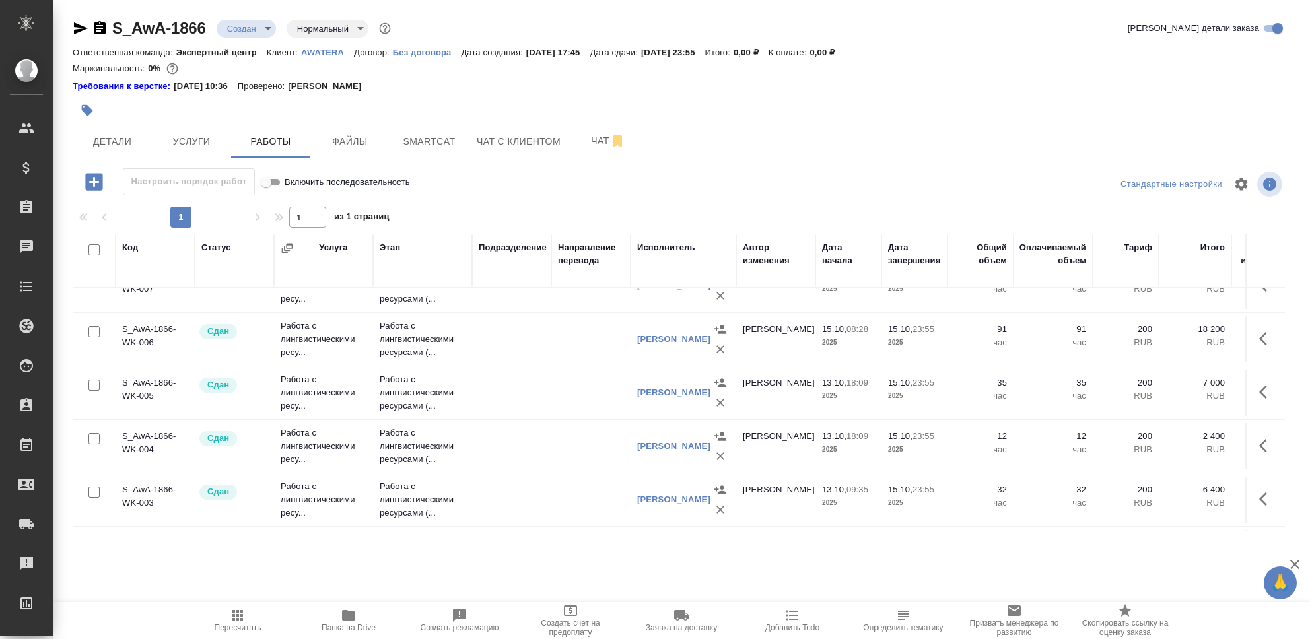
scroll to position [26, 0]
